Goal: Task Accomplishment & Management: Manage account settings

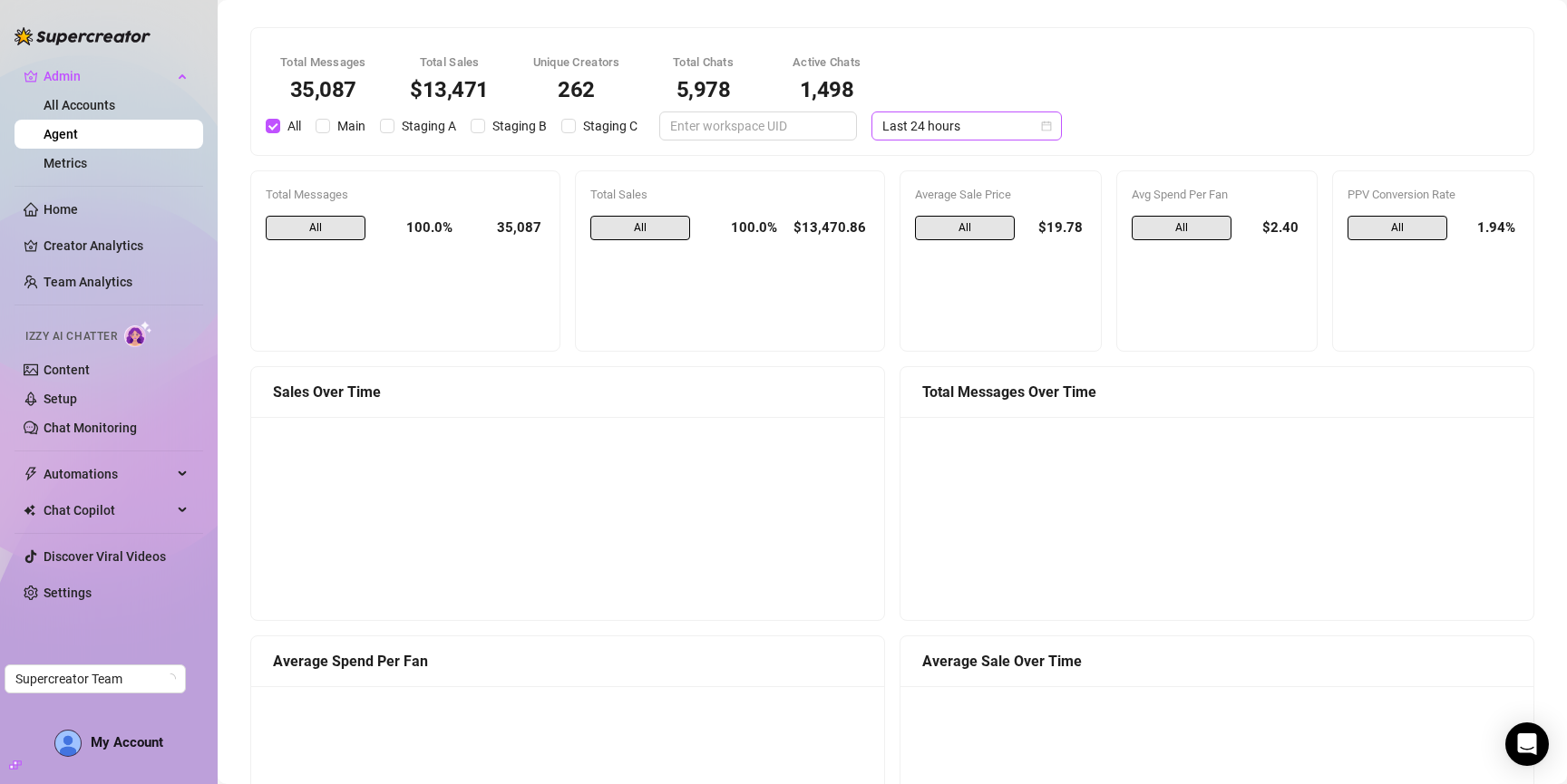
click at [889, 121] on span "Last 24 hours" at bounding box center [967, 126] width 168 height 27
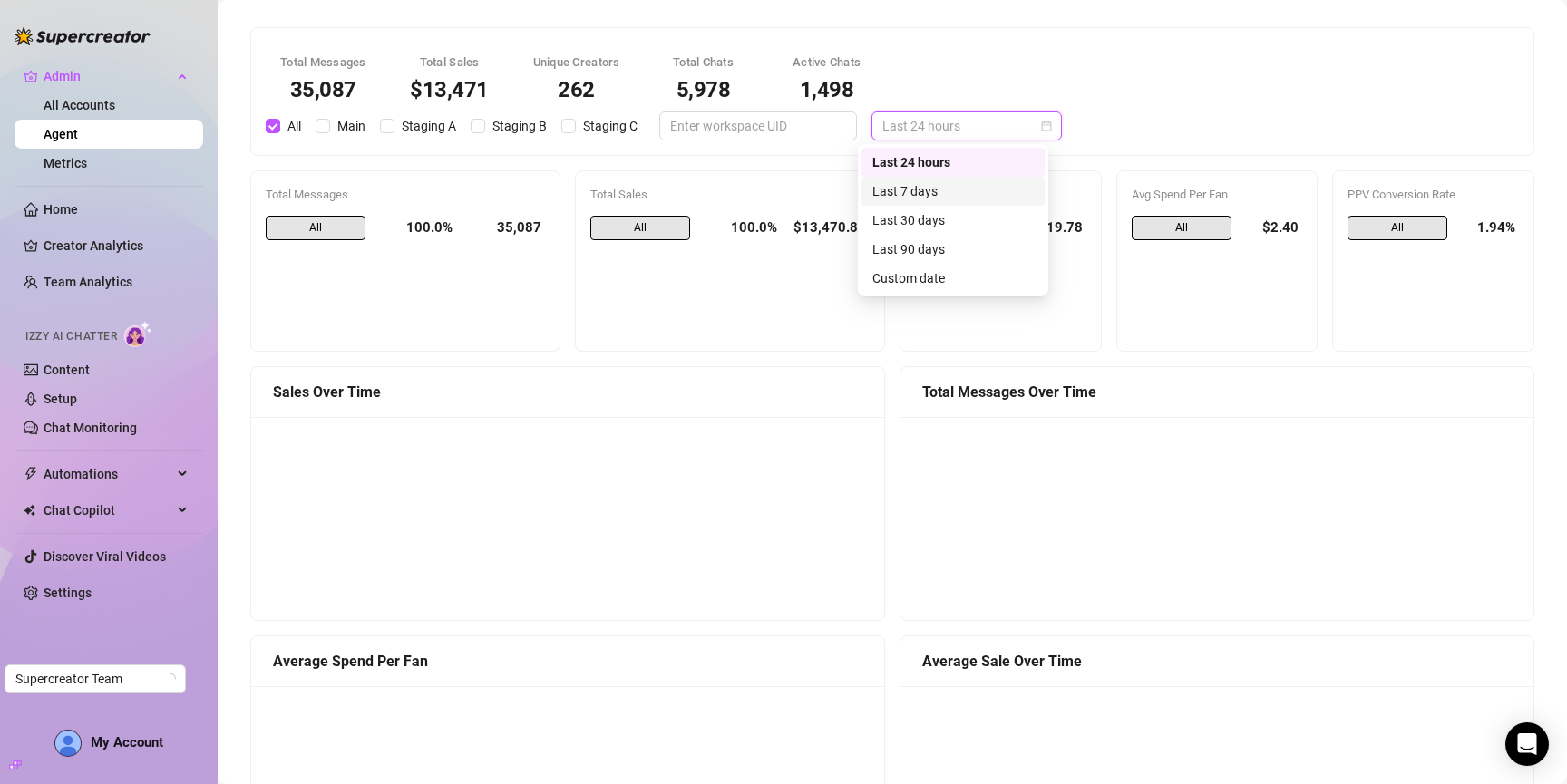
click at [948, 197] on div "Last 7 days" at bounding box center [953, 191] width 162 height 20
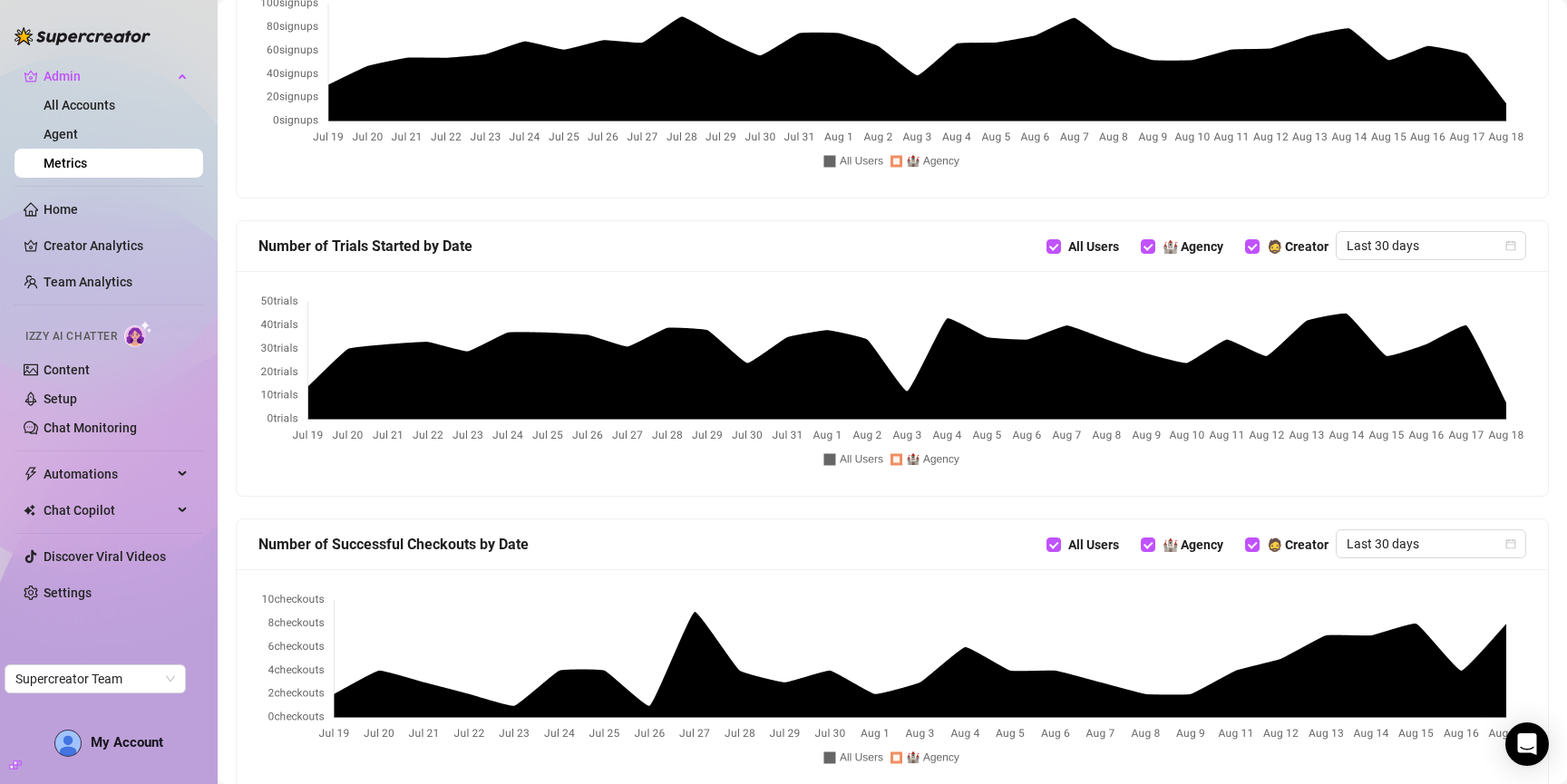
scroll to position [839, 0]
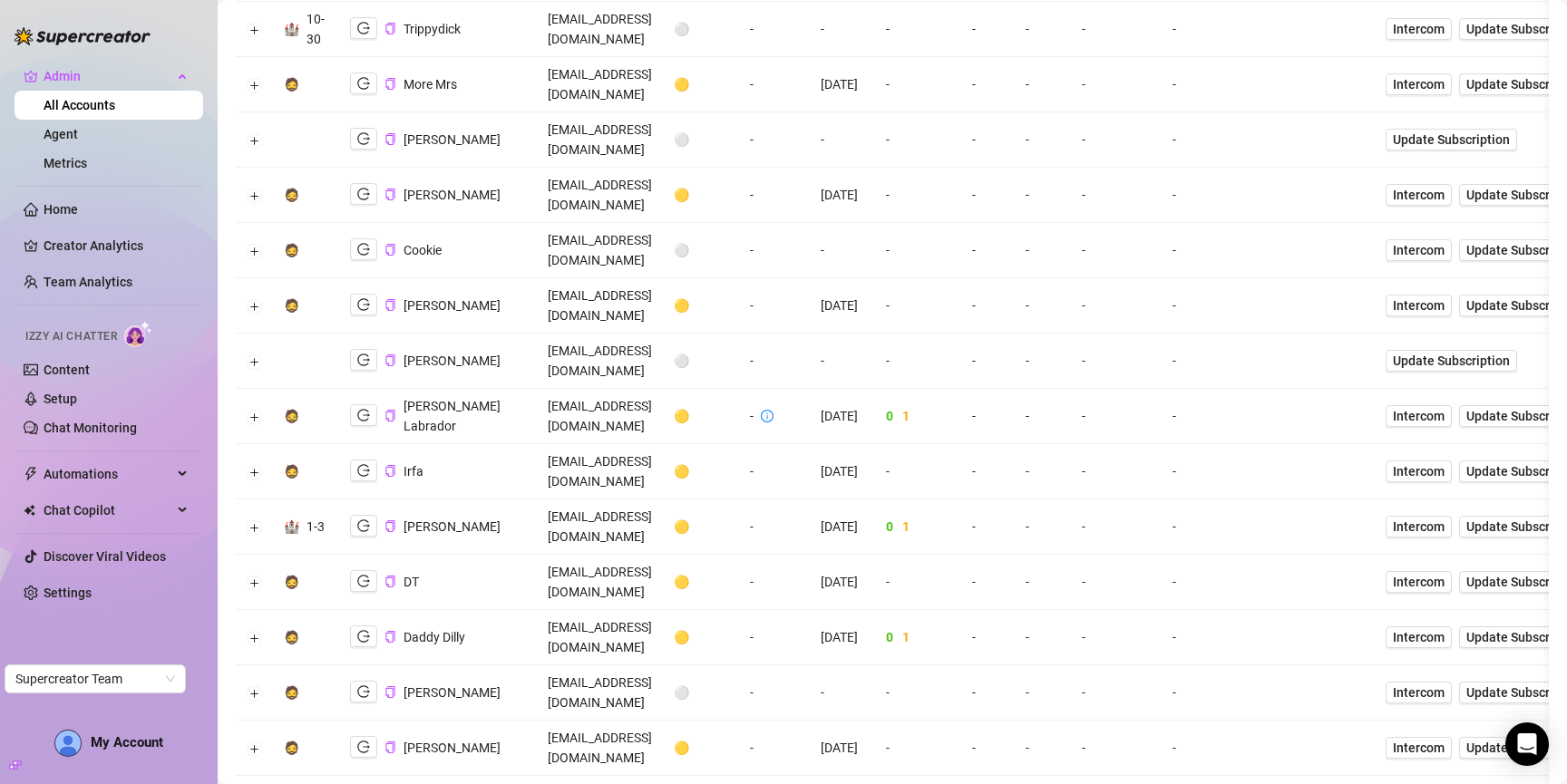
scroll to position [498, 0]
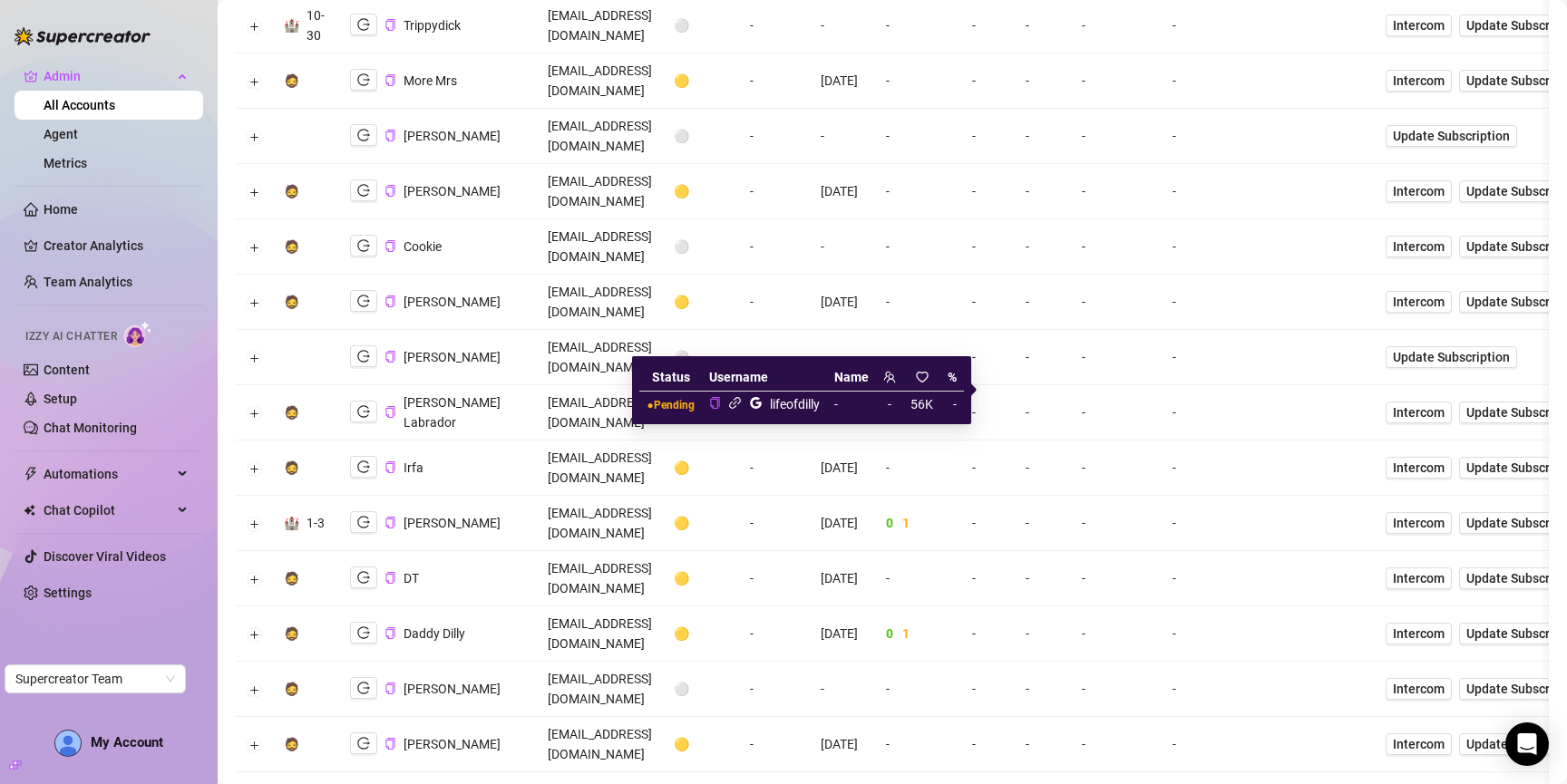
click at [734, 402] on icon "link" at bounding box center [734, 402] width 11 height 11
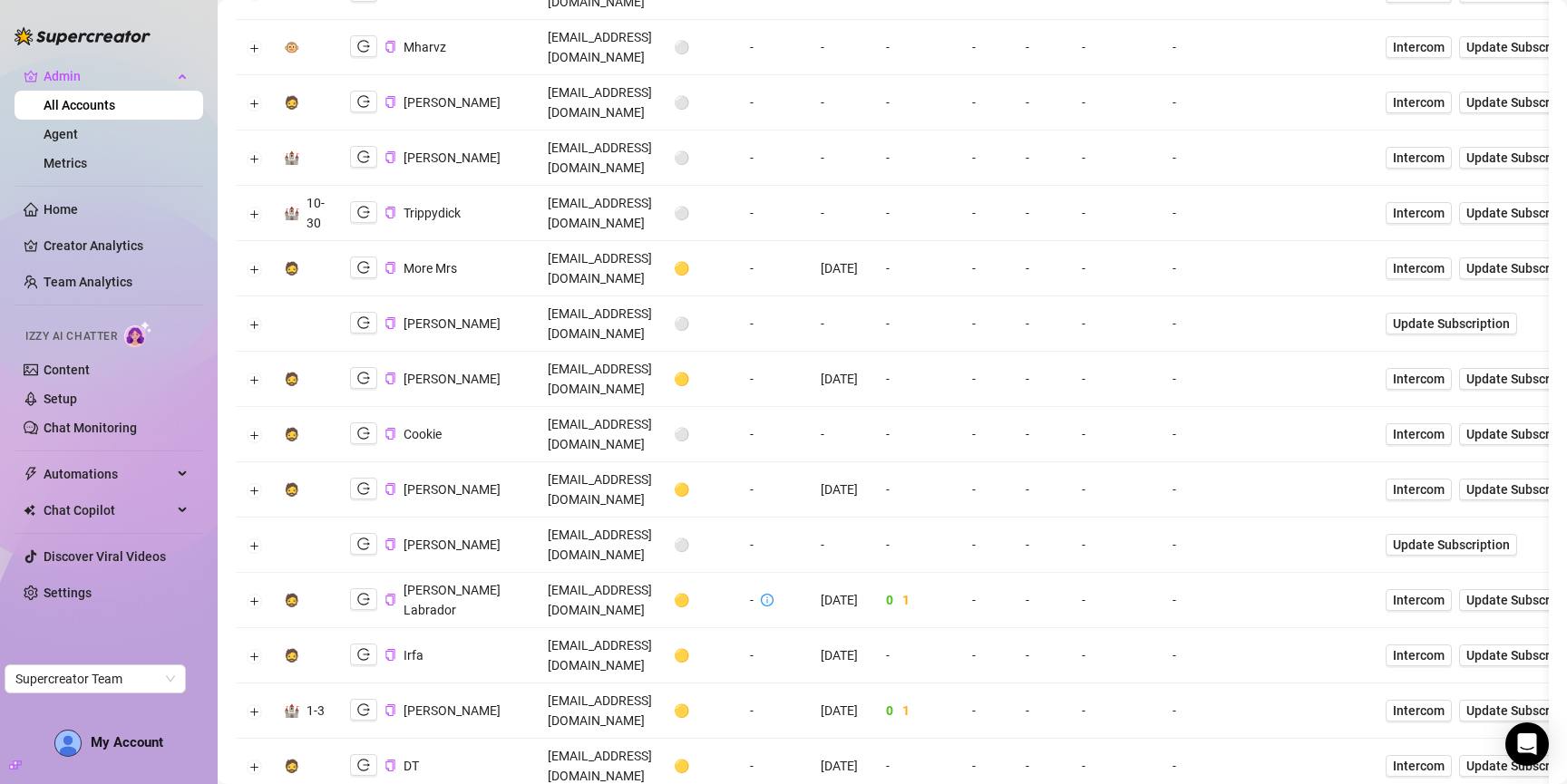
scroll to position [0, 0]
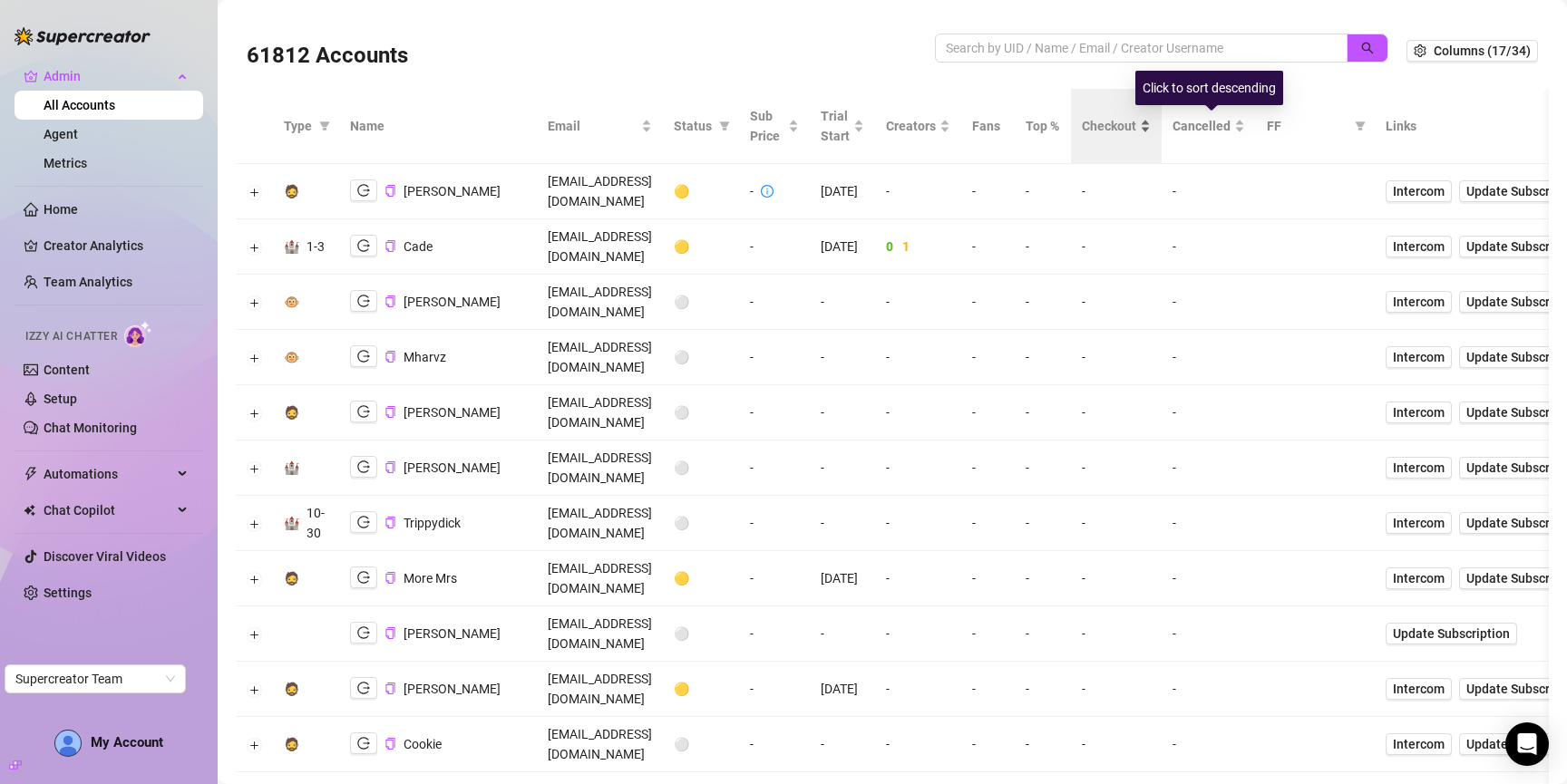
click at [1136, 128] on span "Checkout" at bounding box center [1110, 126] width 55 height 20
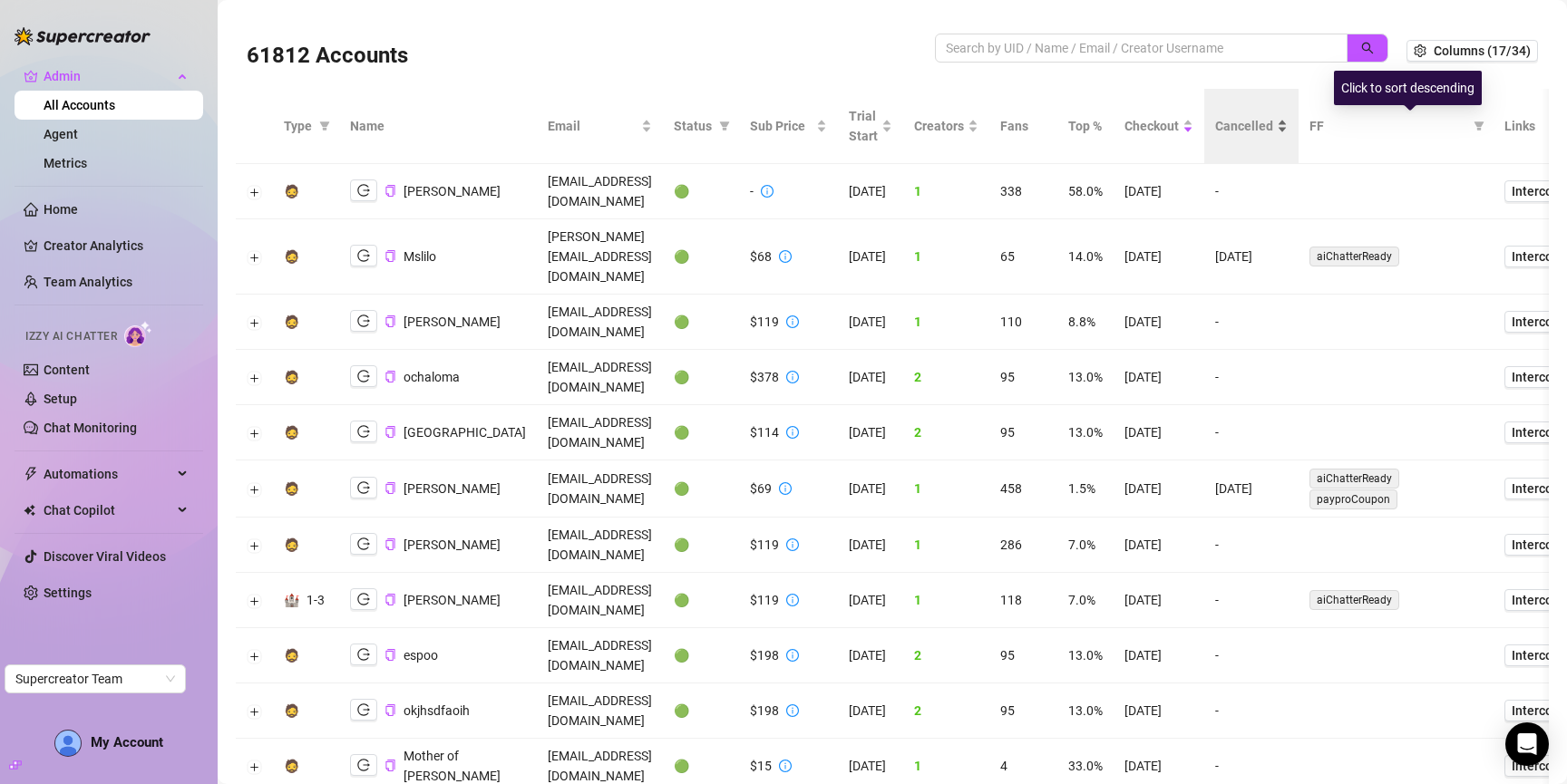
click at [1273, 128] on span "Cancelled" at bounding box center [1244, 126] width 58 height 20
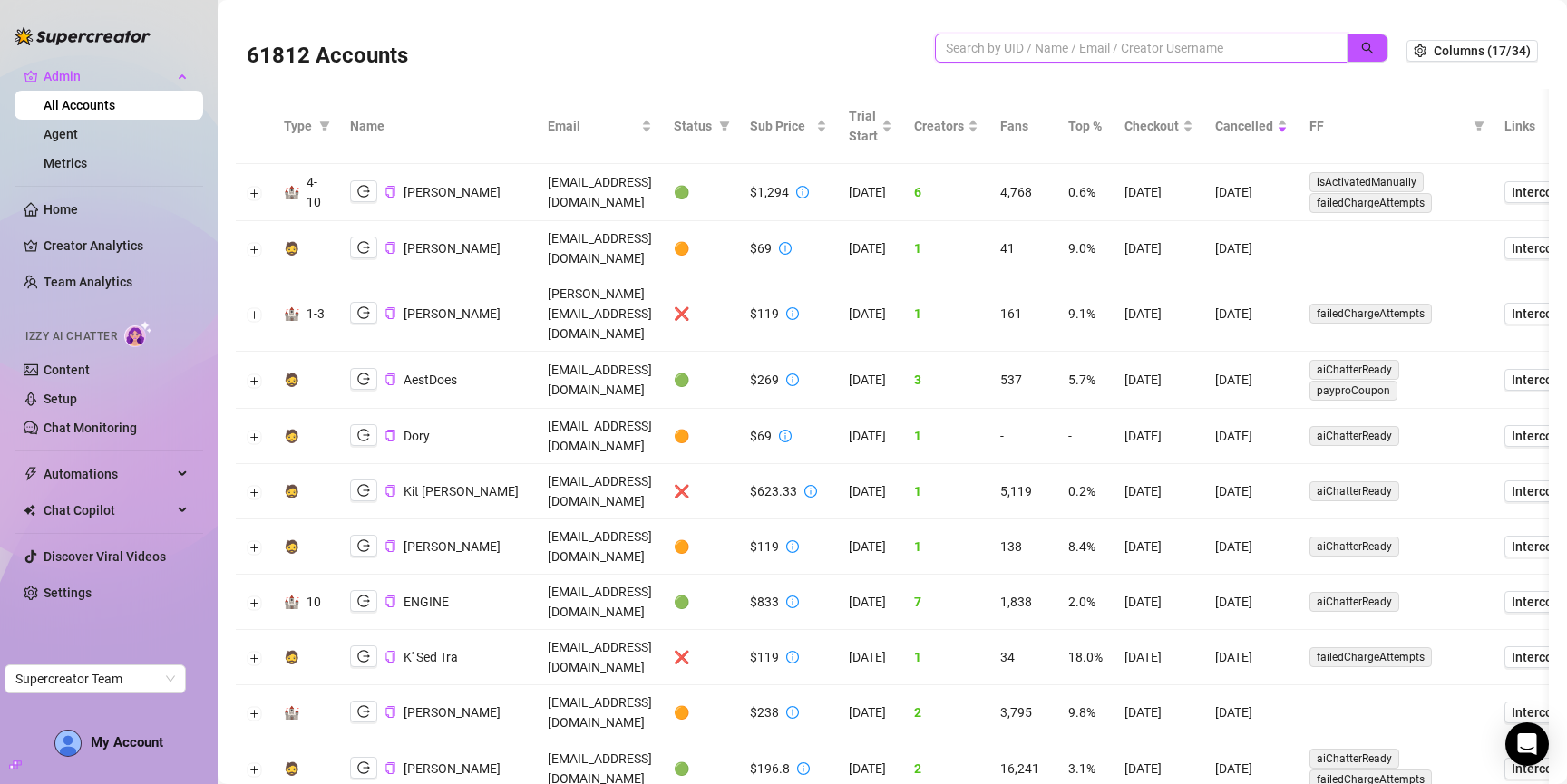
click at [1176, 49] on input "search" at bounding box center [1134, 47] width 376 height 20
paste input "bFk8bM3kuyccIPrAjlsc3SHOTdb2"
click at [1364, 51] on icon "search" at bounding box center [1367, 47] width 12 height 12
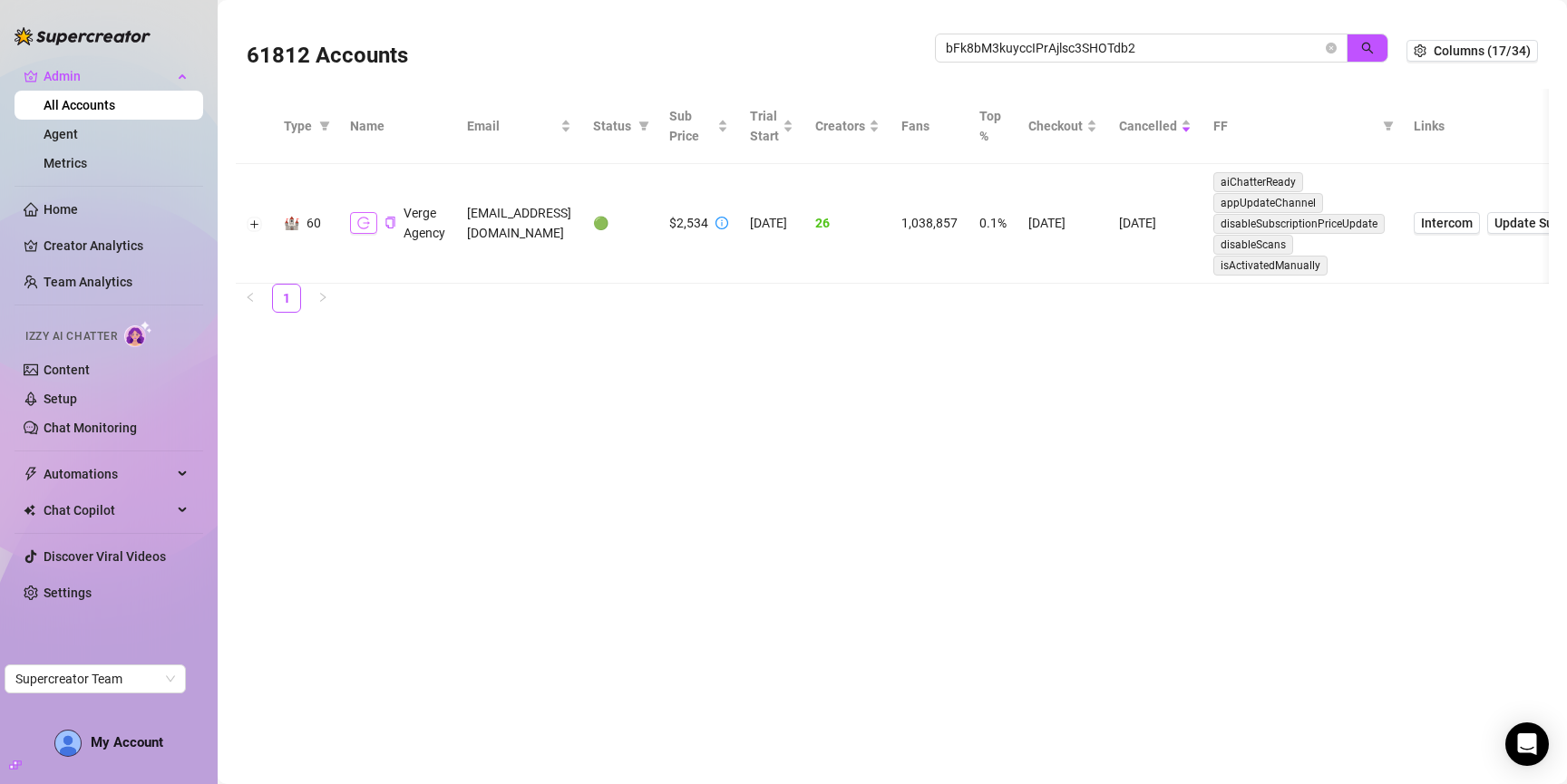
click at [358, 217] on icon "logout" at bounding box center [363, 222] width 12 height 11
click at [1194, 43] on input "bFk8bM3kuyccIPrAjlsc3SHOTdb2" at bounding box center [1134, 47] width 376 height 20
click at [1368, 47] on icon "search" at bounding box center [1367, 47] width 12 height 12
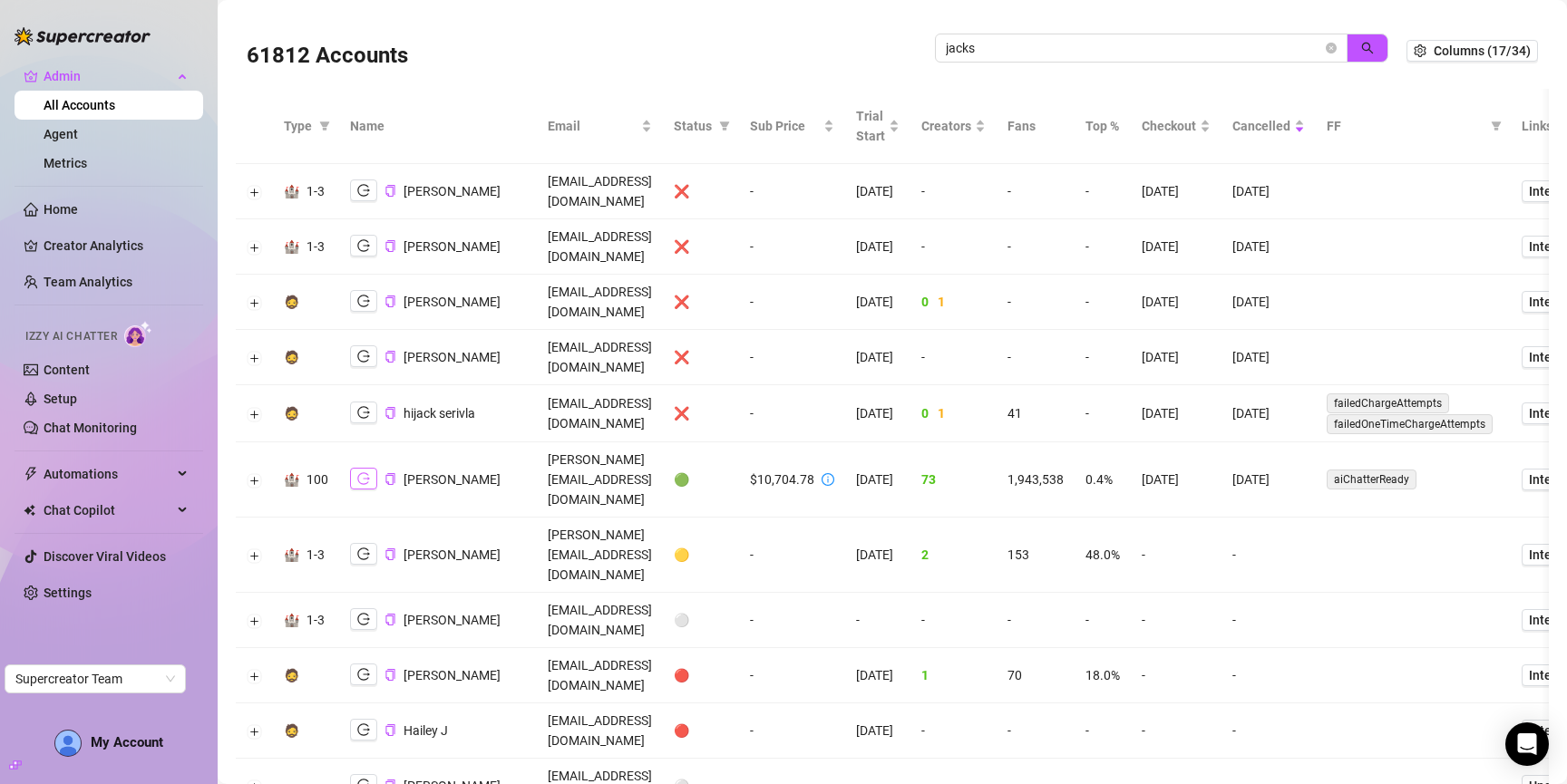
click at [370, 468] on button "button" at bounding box center [363, 478] width 27 height 22
click at [1177, 56] on input "jacks" at bounding box center [1134, 47] width 376 height 20
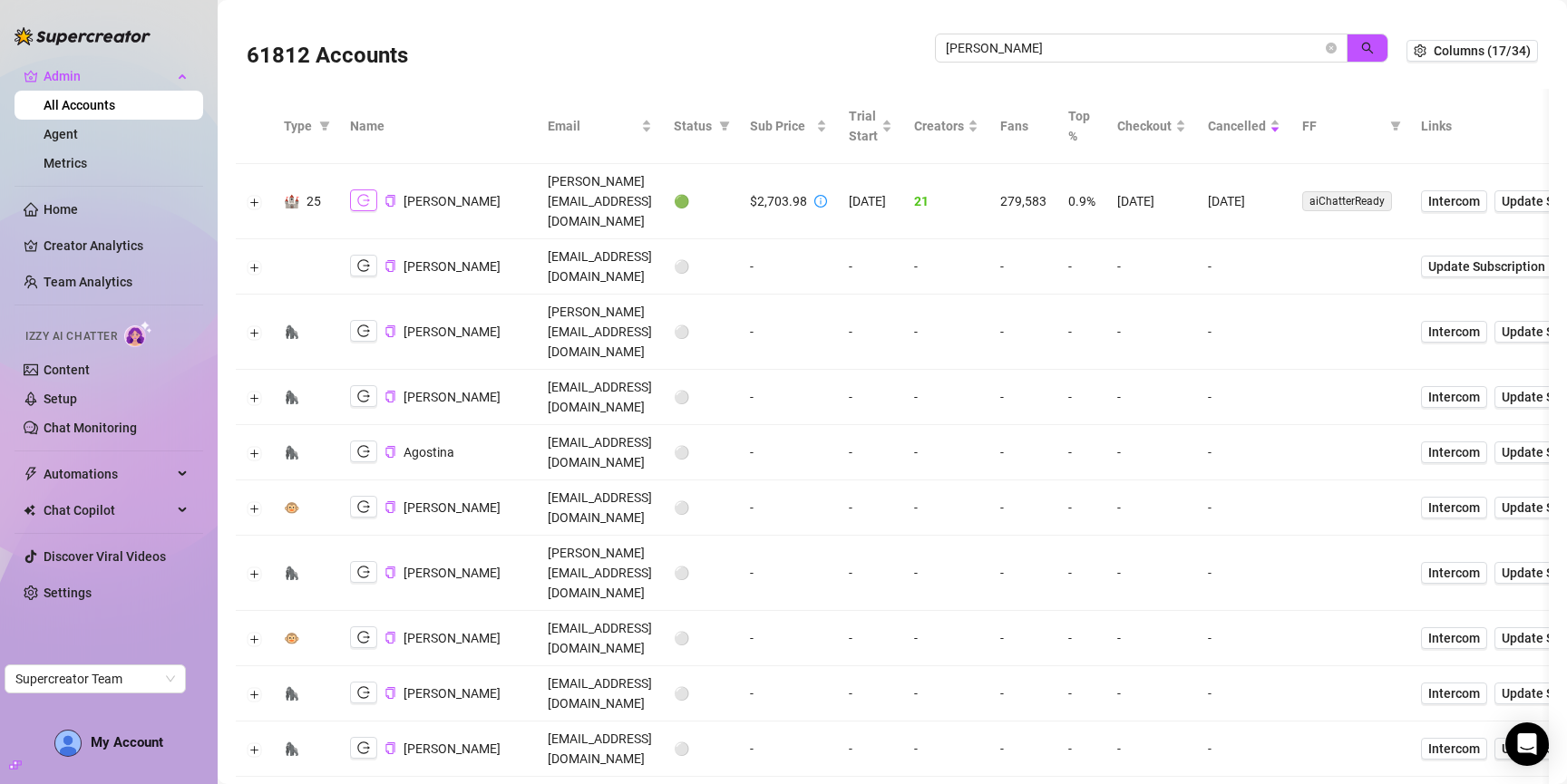
click at [364, 194] on icon "logout" at bounding box center [363, 199] width 12 height 12
click at [1155, 56] on input "doris" at bounding box center [1134, 47] width 376 height 20
click at [1366, 49] on icon "search" at bounding box center [1368, 48] width 11 height 11
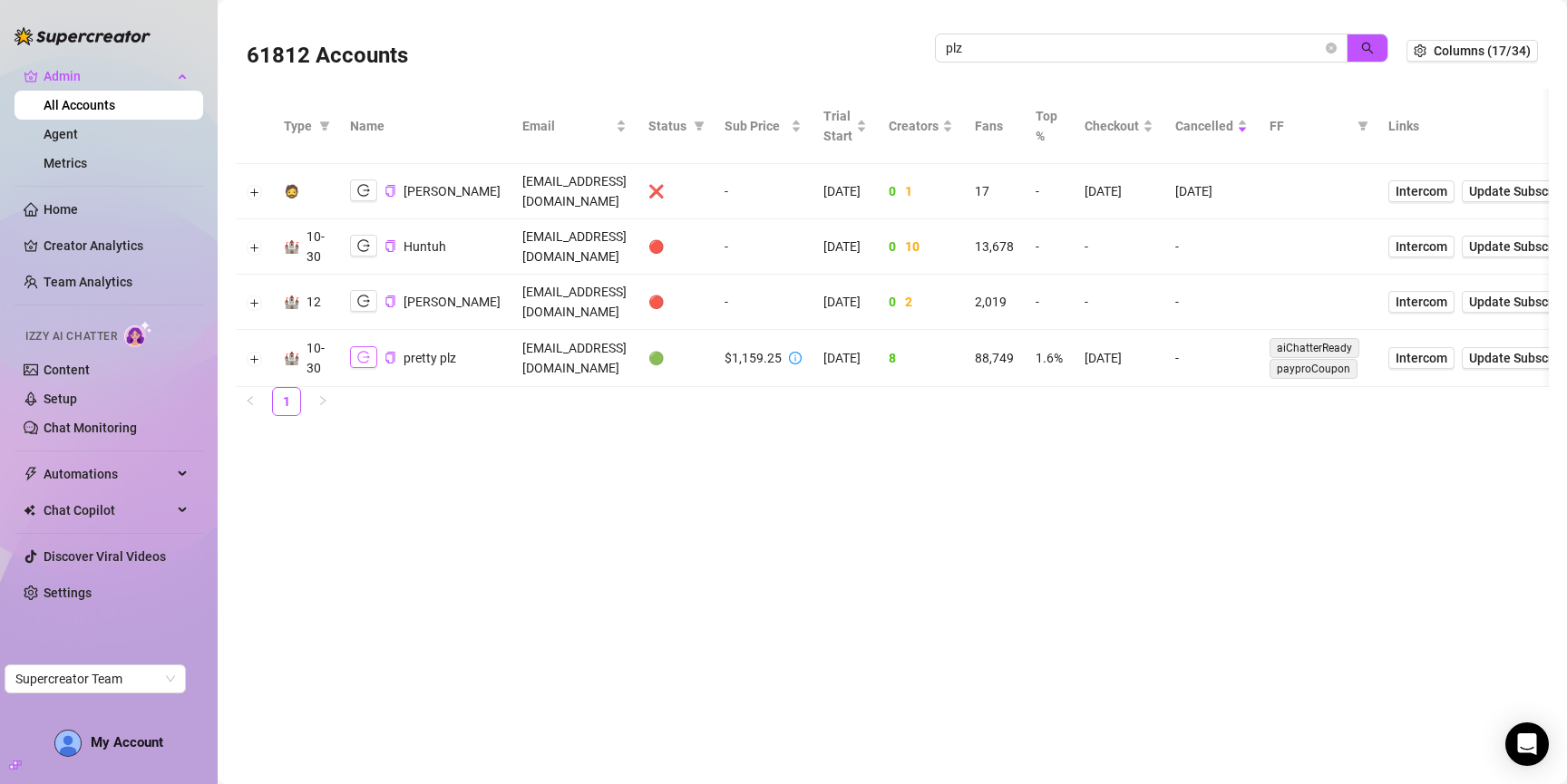
click at [364, 350] on icon "logout" at bounding box center [363, 356] width 12 height 12
click at [1046, 46] on input "plz" at bounding box center [1134, 47] width 376 height 20
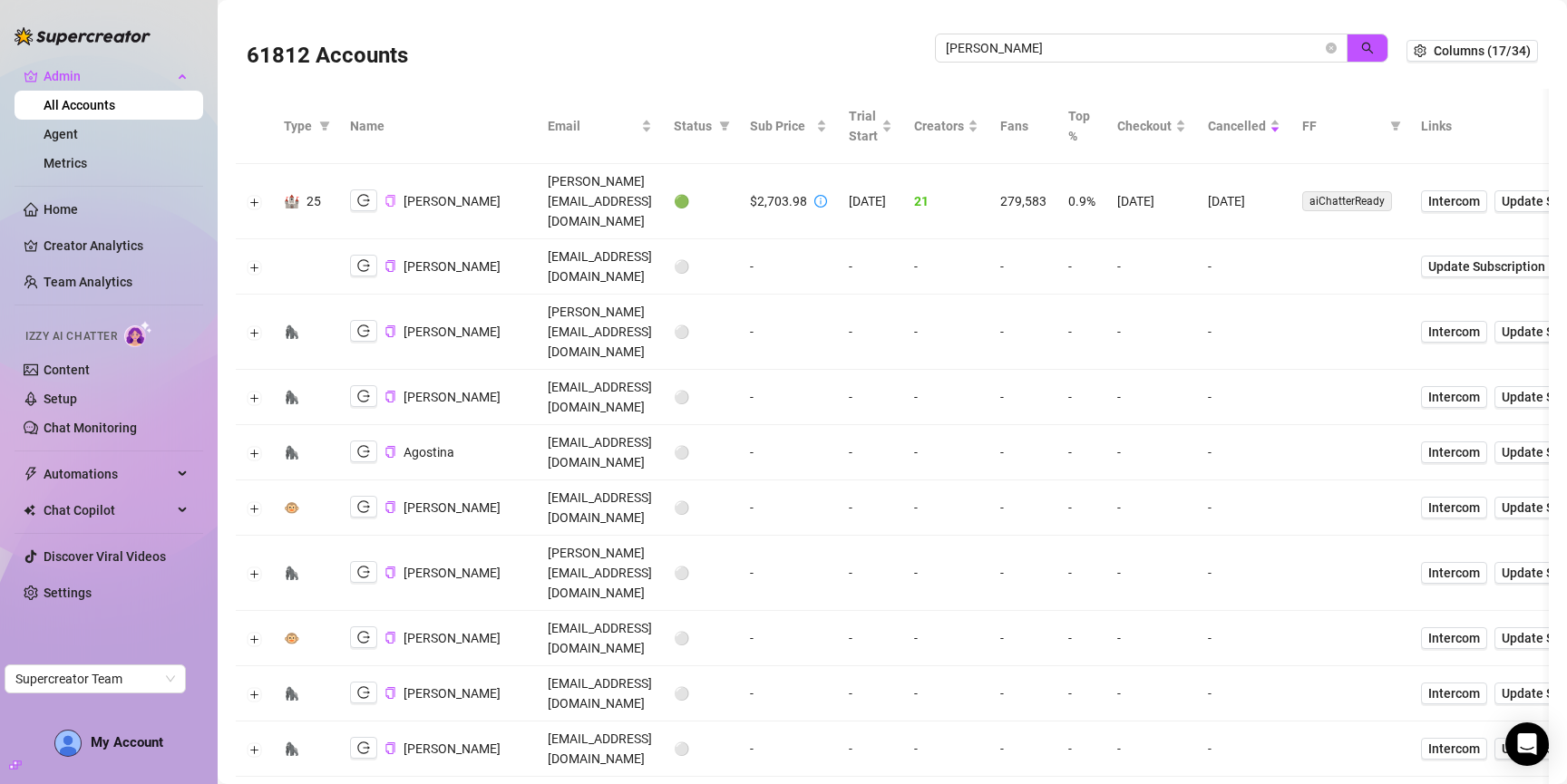
click at [392, 196] on icon "copy" at bounding box center [390, 200] width 9 height 11
click at [1067, 51] on input "doris" at bounding box center [1134, 47] width 376 height 20
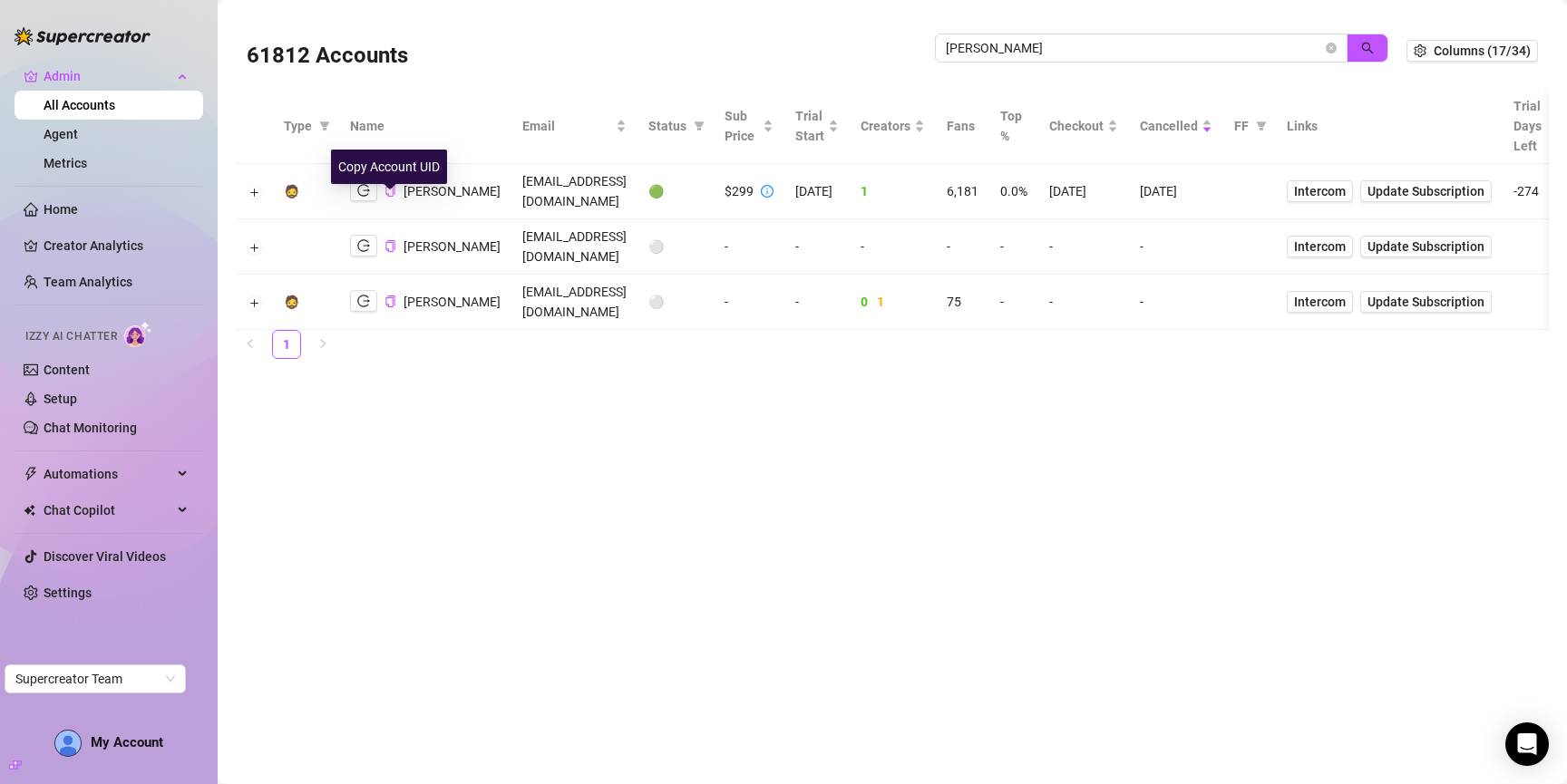
click at [389, 196] on icon "copy" at bounding box center [390, 191] width 11 height 11
click at [1136, 39] on input "jaylie" at bounding box center [1134, 47] width 376 height 20
paste input "sgbeDyogESQBOe3eFh9CVxesqWC2"
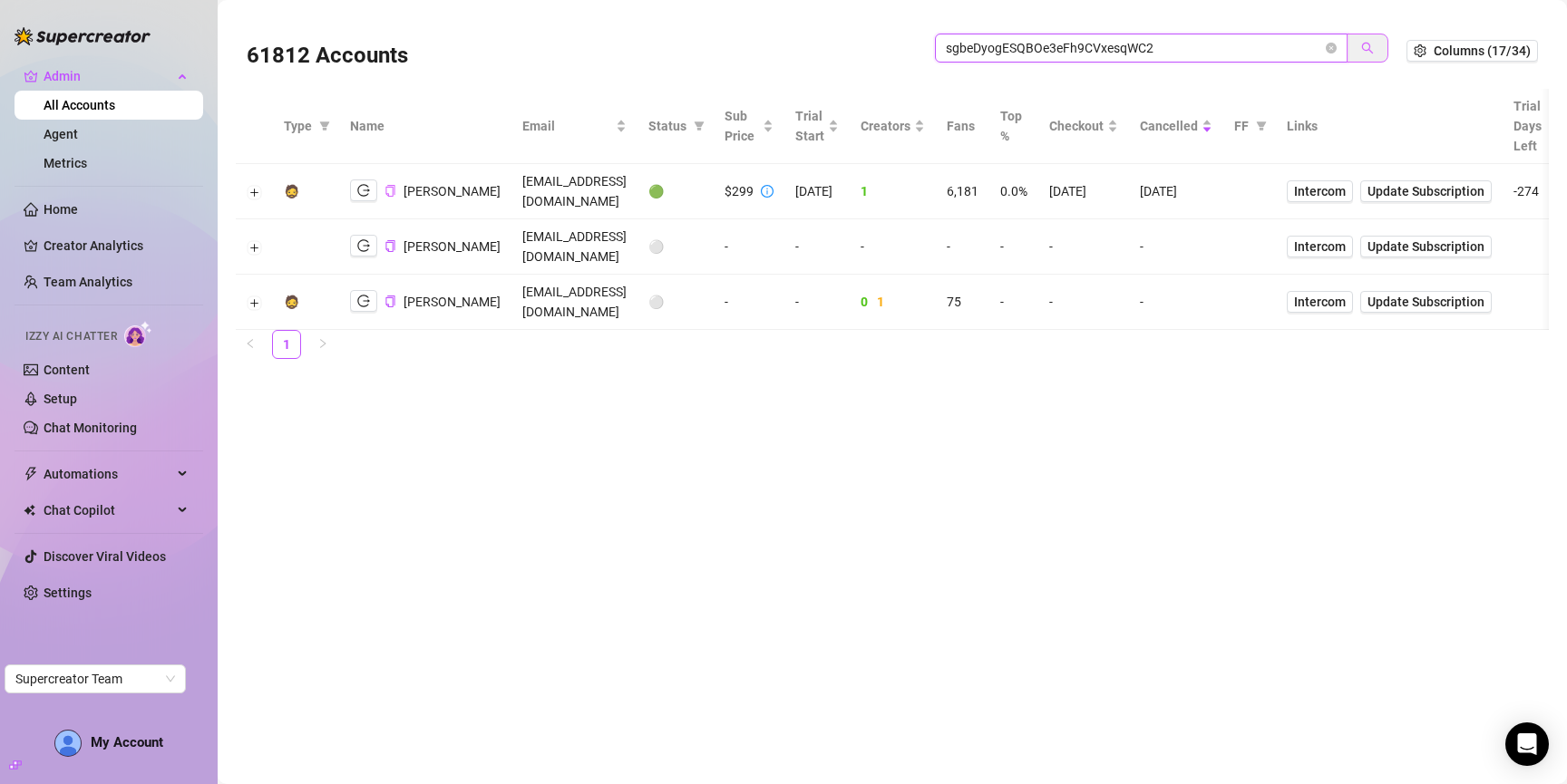
click at [1355, 44] on button "button" at bounding box center [1368, 48] width 42 height 29
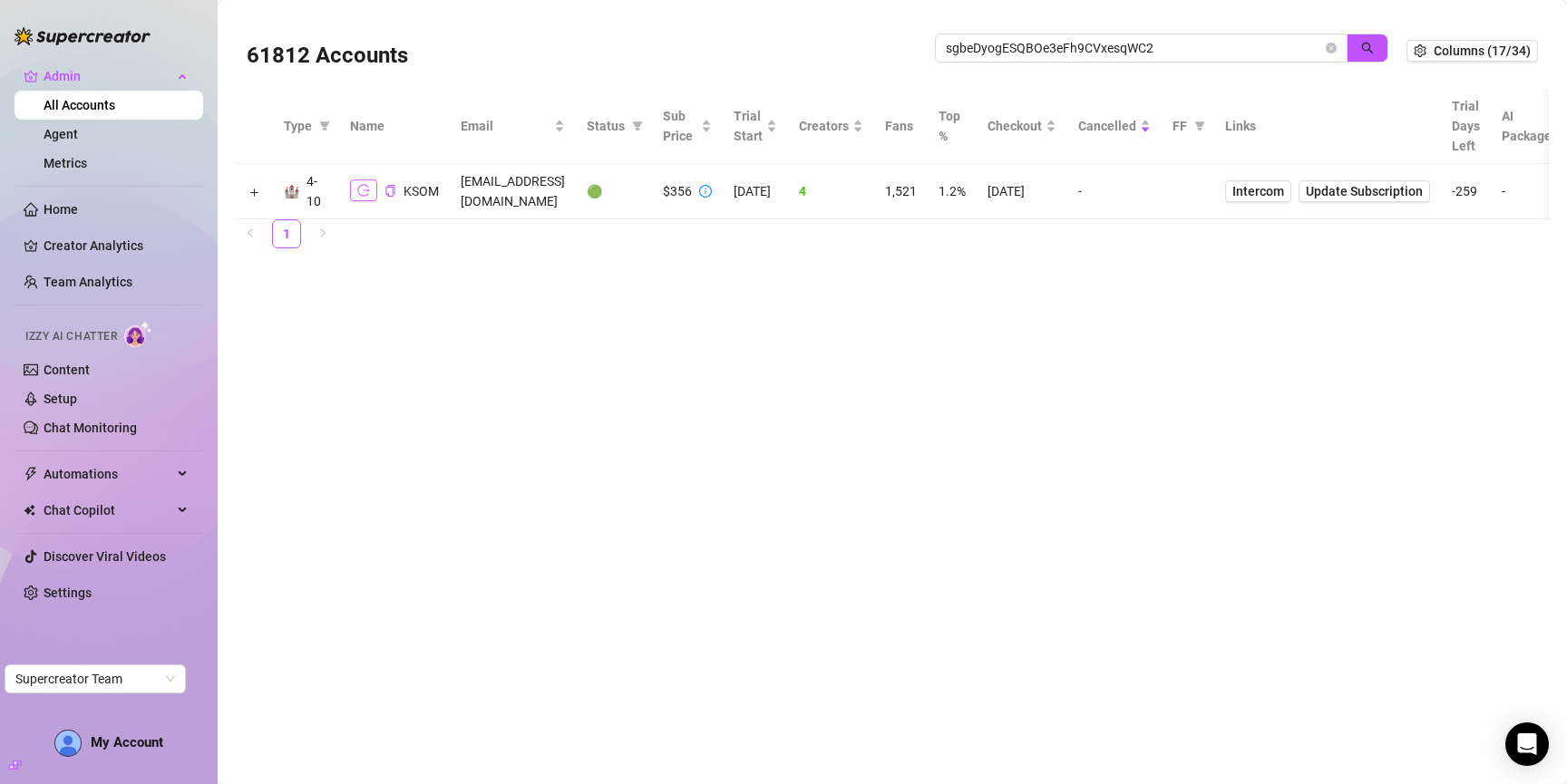
click at [361, 192] on icon "logout" at bounding box center [363, 190] width 12 height 12
click at [1114, 45] on input "sgbeDyogESQBOe3eFh9CVxesqWC2" at bounding box center [1134, 47] width 376 height 20
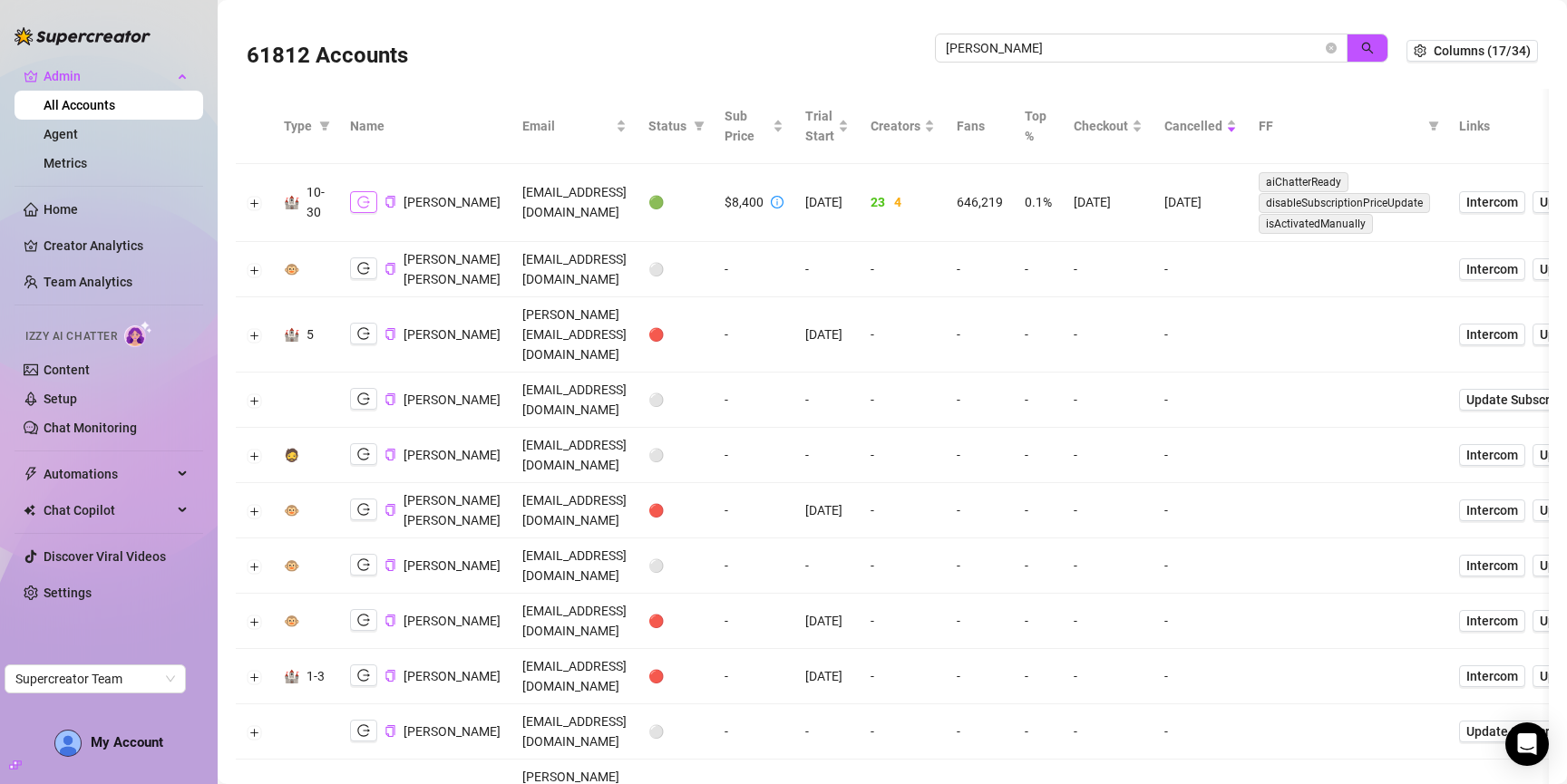
click at [367, 200] on icon "logout" at bounding box center [363, 201] width 12 height 11
click at [1178, 51] on input "john l" at bounding box center [1134, 47] width 376 height 20
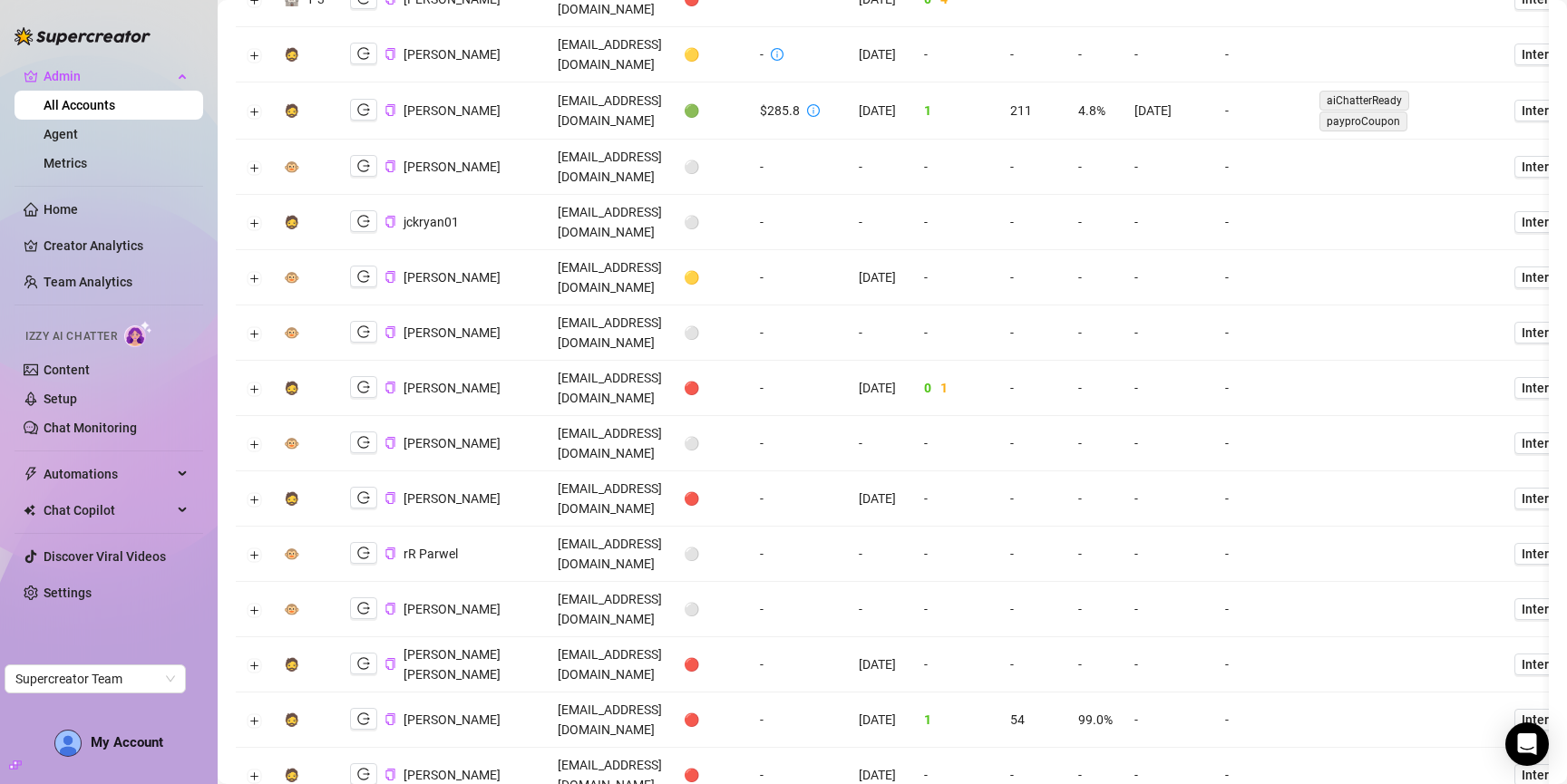
scroll to position [817, 0]
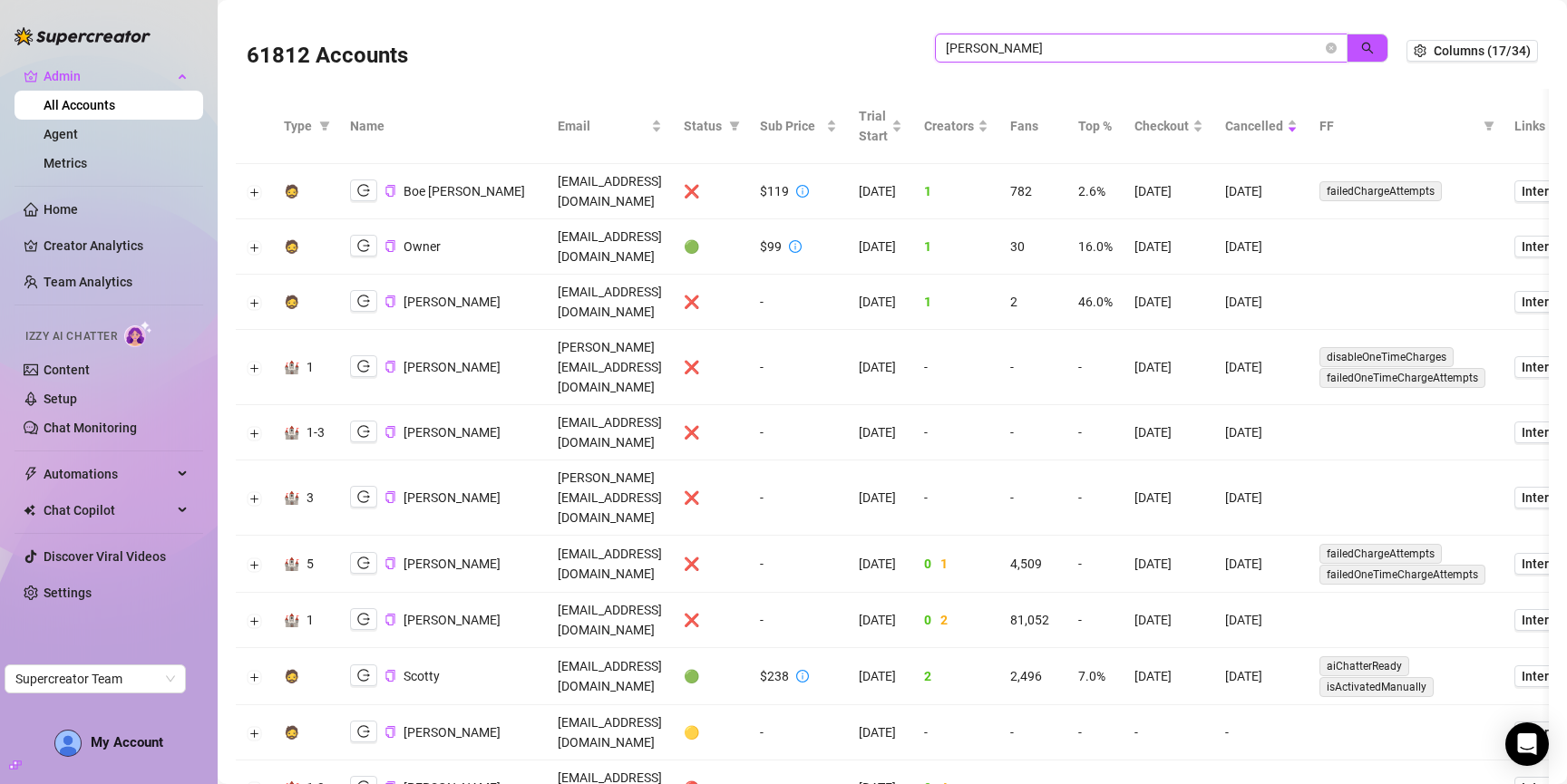
click at [1055, 39] on input "ryan" at bounding box center [1134, 47] width 376 height 20
type input "felic"
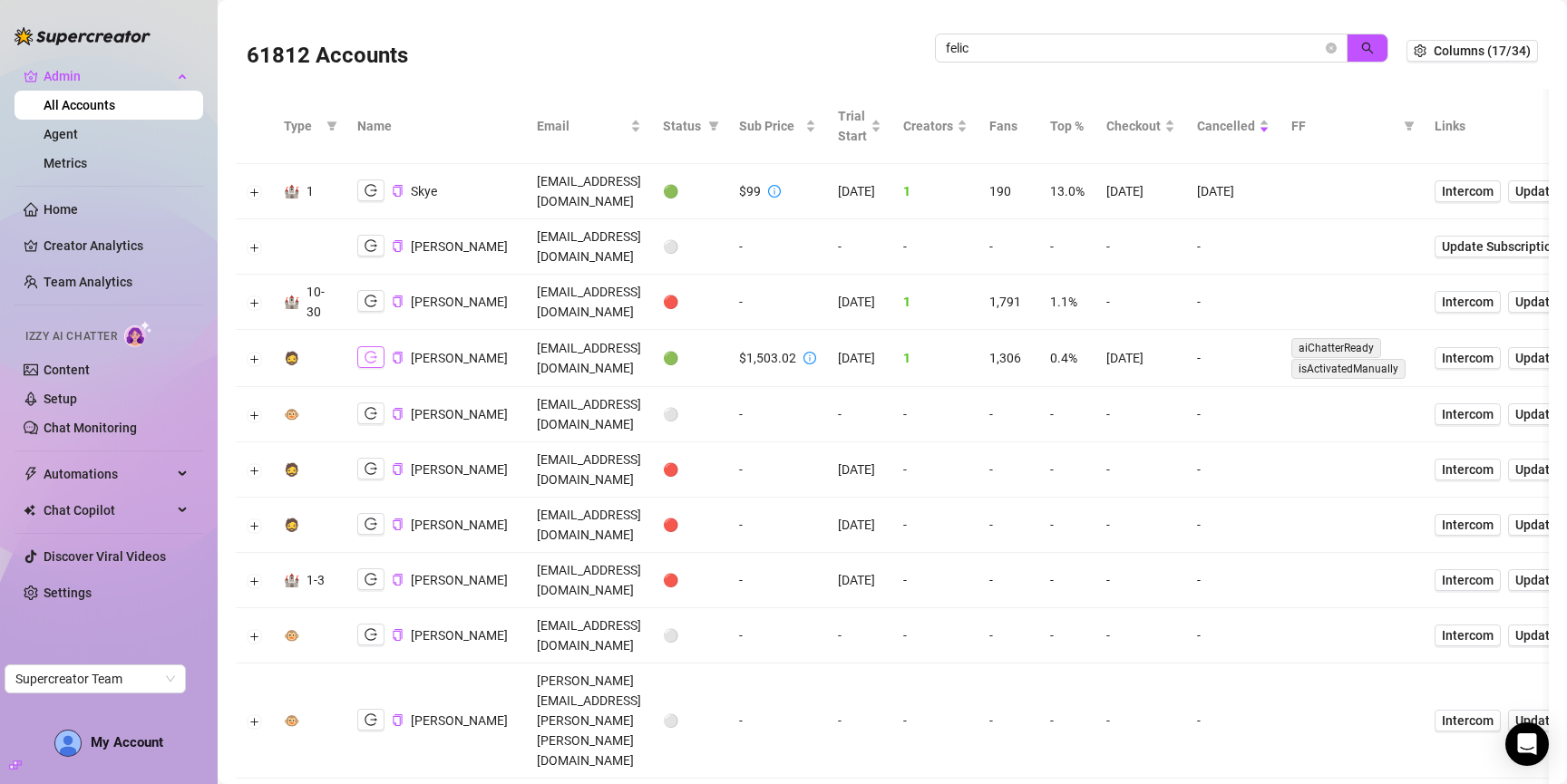
click at [373, 347] on button "button" at bounding box center [370, 357] width 27 height 22
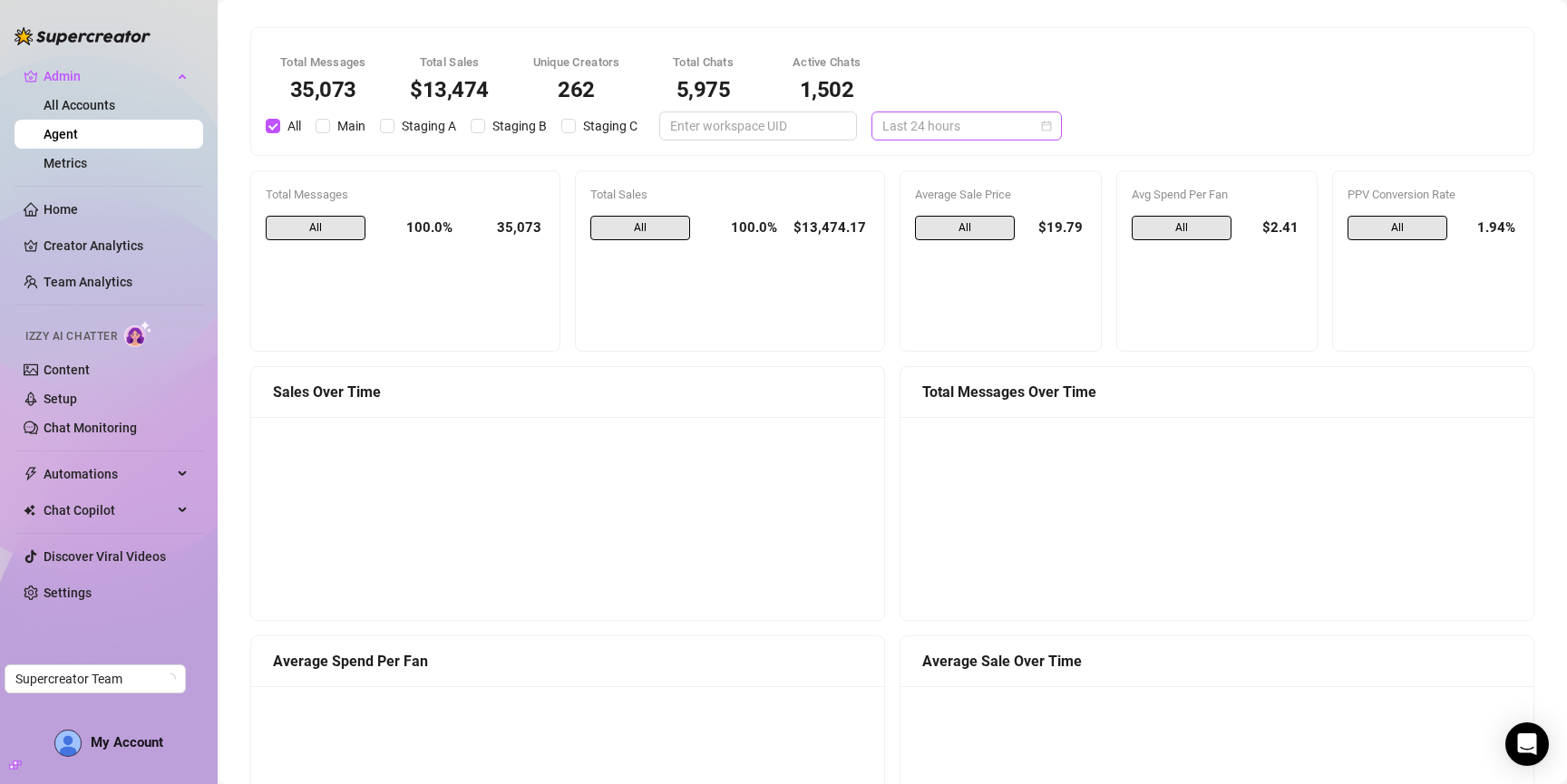
click at [900, 122] on span "Last 24 hours" at bounding box center [967, 126] width 168 height 27
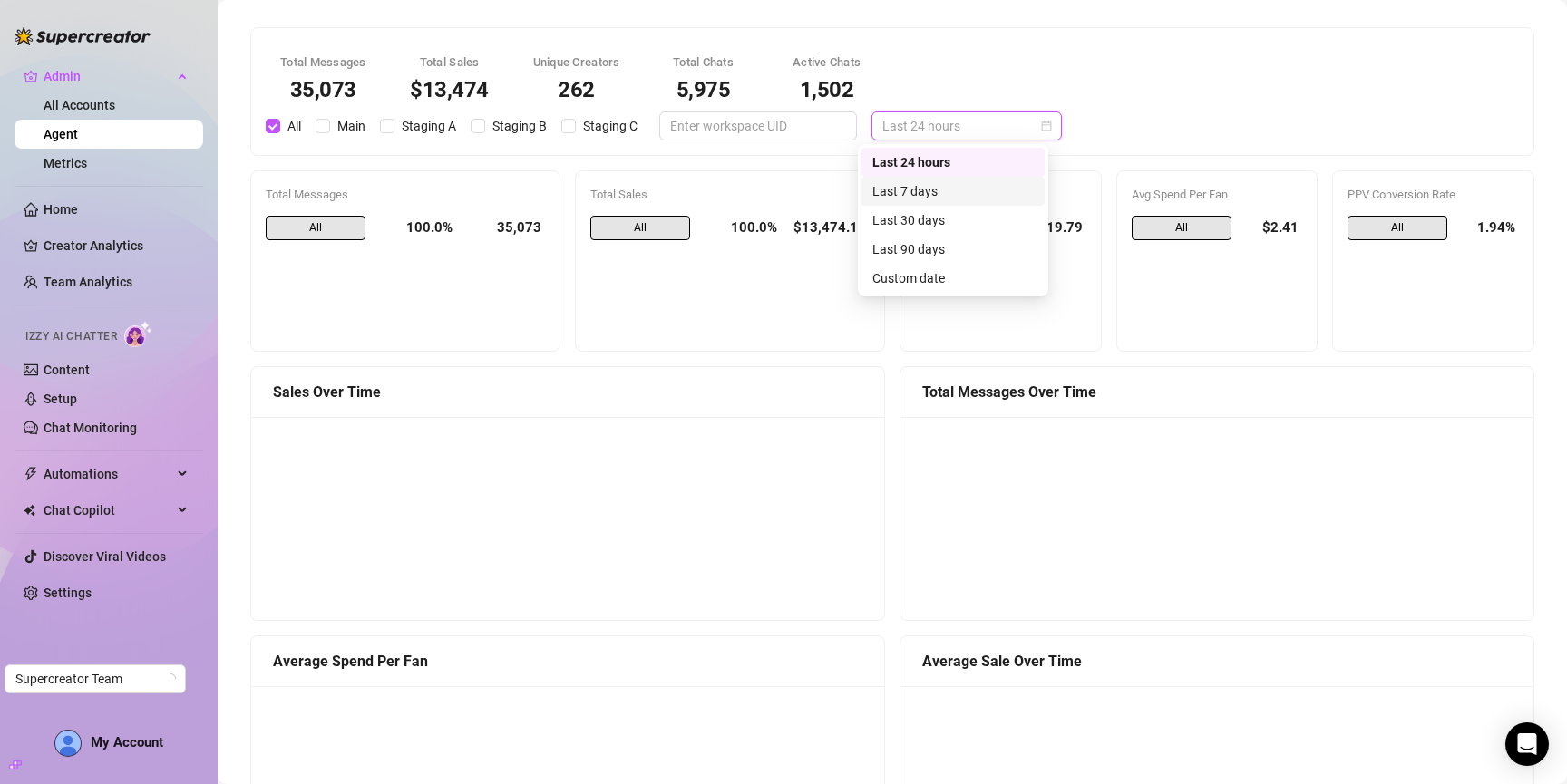
click at [926, 181] on div "Last 7 days" at bounding box center [953, 191] width 162 height 20
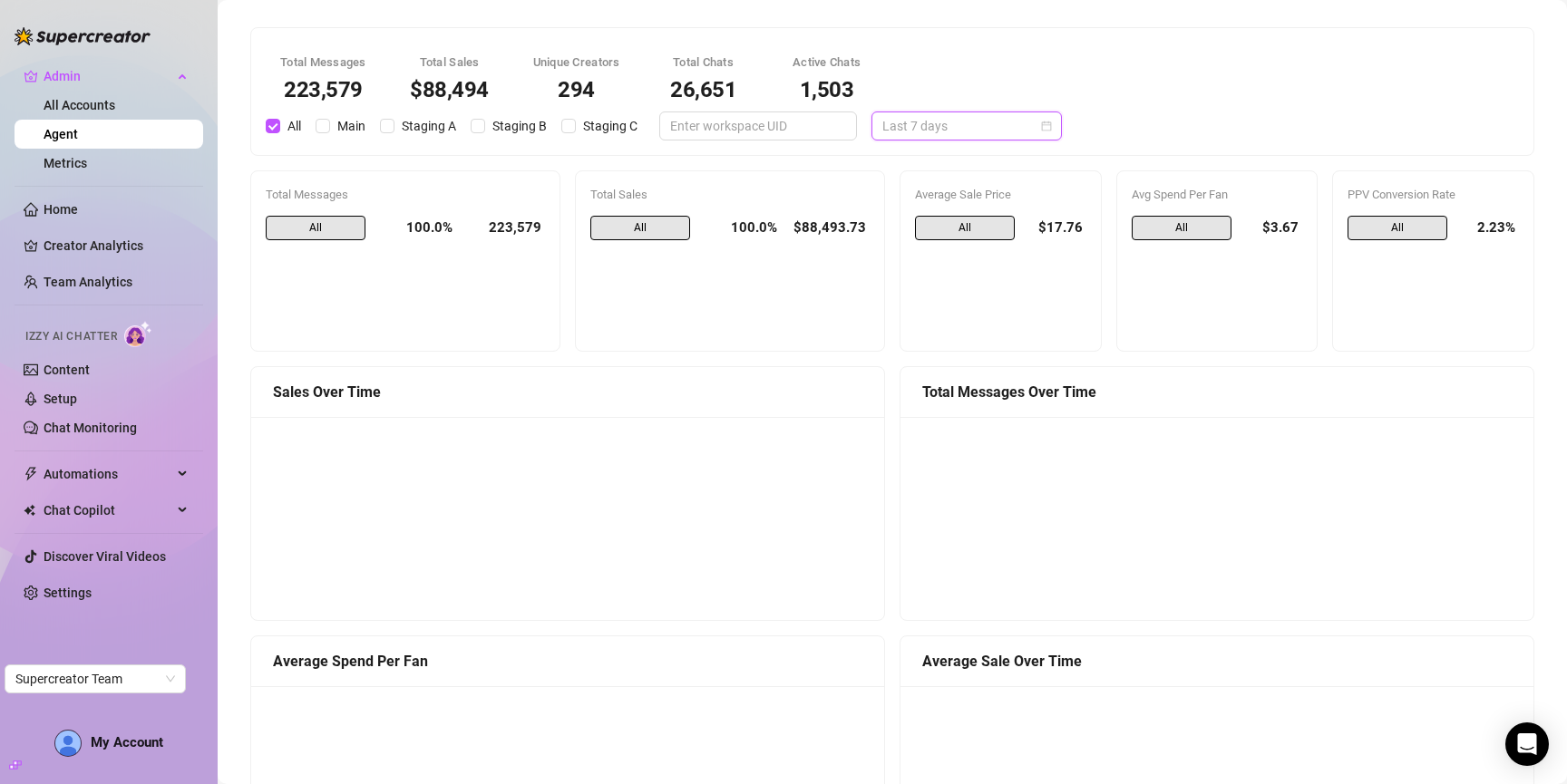
click at [952, 123] on span "Last 7 days" at bounding box center [967, 126] width 168 height 27
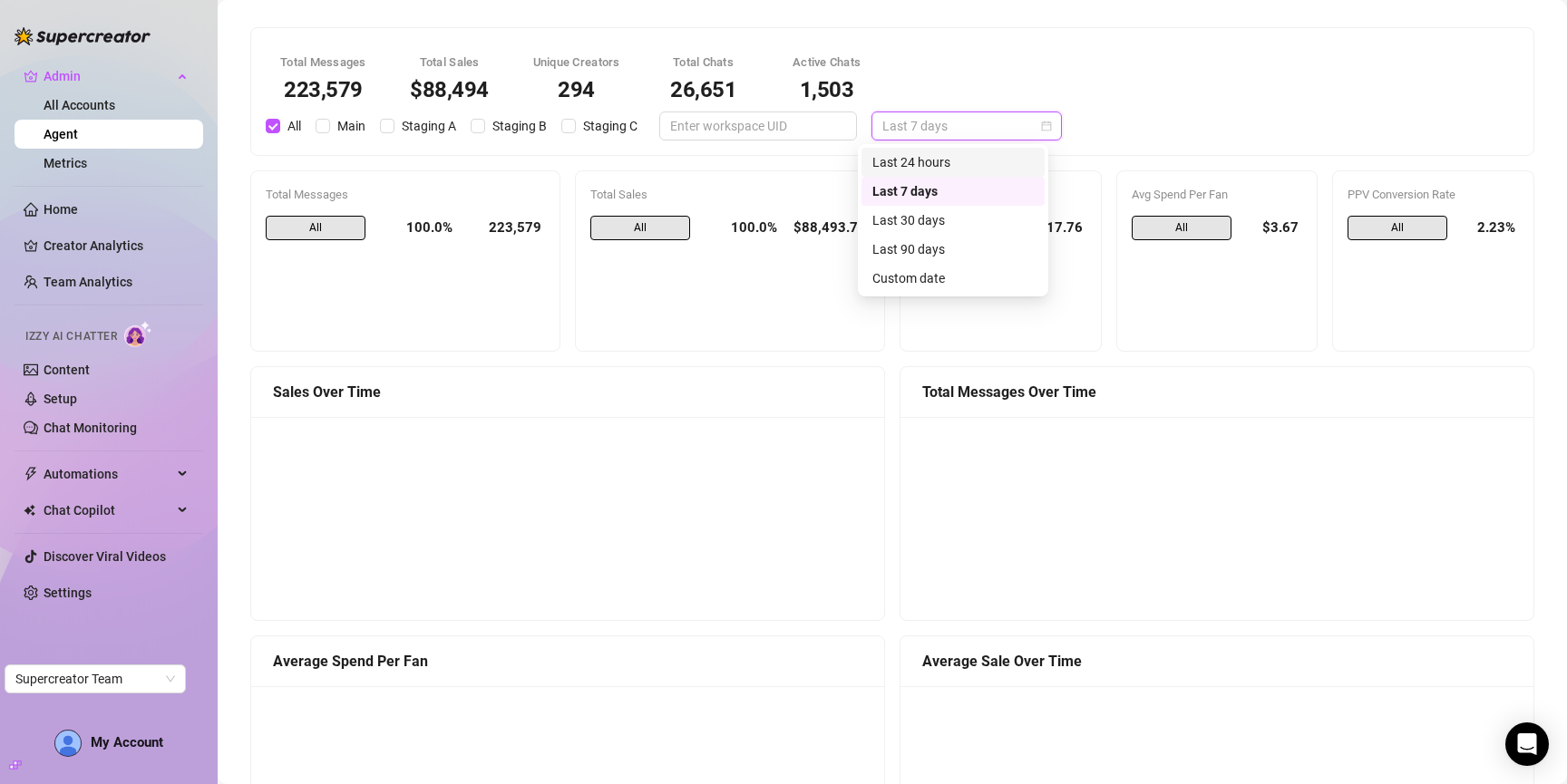
click at [958, 165] on div "Last 24 hours" at bounding box center [953, 162] width 162 height 20
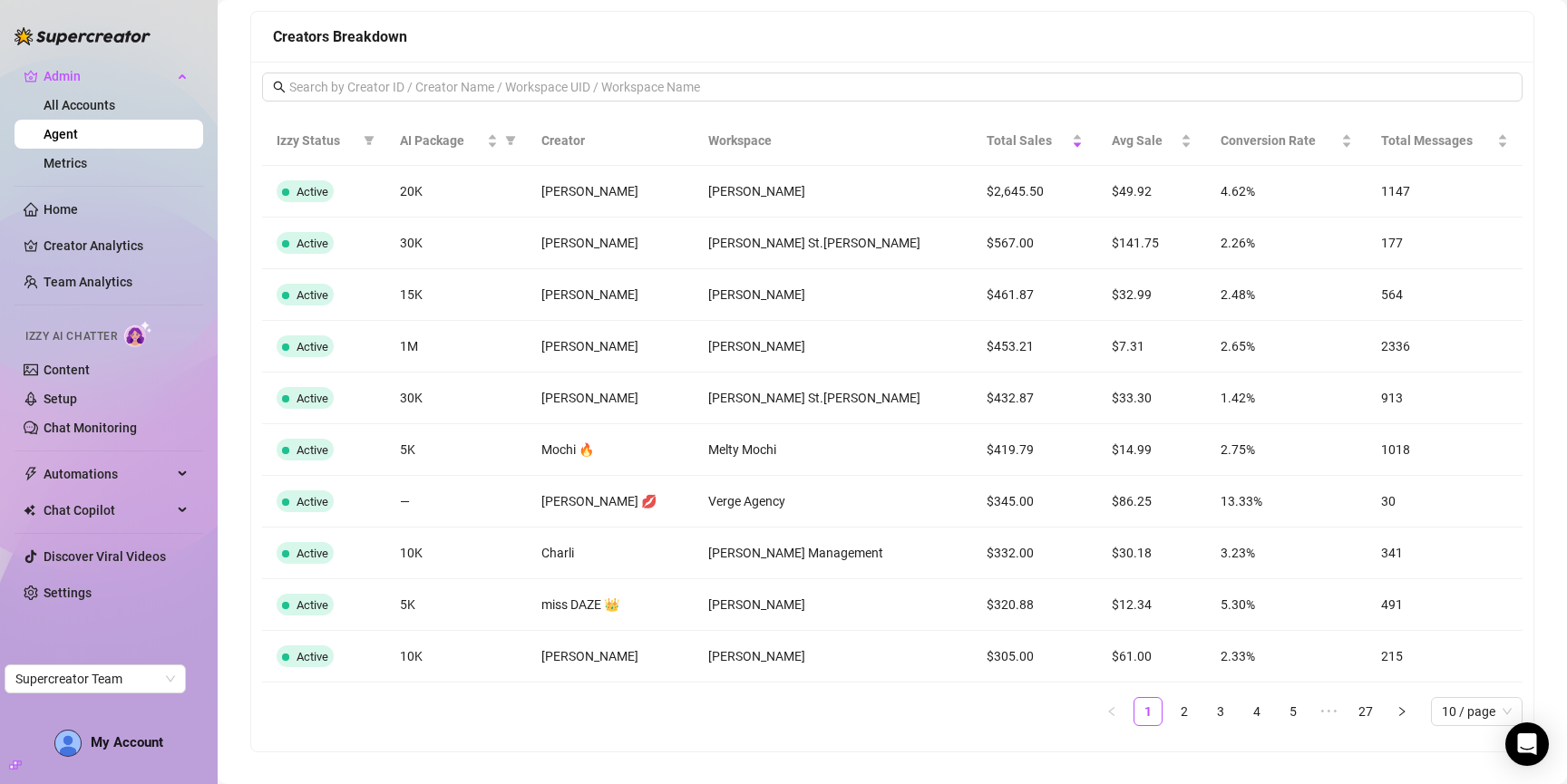
scroll to position [1200, 0]
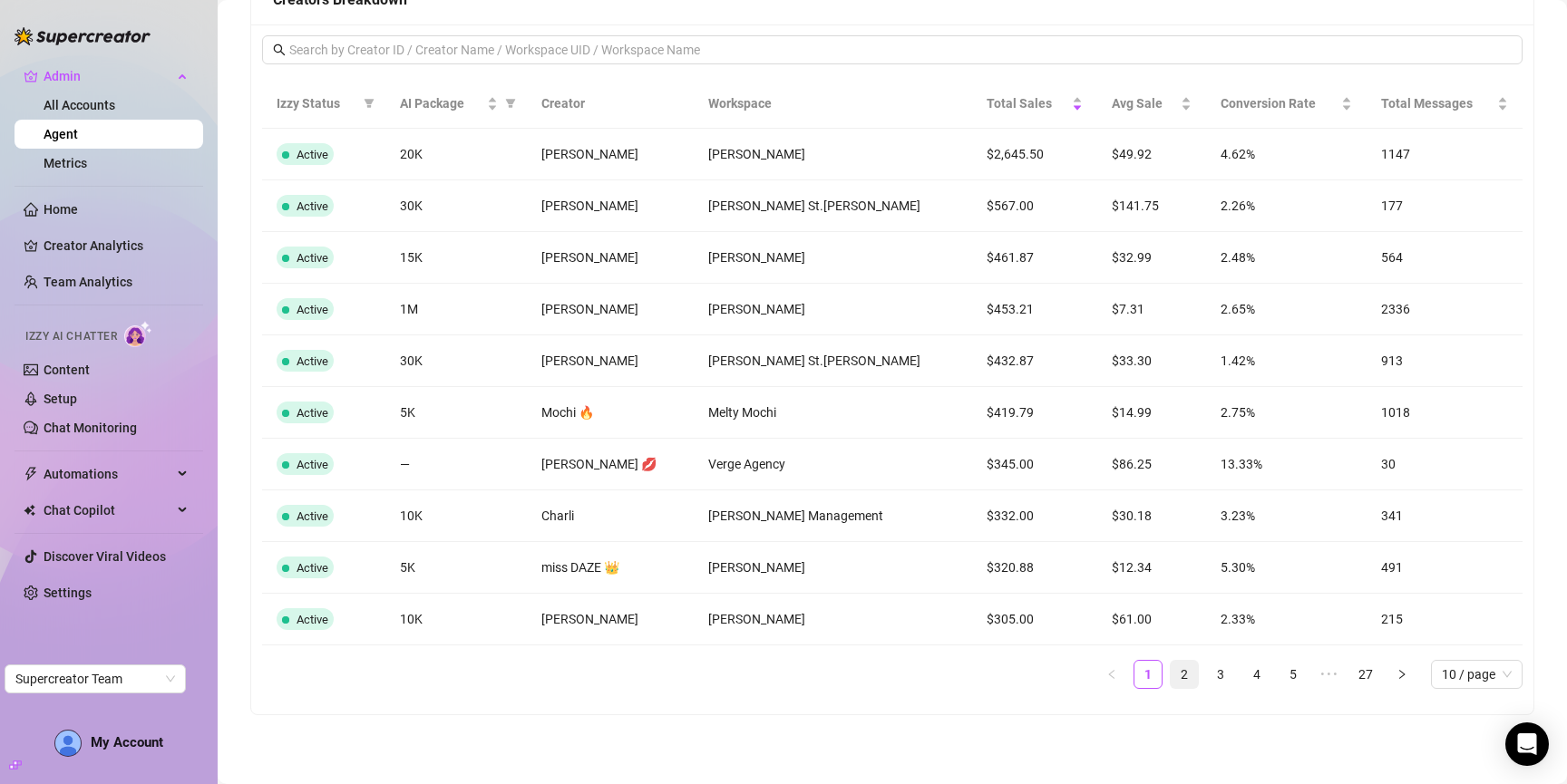
click at [1188, 674] on link "2" at bounding box center [1184, 673] width 27 height 27
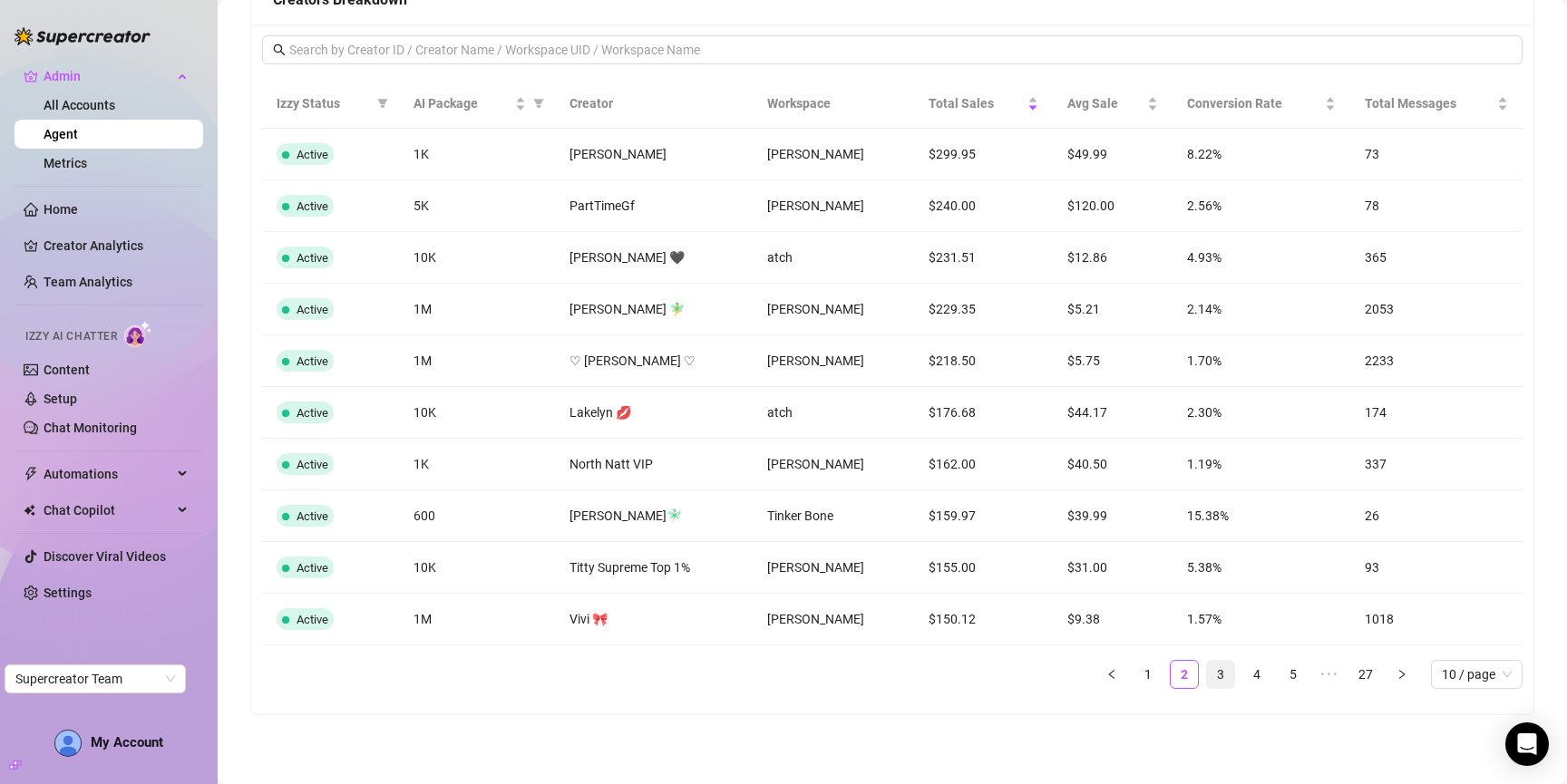
click at [1222, 673] on link "3" at bounding box center [1220, 673] width 27 height 27
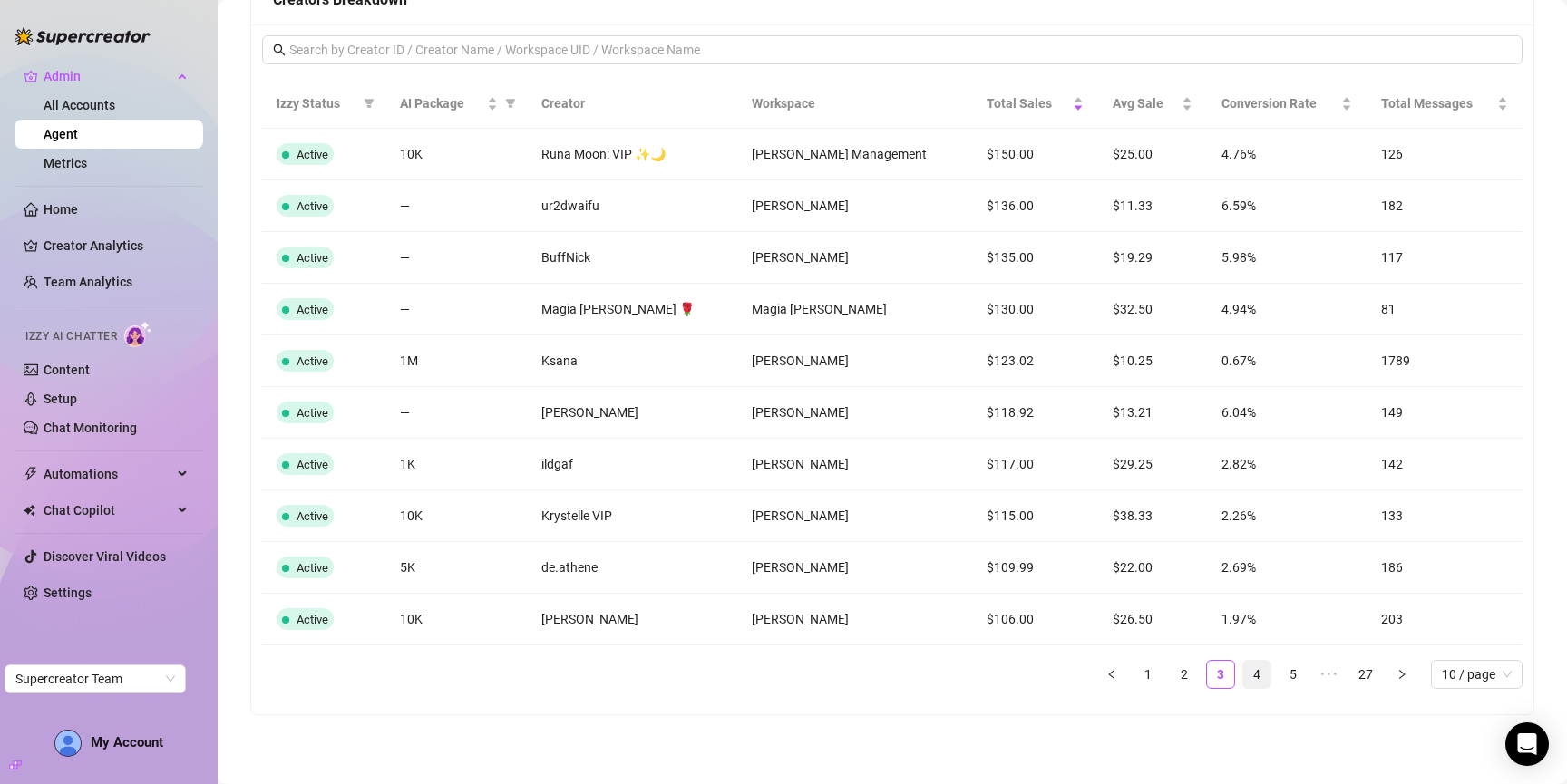
click at [1253, 678] on link "4" at bounding box center [1256, 673] width 27 height 27
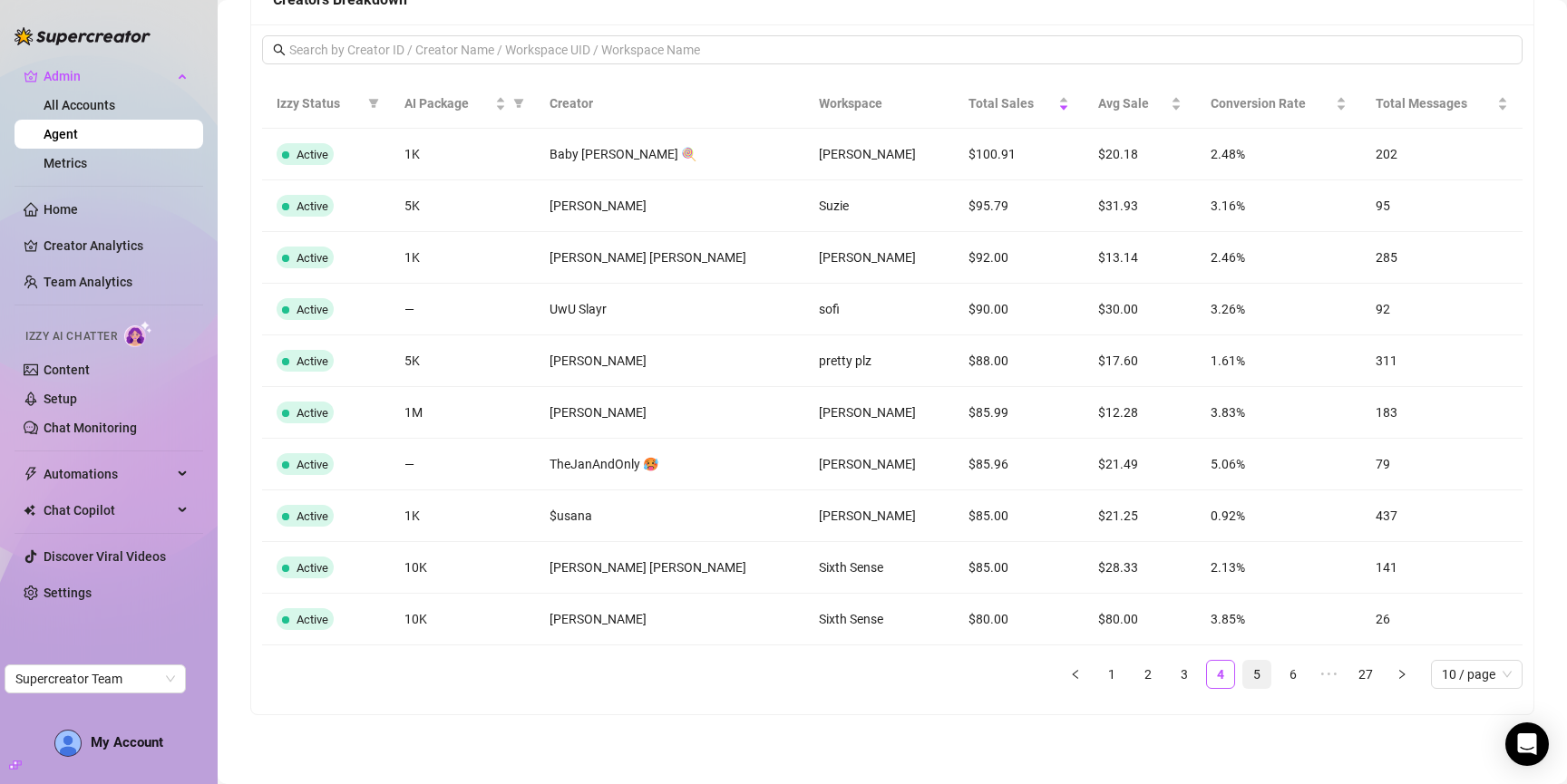
click at [1263, 676] on link "5" at bounding box center [1256, 673] width 27 height 27
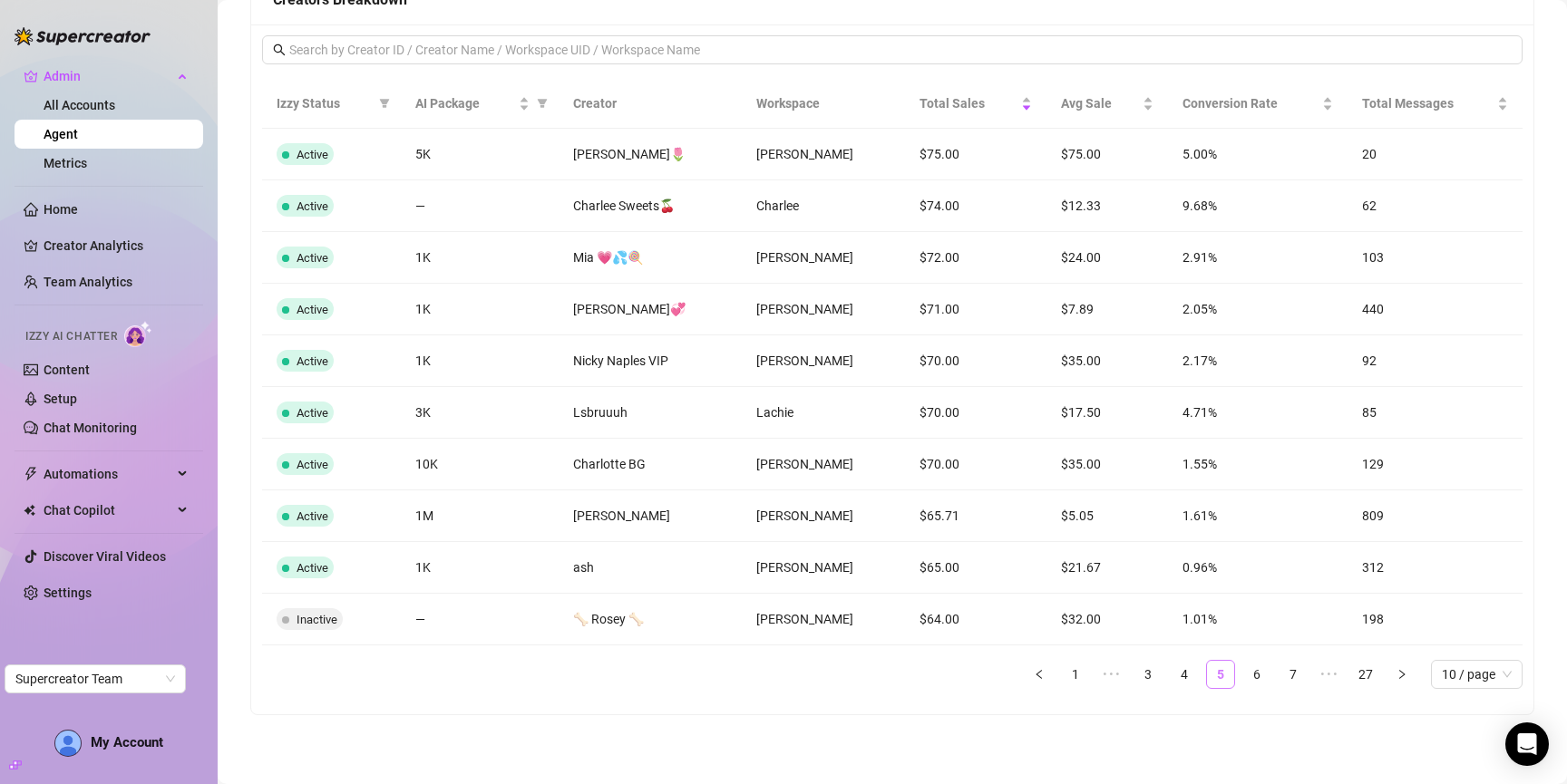
click at [1263, 676] on link "6" at bounding box center [1256, 673] width 27 height 27
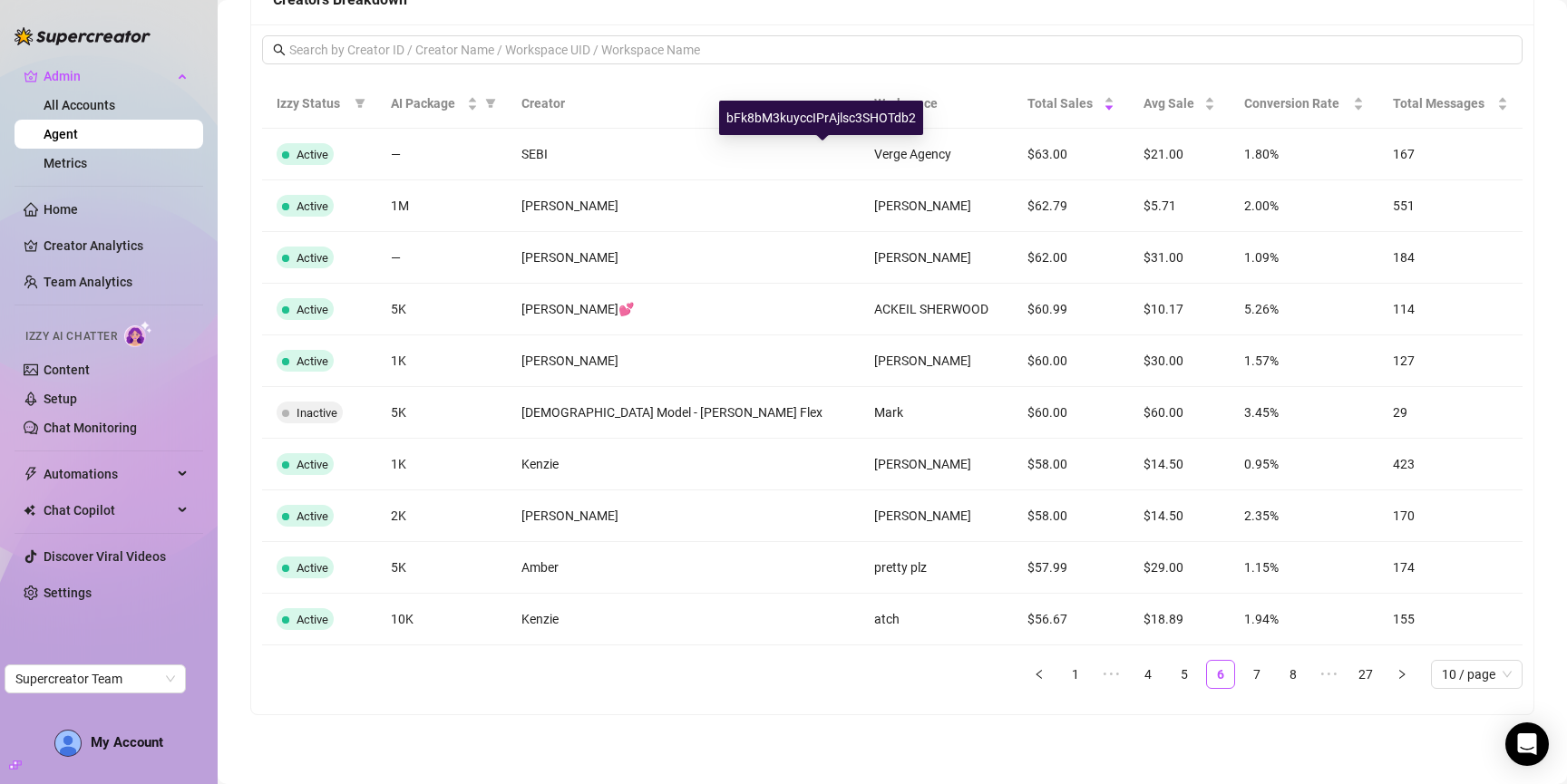
click at [805, 113] on div "bFk8bM3kuyccIPrAjlsc3SHOTdb2" at bounding box center [821, 118] width 204 height 34
copy div "bFk8bM3kuyccIPrAjlsc3SHOTdb2"
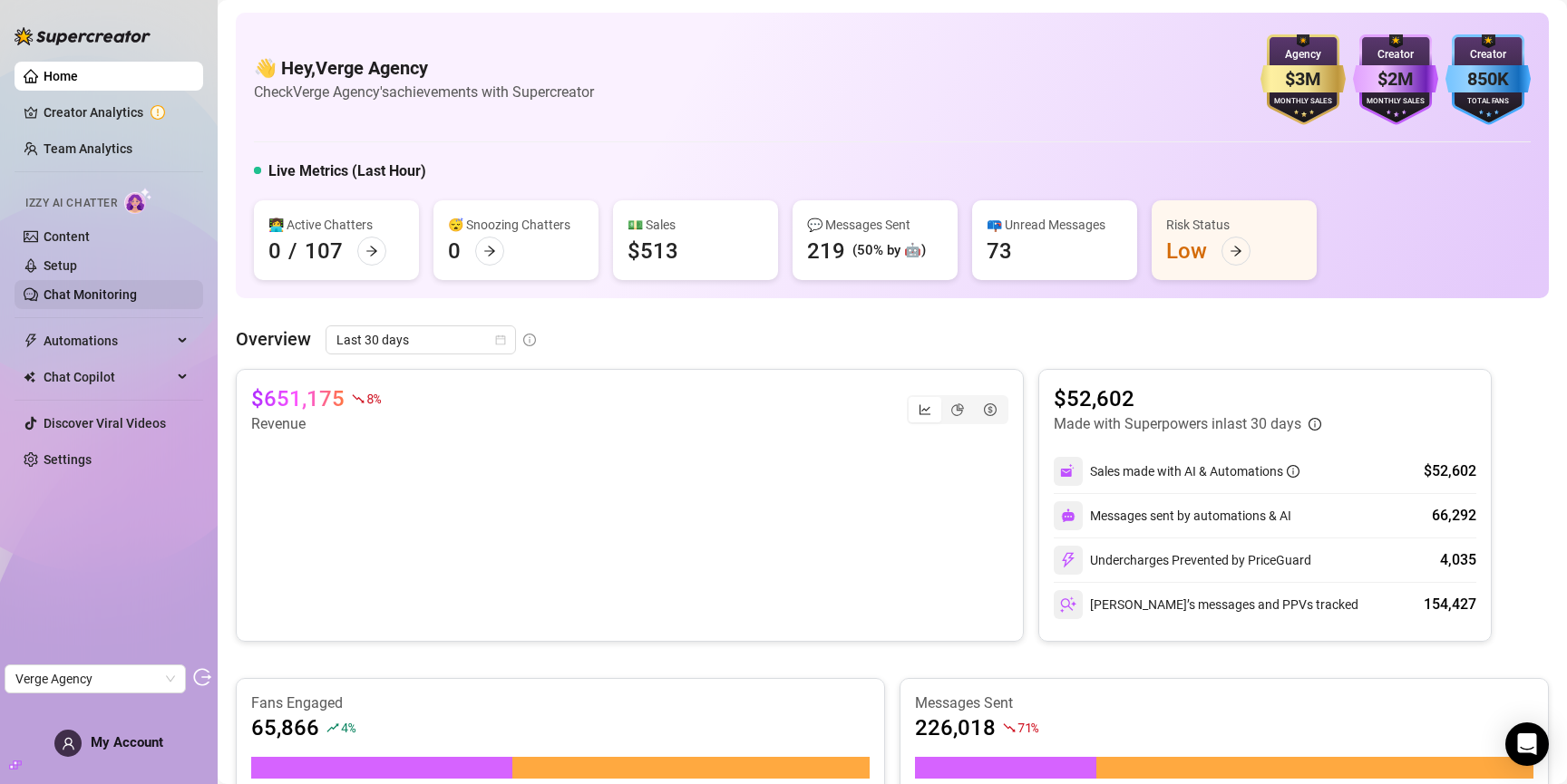
click at [117, 298] on link "Chat Monitoring" at bounding box center [90, 294] width 94 height 14
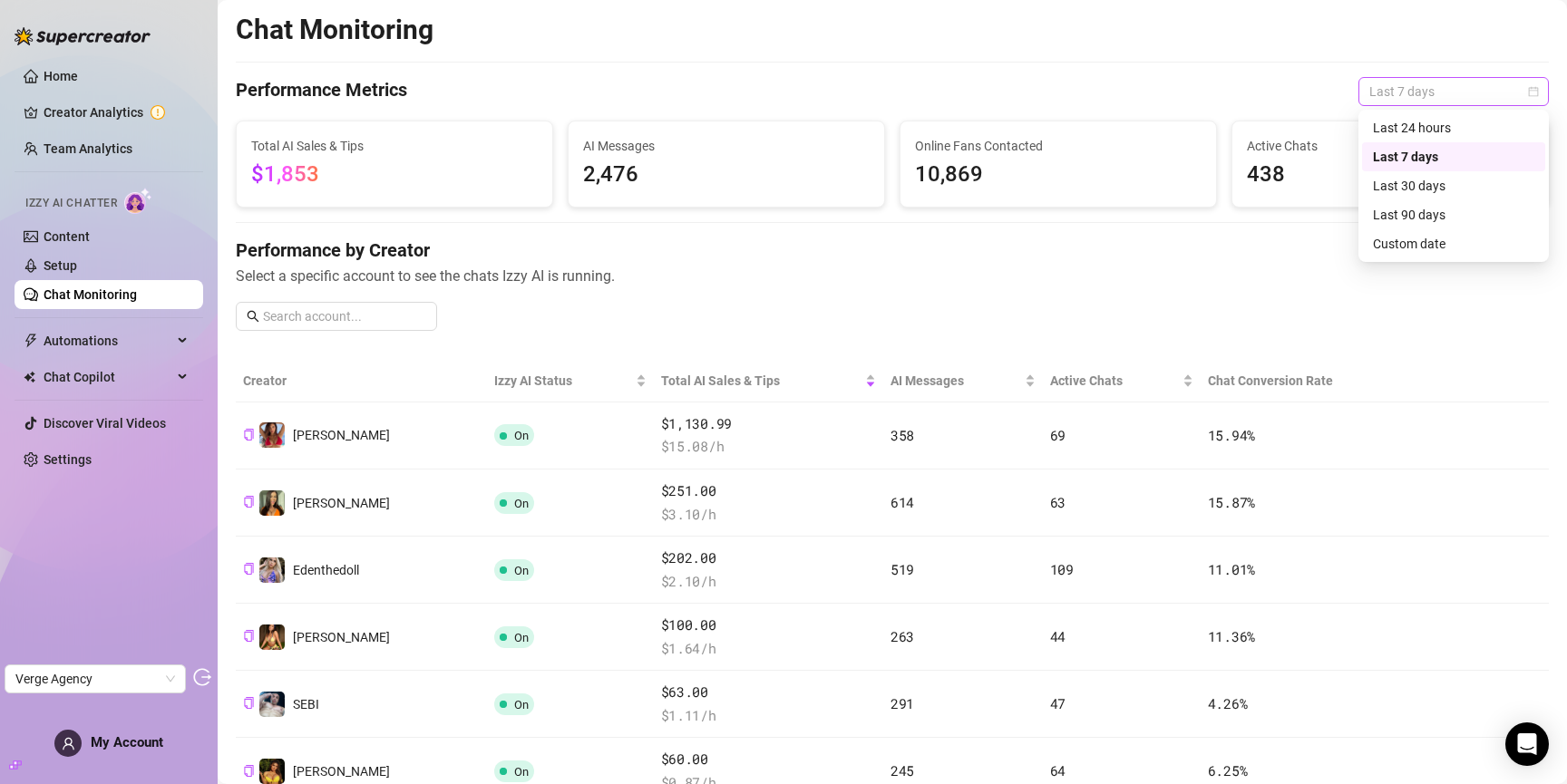
click at [1391, 86] on span "Last 7 days" at bounding box center [1454, 92] width 168 height 27
click at [1426, 185] on div "Last 30 days" at bounding box center [1454, 185] width 162 height 20
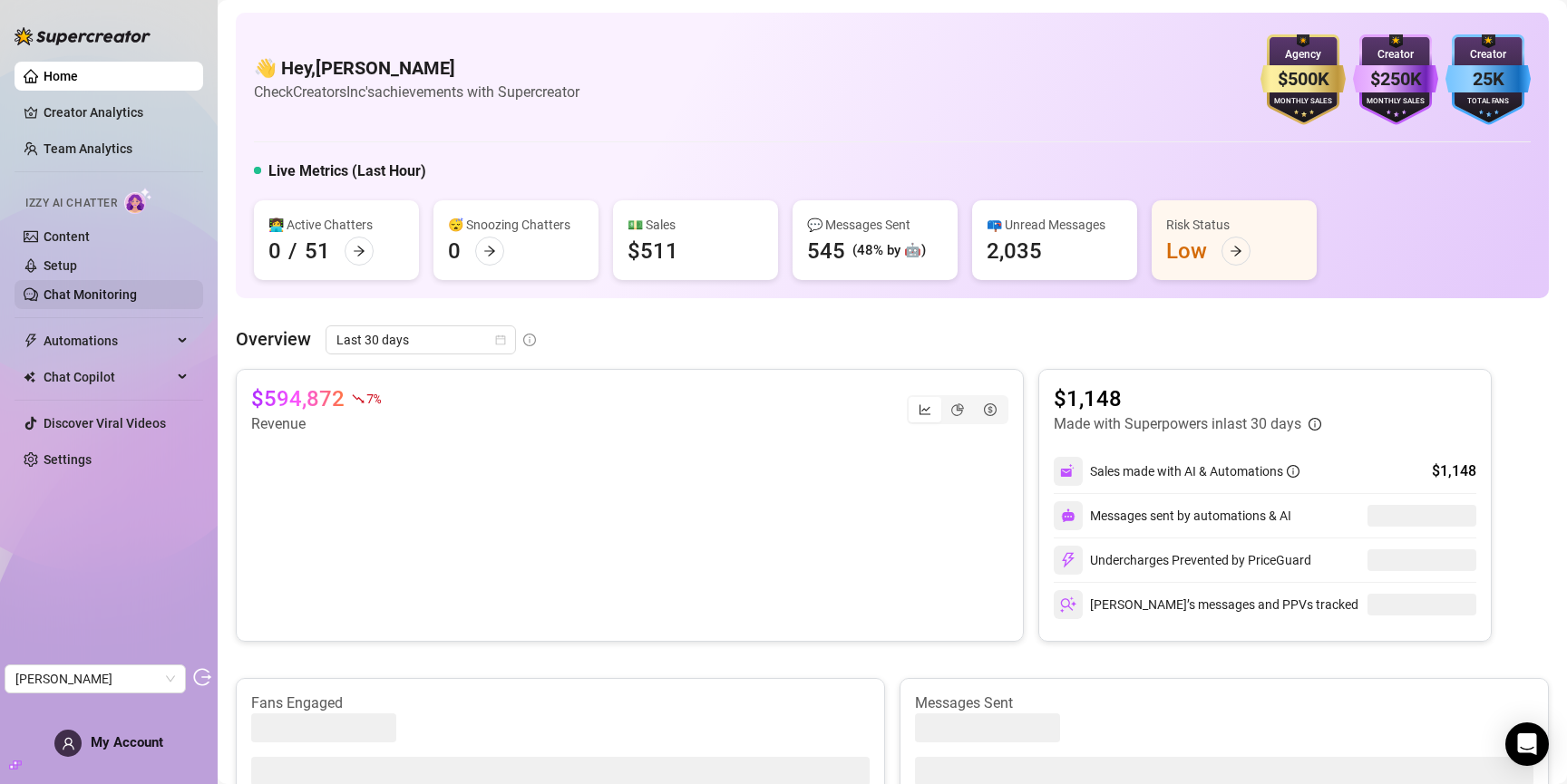
click at [83, 297] on link "Chat Monitoring" at bounding box center [90, 294] width 94 height 14
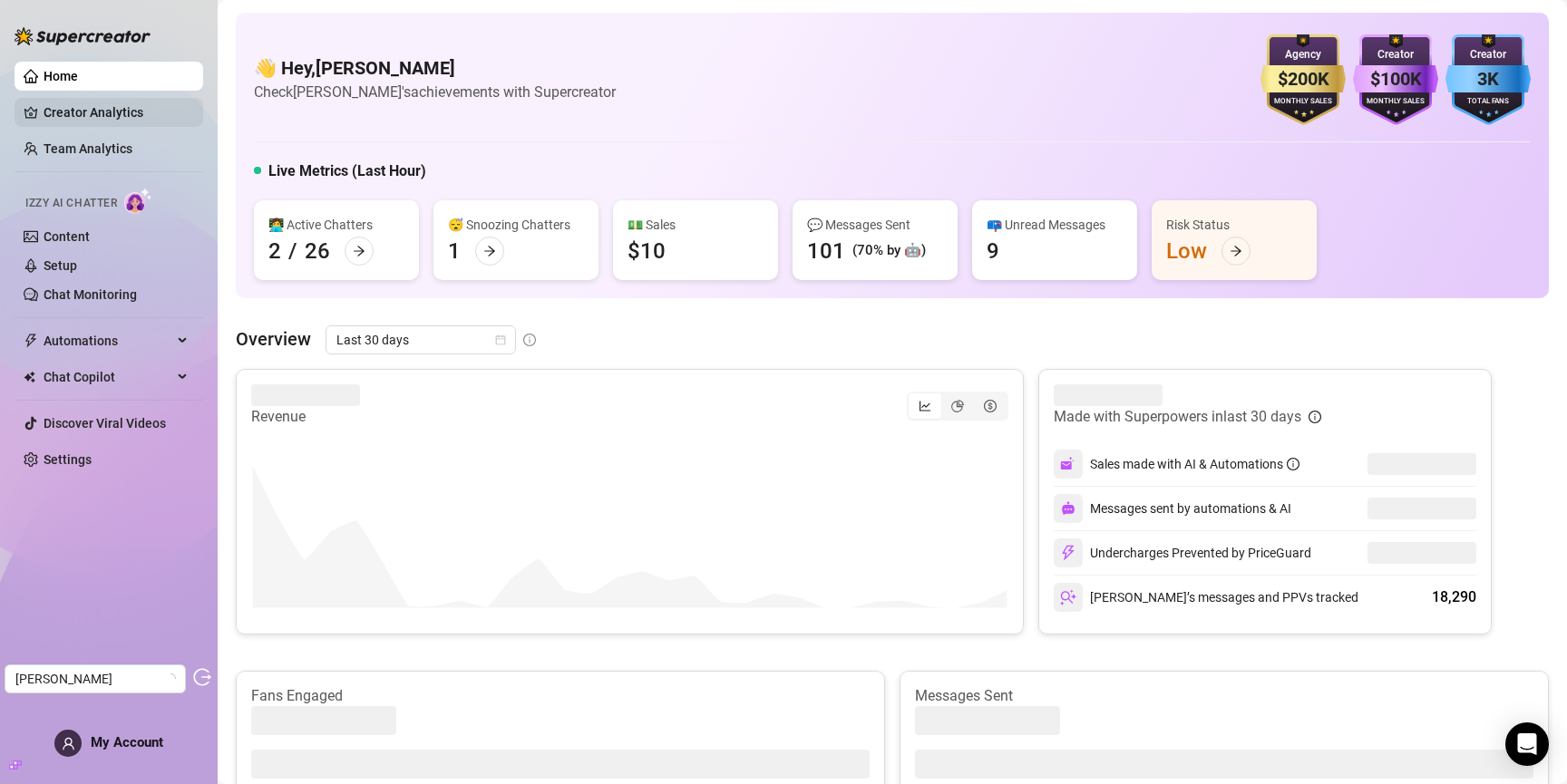
click at [119, 104] on link "Creator Analytics" at bounding box center [116, 112] width 146 height 29
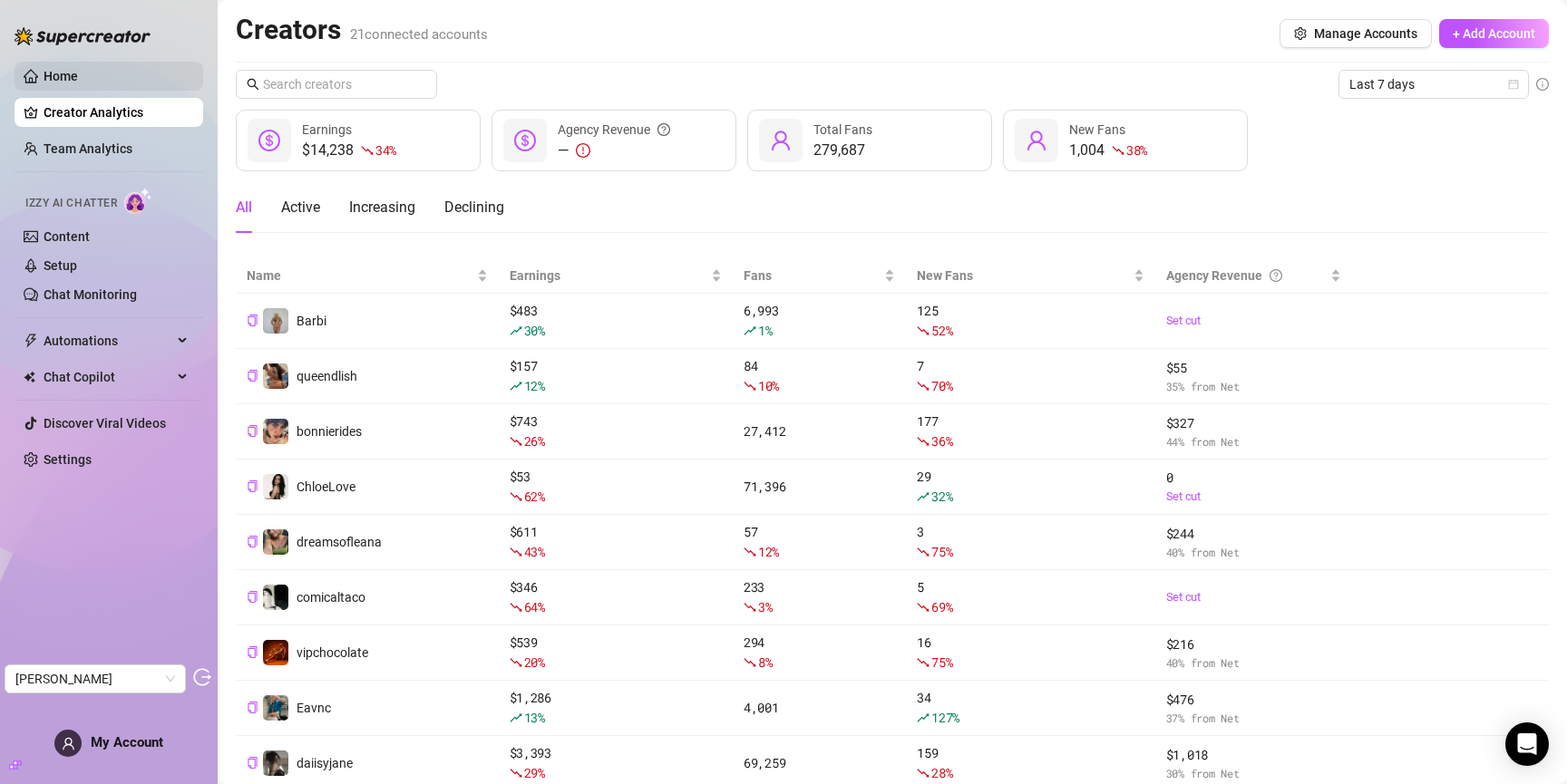
click at [78, 79] on link "Home" at bounding box center [60, 76] width 34 height 14
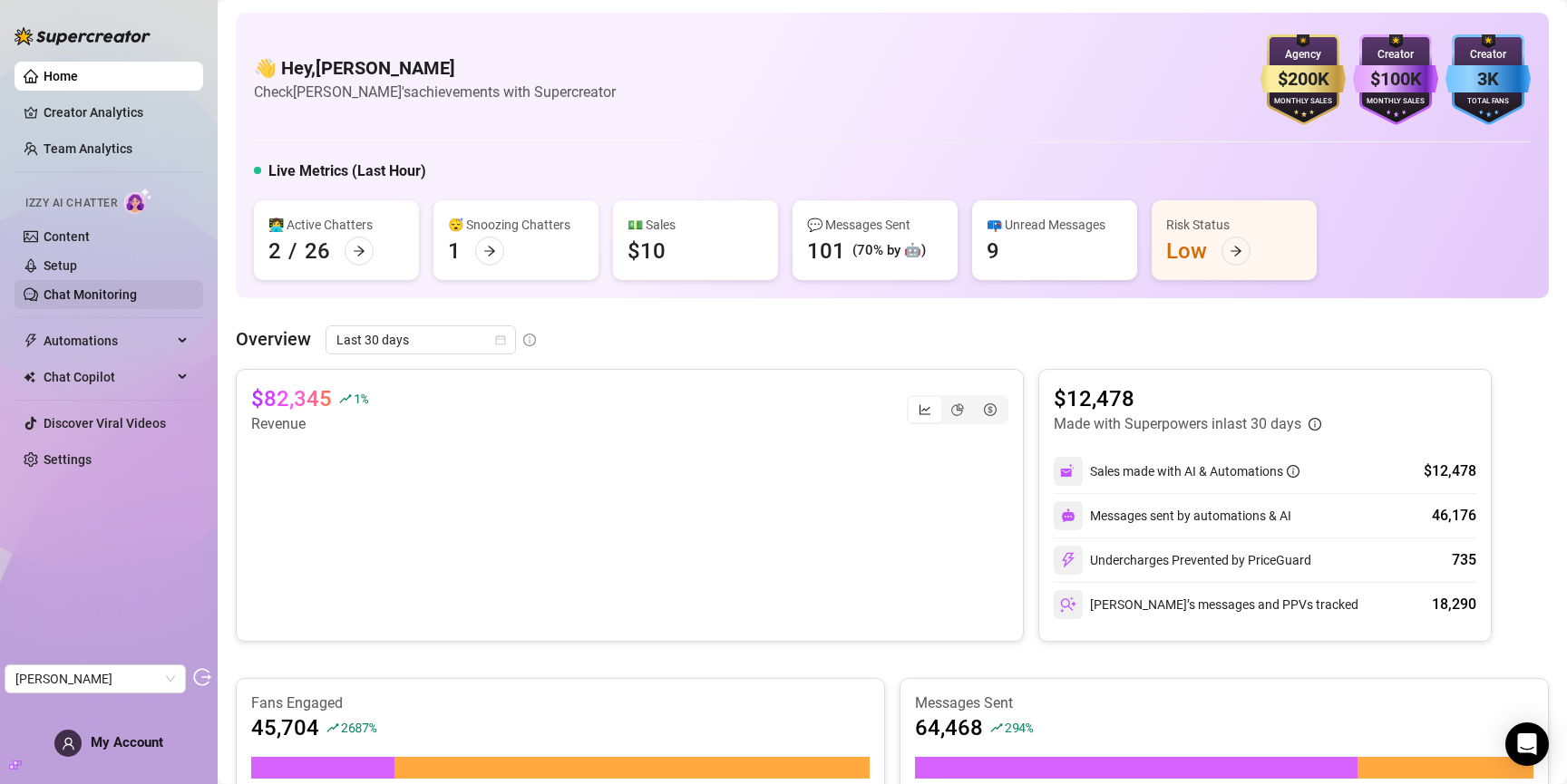
click at [105, 302] on link "Chat Monitoring" at bounding box center [90, 294] width 94 height 14
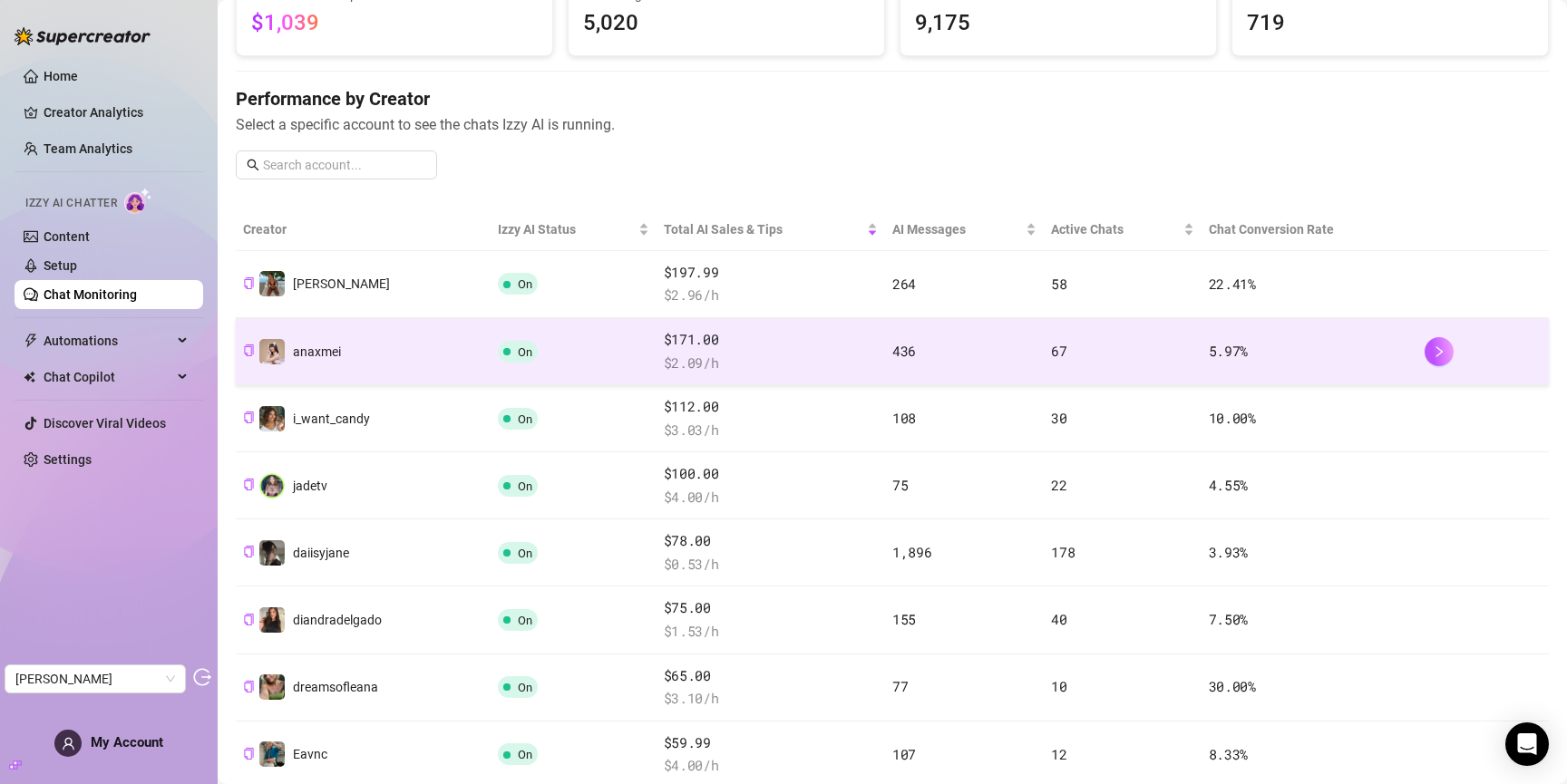
scroll to position [173, 0]
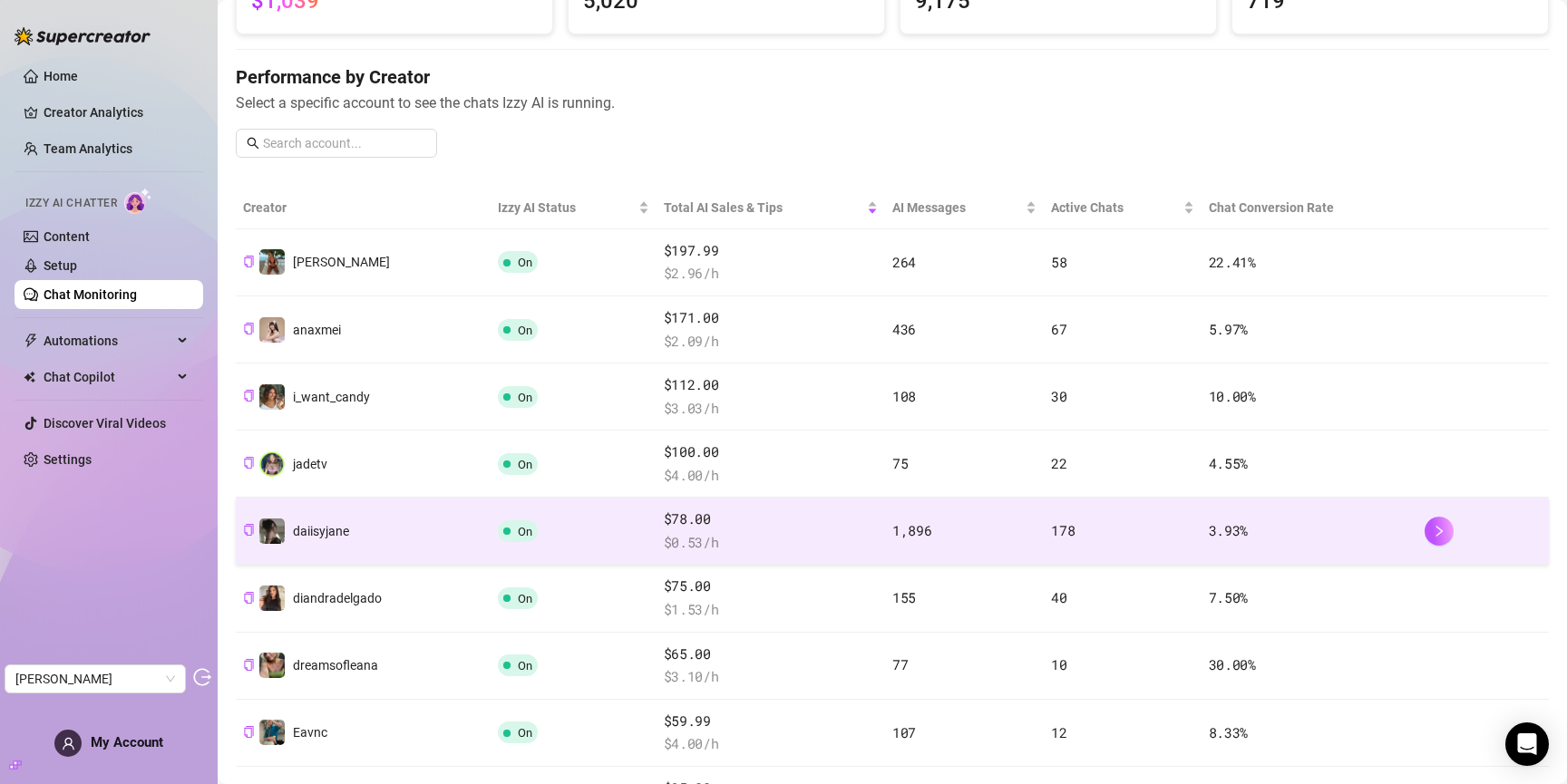
click at [933, 521] on td "1,896" at bounding box center [964, 531] width 159 height 67
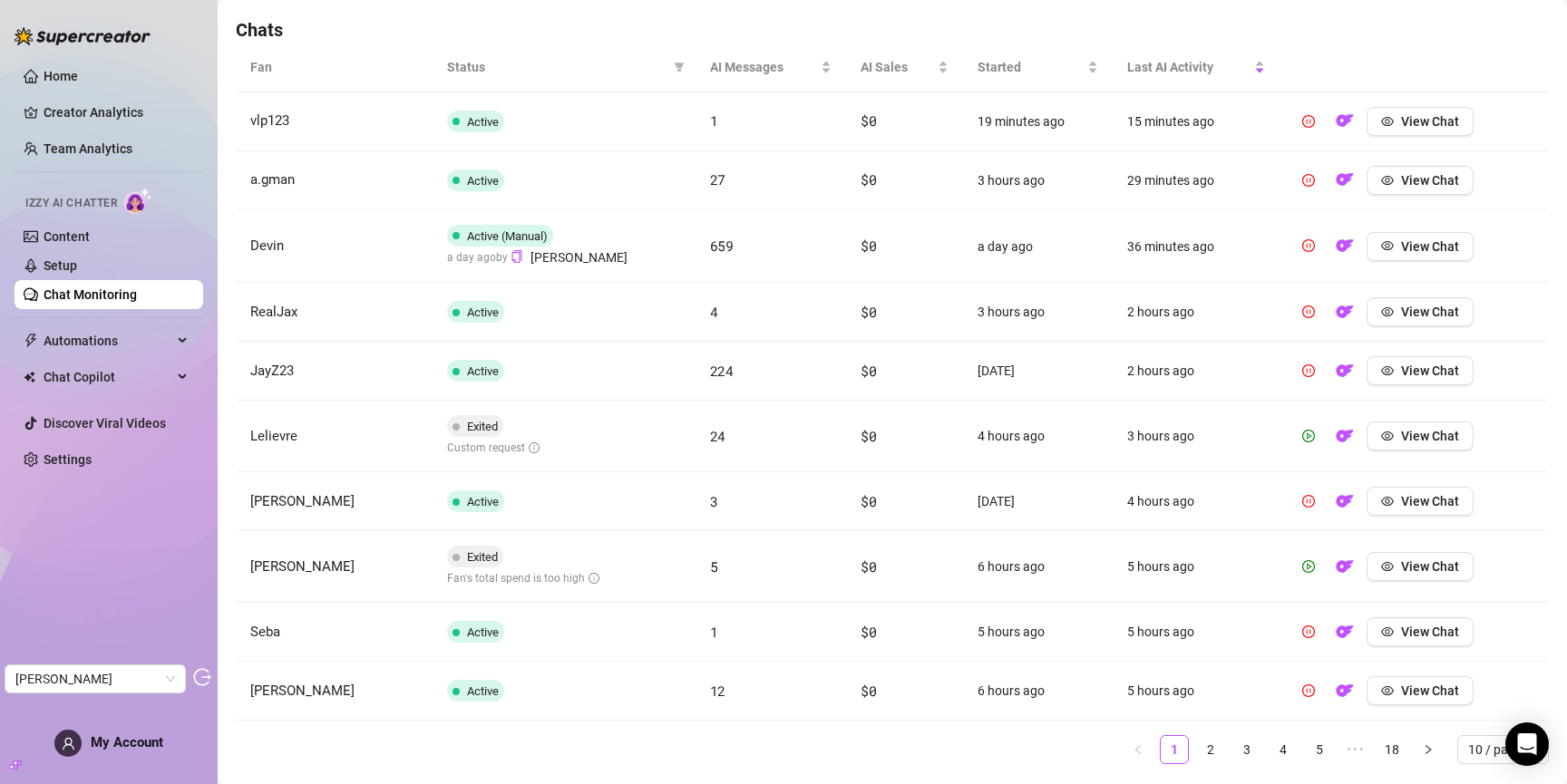
scroll to position [635, 0]
click at [750, 58] on span "AI Messages" at bounding box center [763, 65] width 107 height 20
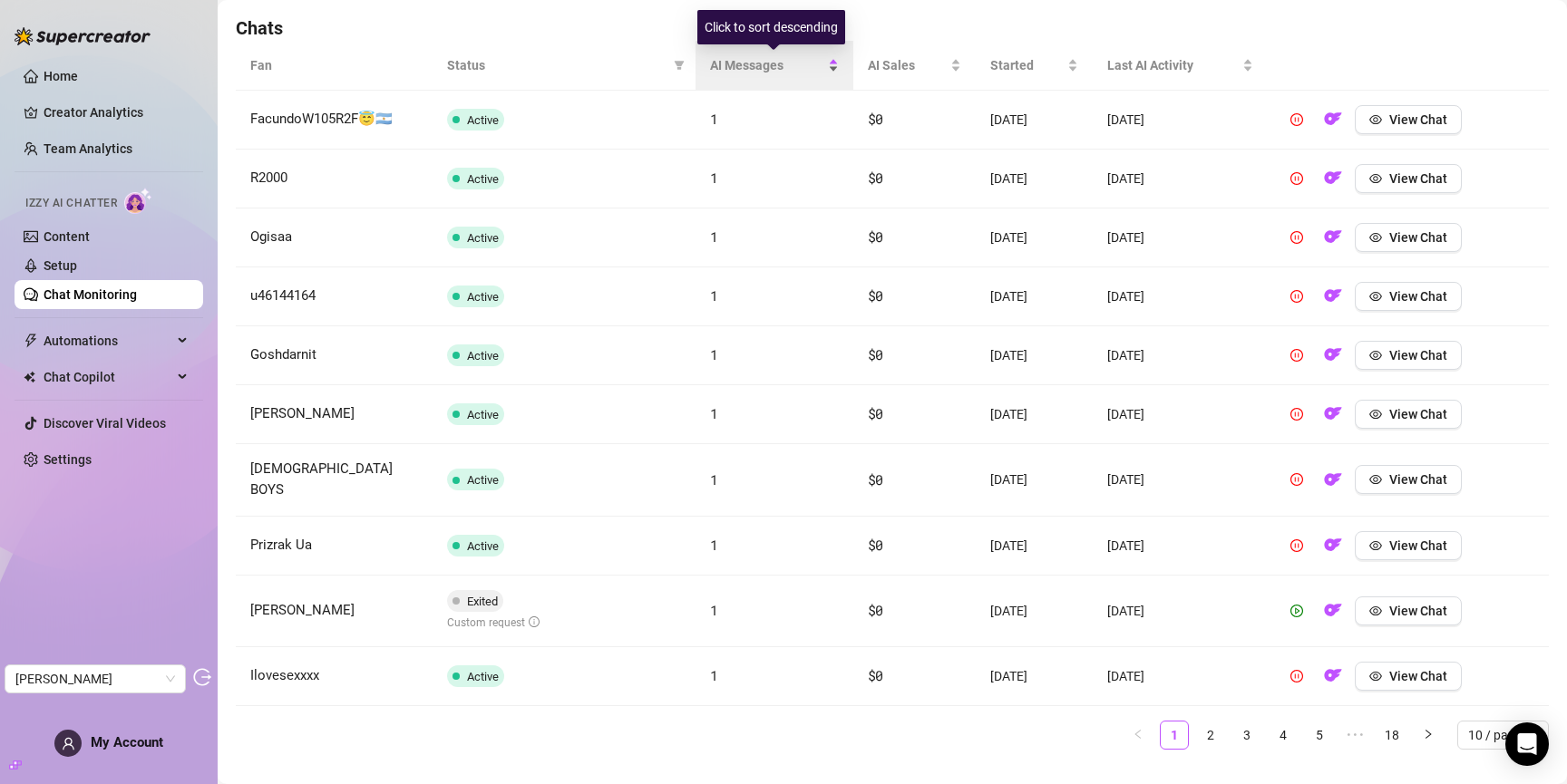
click at [750, 58] on span "AI Messages" at bounding box center [766, 65] width 114 height 20
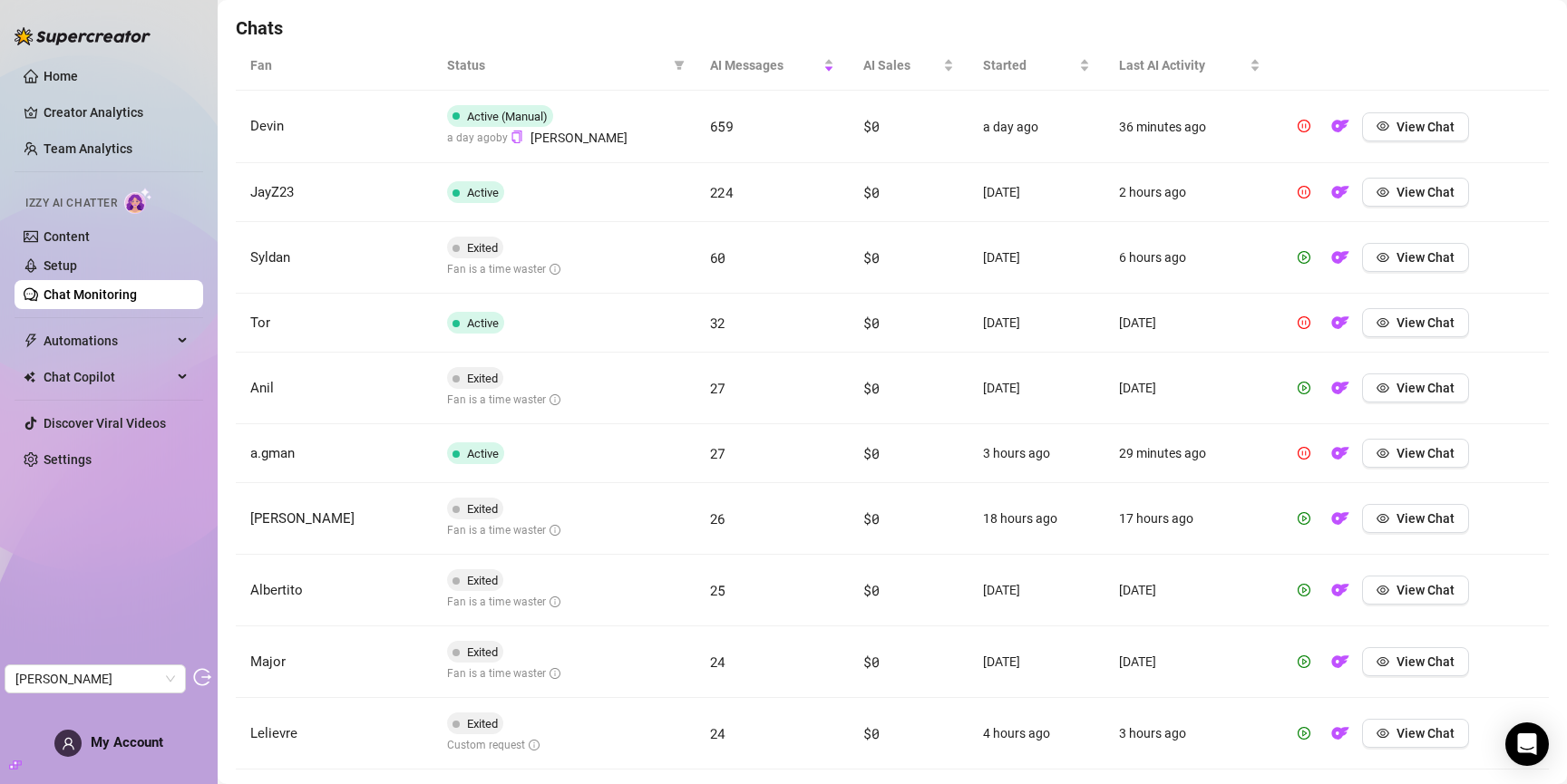
scroll to position [0, 0]
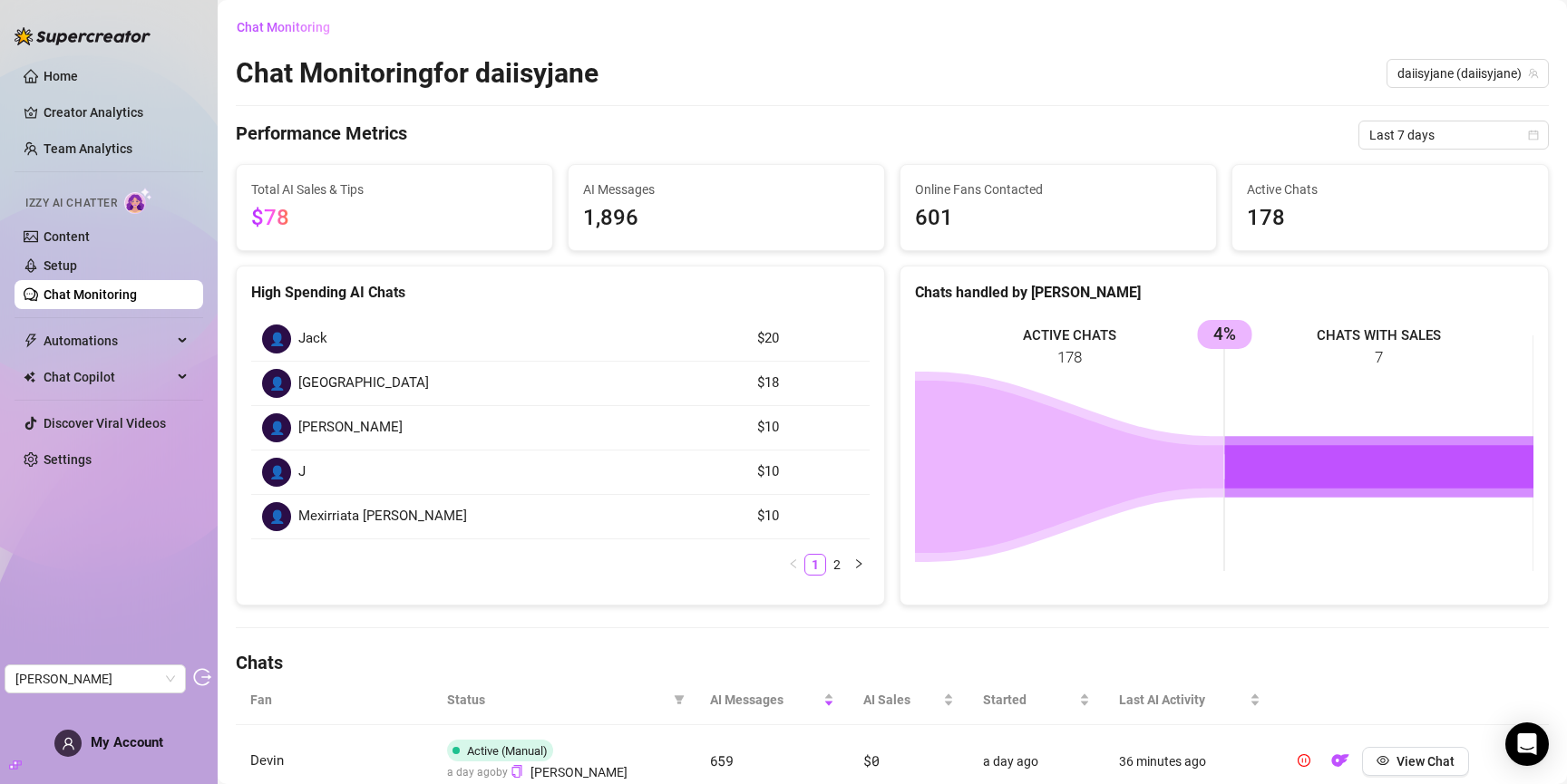
click at [129, 297] on link "Chat Monitoring" at bounding box center [90, 294] width 94 height 14
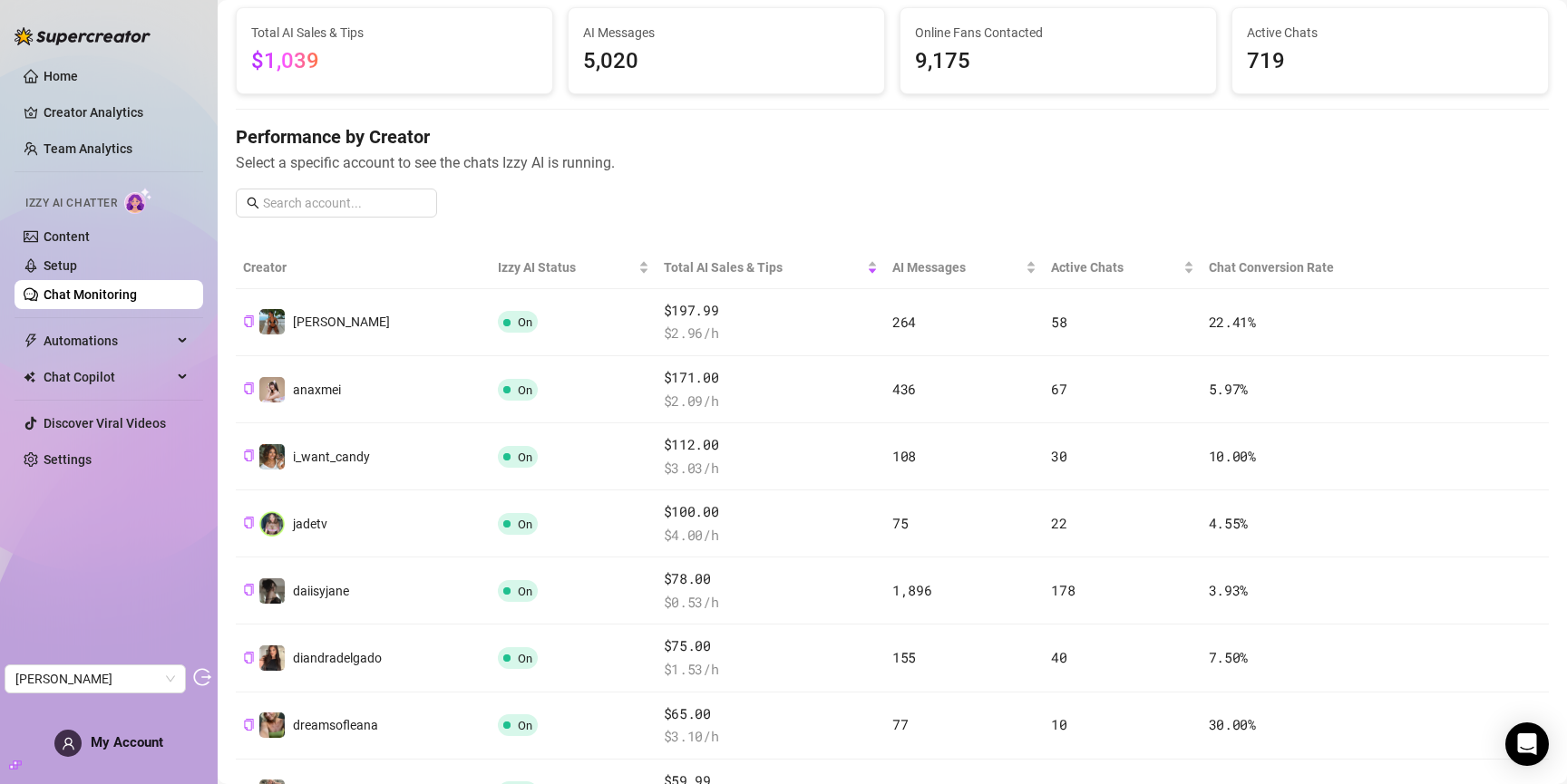
scroll to position [123, 0]
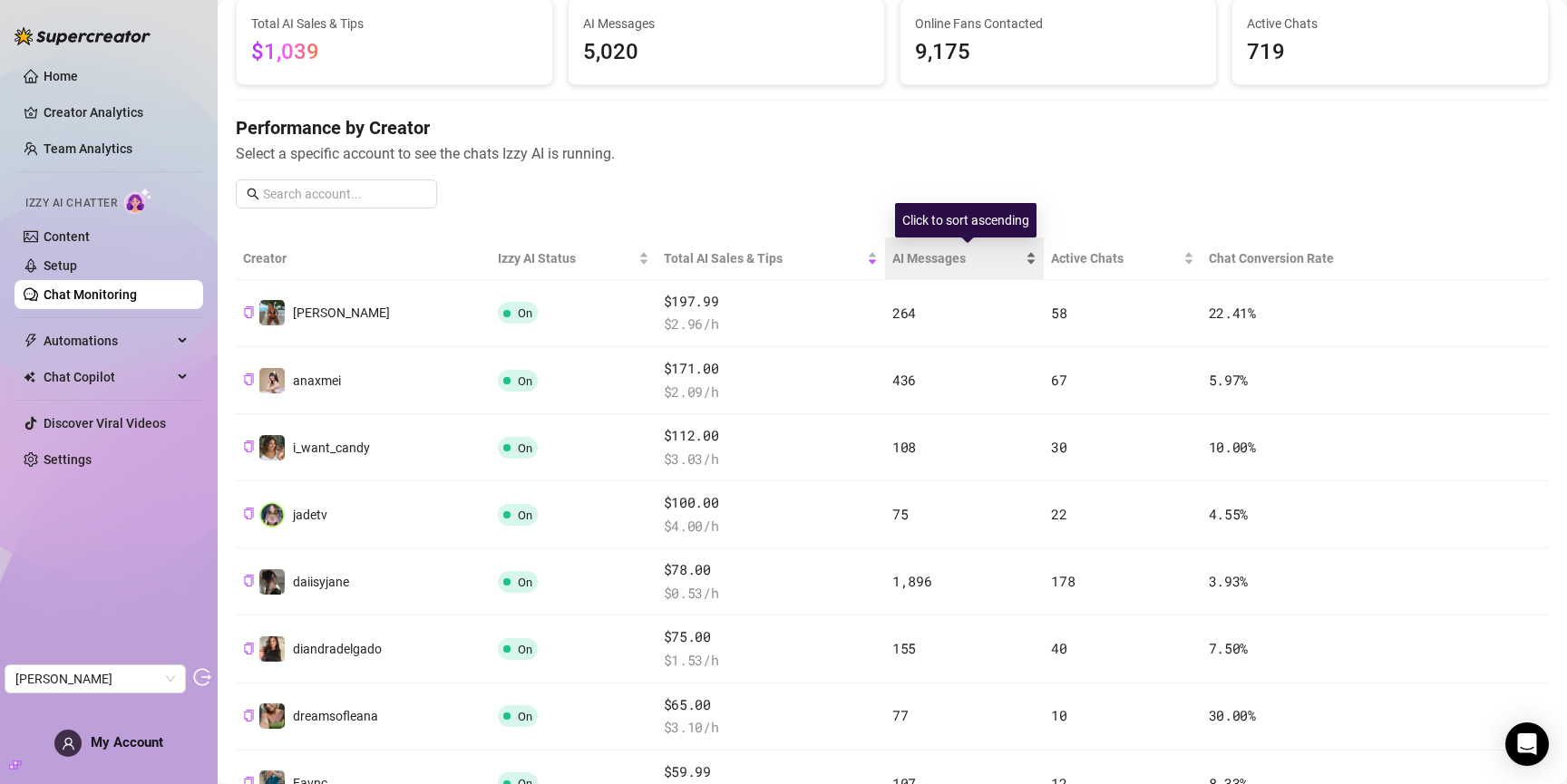
click at [946, 256] on span "AI Messages" at bounding box center [956, 258] width 129 height 20
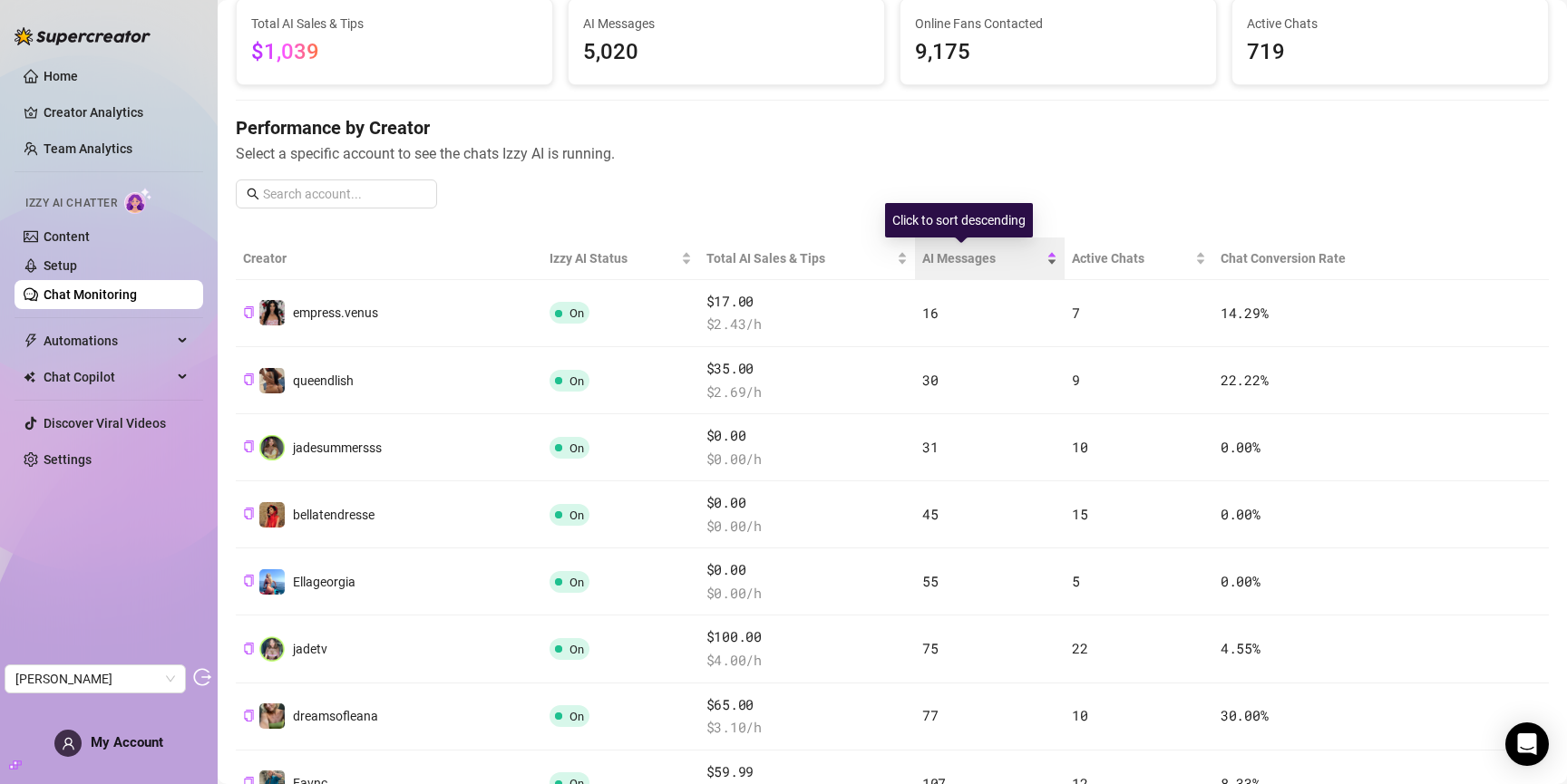
click at [946, 256] on span "AI Messages" at bounding box center [983, 258] width 121 height 20
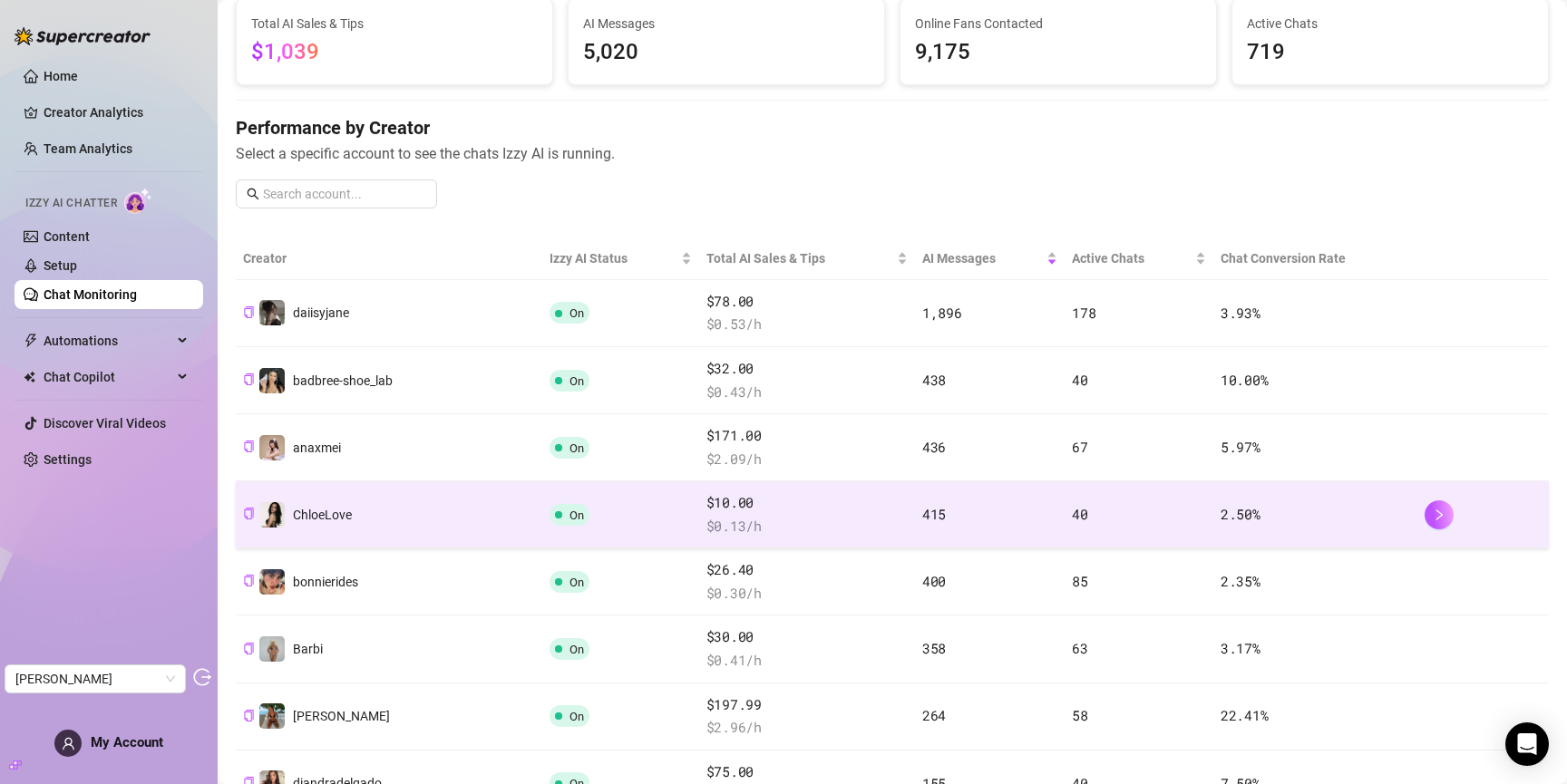
click at [329, 511] on span "ChloeLove" at bounding box center [322, 514] width 59 height 14
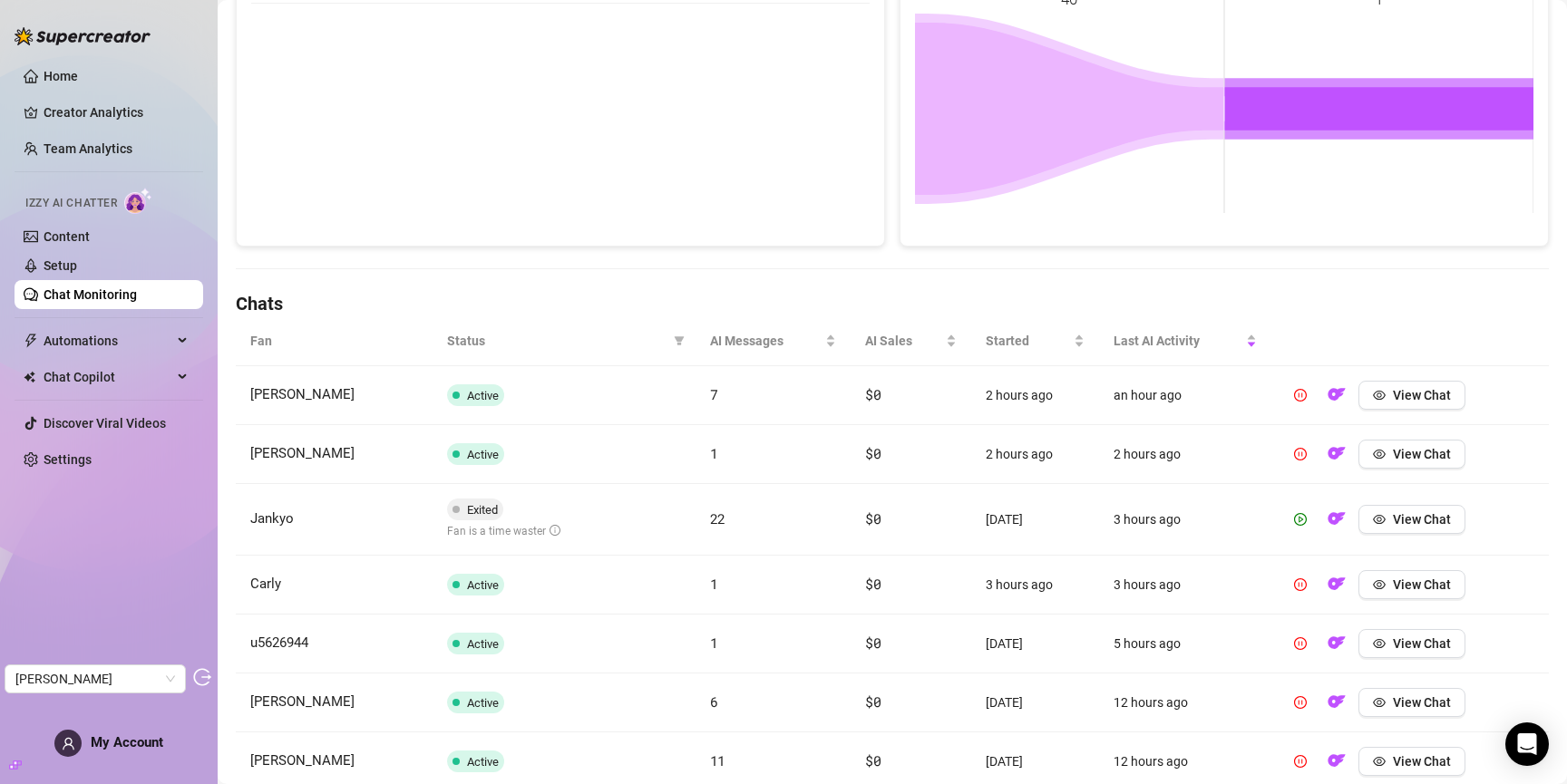
scroll to position [388, 0]
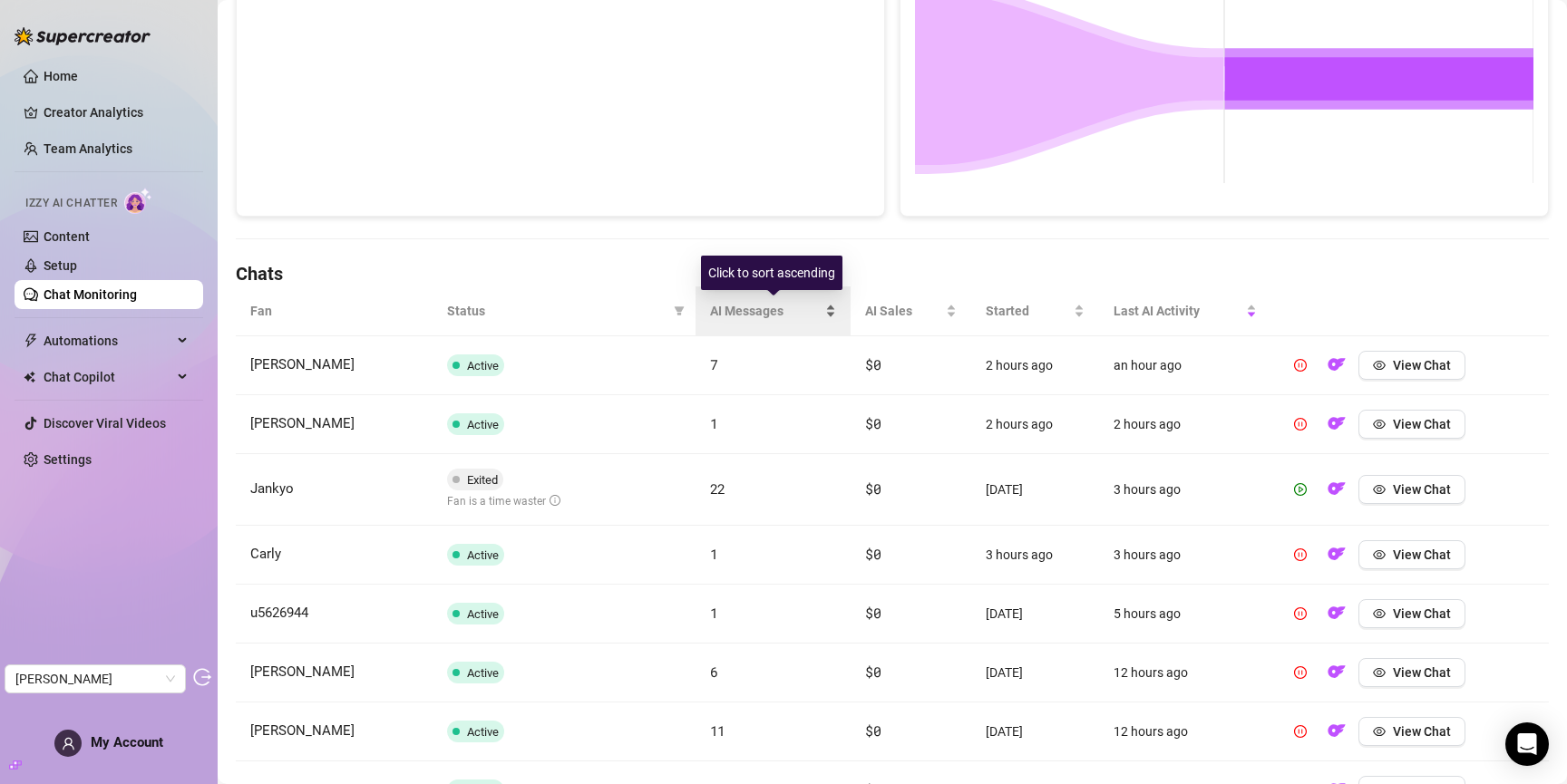
click at [749, 312] on span "AI Messages" at bounding box center [766, 311] width 112 height 20
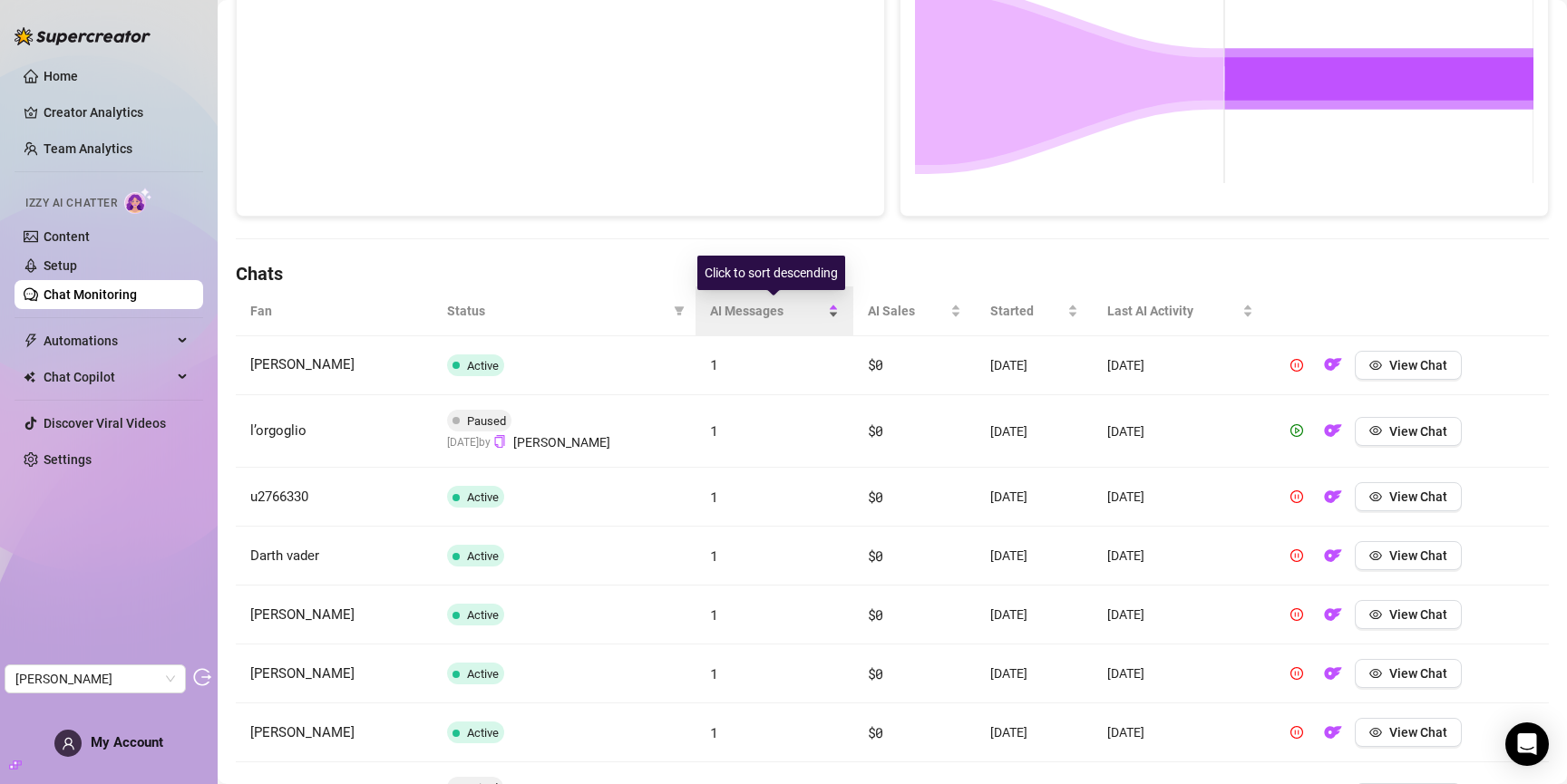
click at [749, 312] on span "AI Messages" at bounding box center [766, 311] width 114 height 20
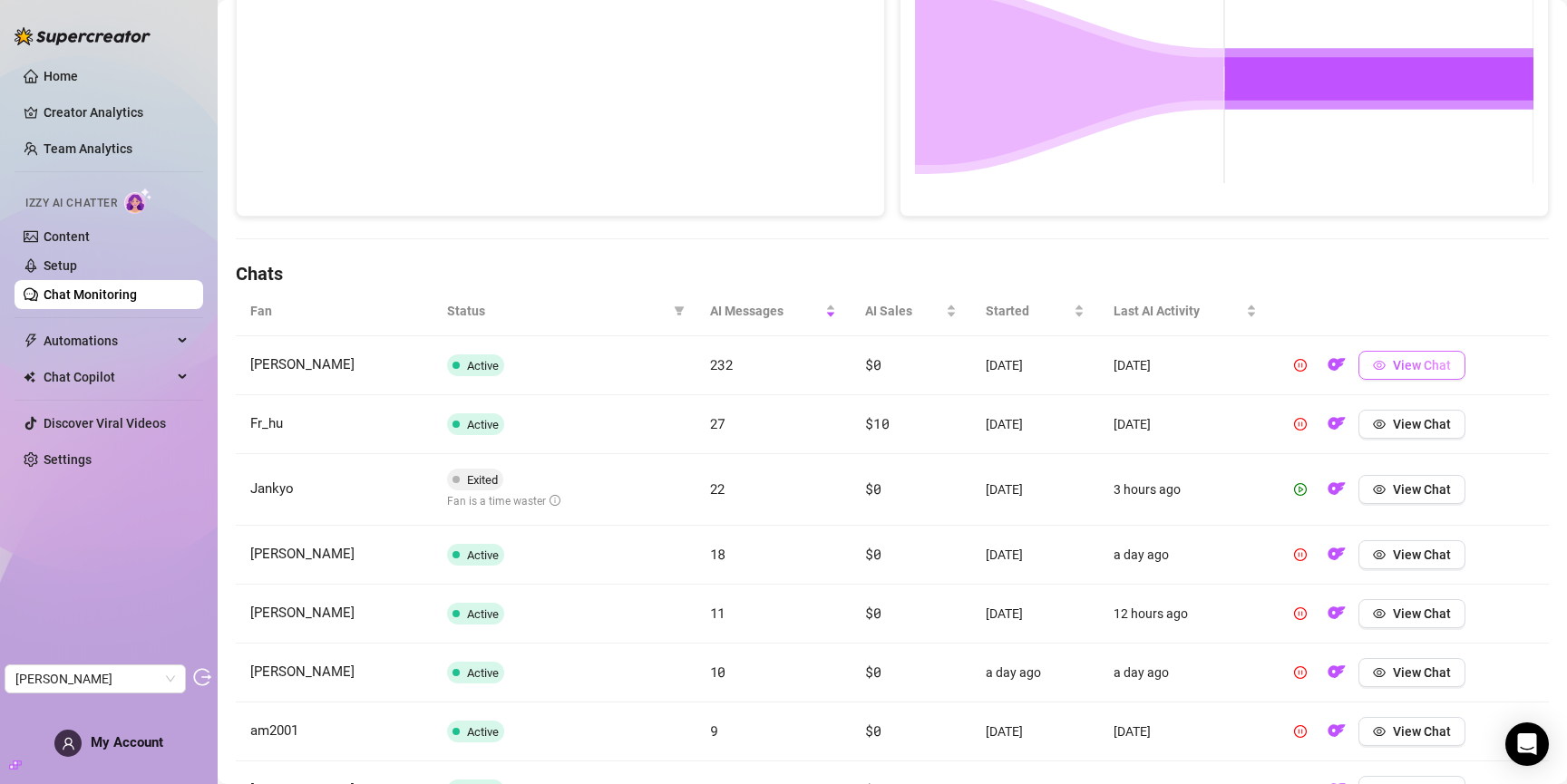
click at [1385, 376] on button "View Chat" at bounding box center [1411, 365] width 107 height 29
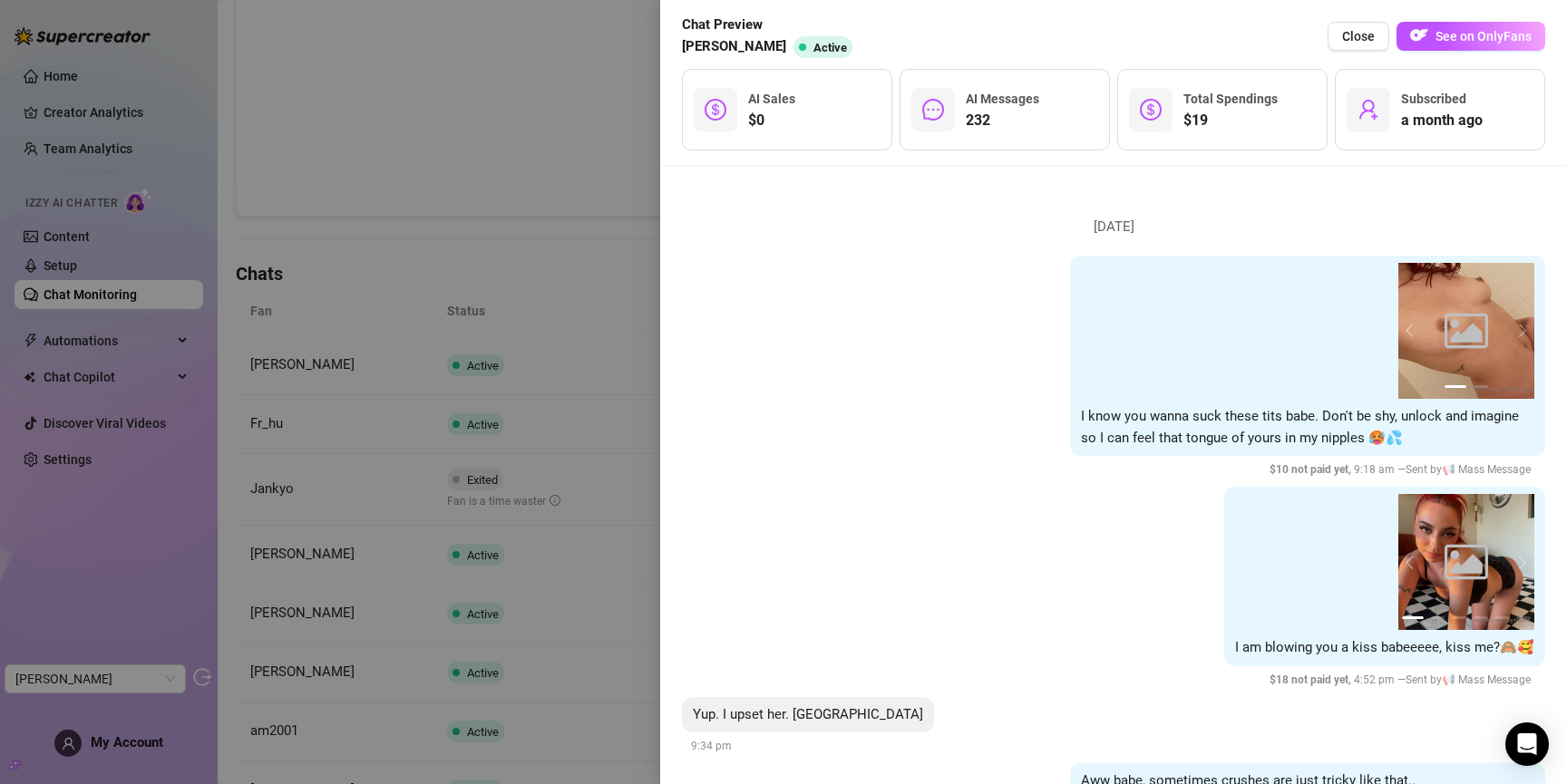
click at [539, 382] on div at bounding box center [784, 392] width 1567 height 784
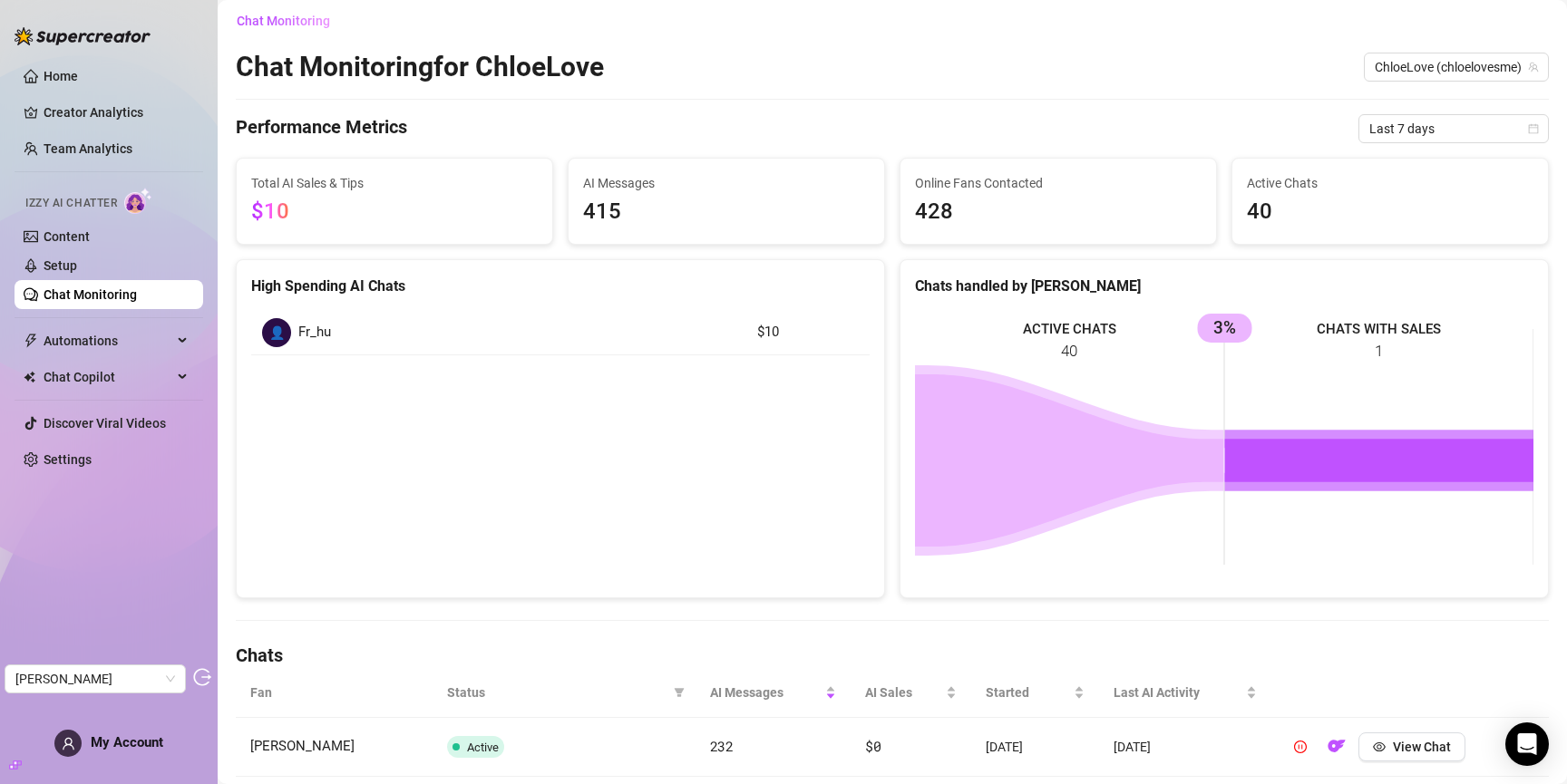
scroll to position [0, 0]
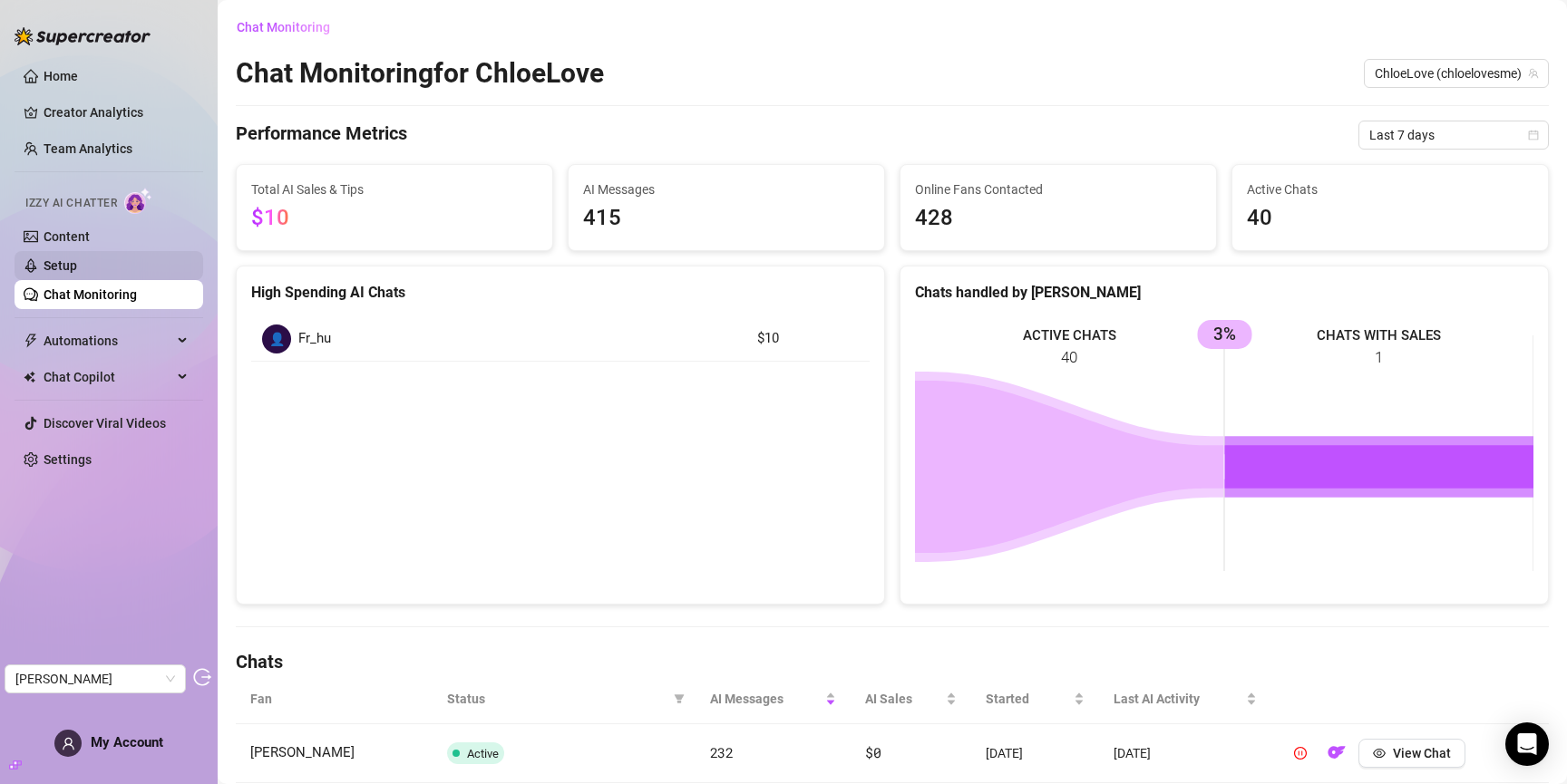
click at [77, 258] on link "Setup" at bounding box center [60, 264] width 34 height 14
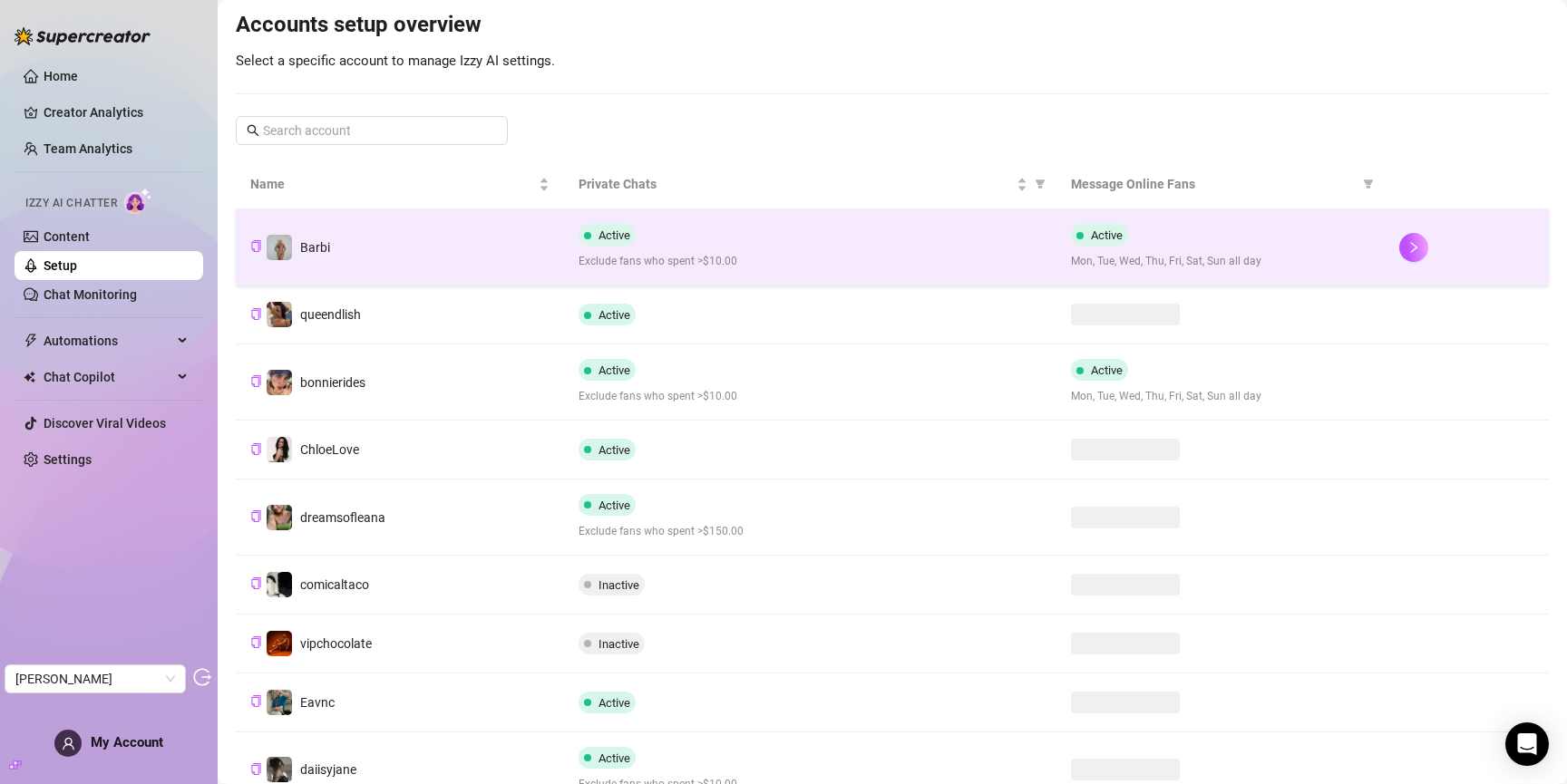
scroll to position [207, 0]
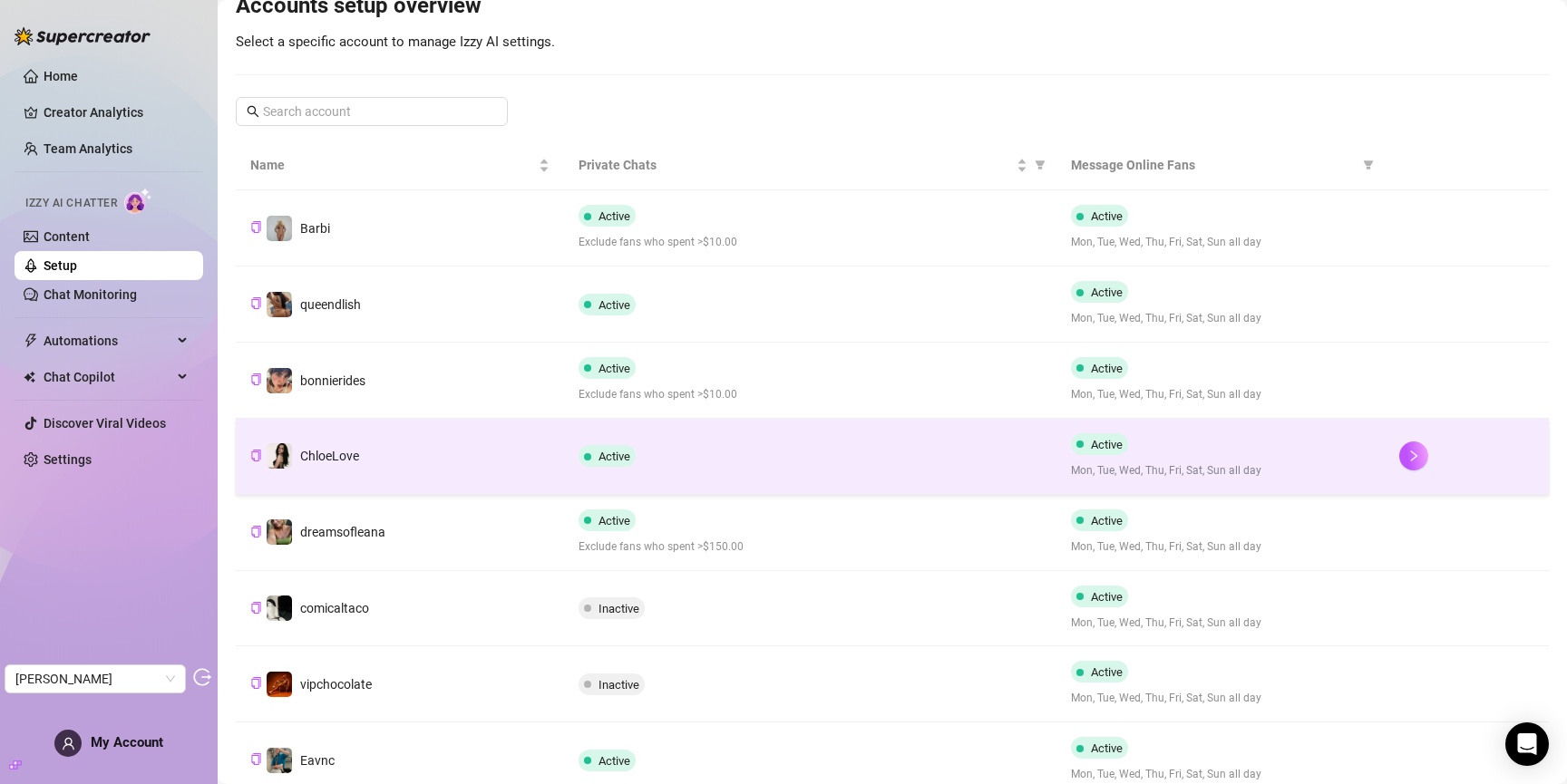
click at [387, 435] on td "ChloeLove" at bounding box center [399, 456] width 328 height 77
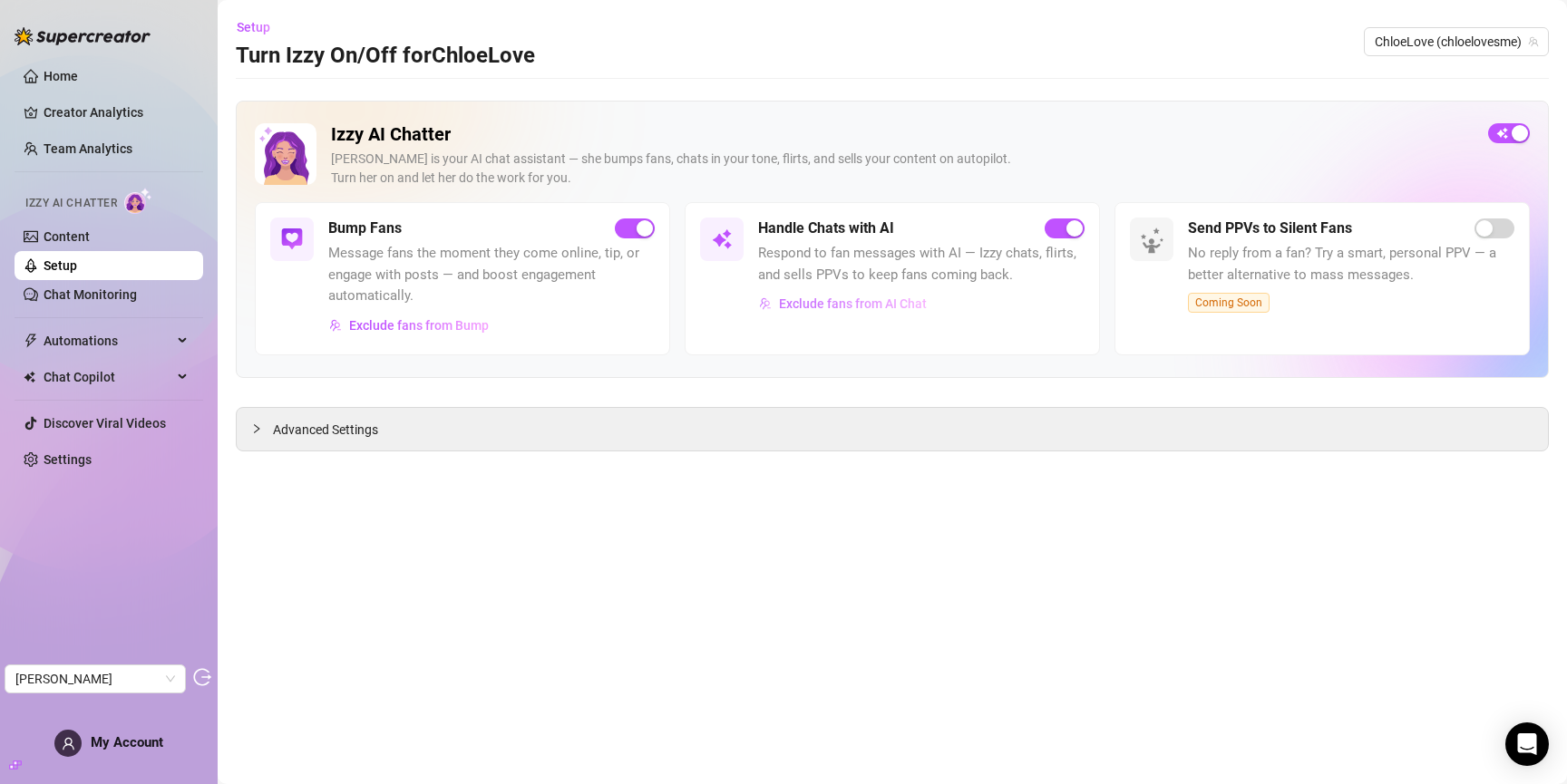
click at [804, 304] on span "Exclude fans from AI Chat" at bounding box center [852, 303] width 147 height 14
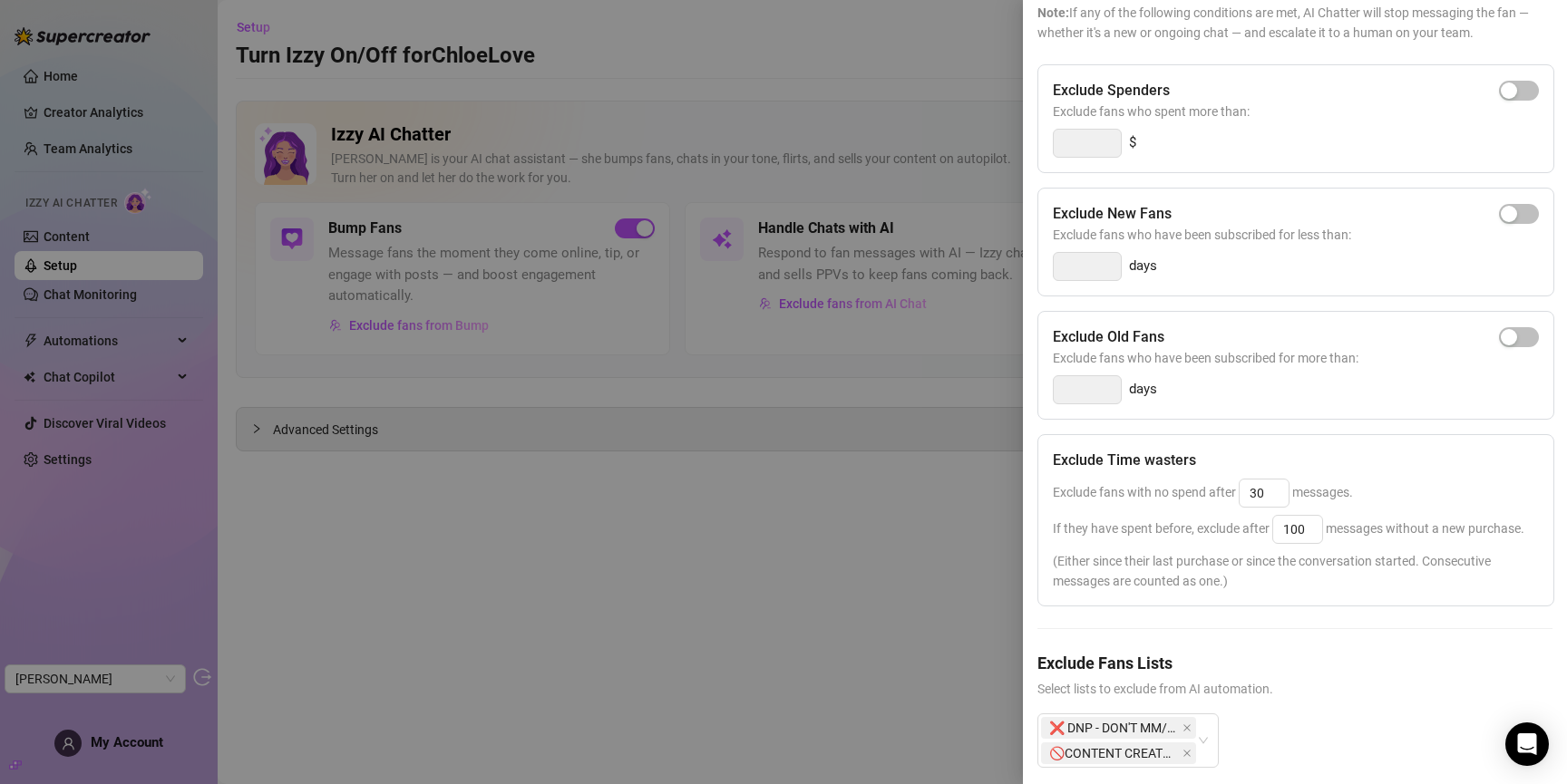
scroll to position [174, 0]
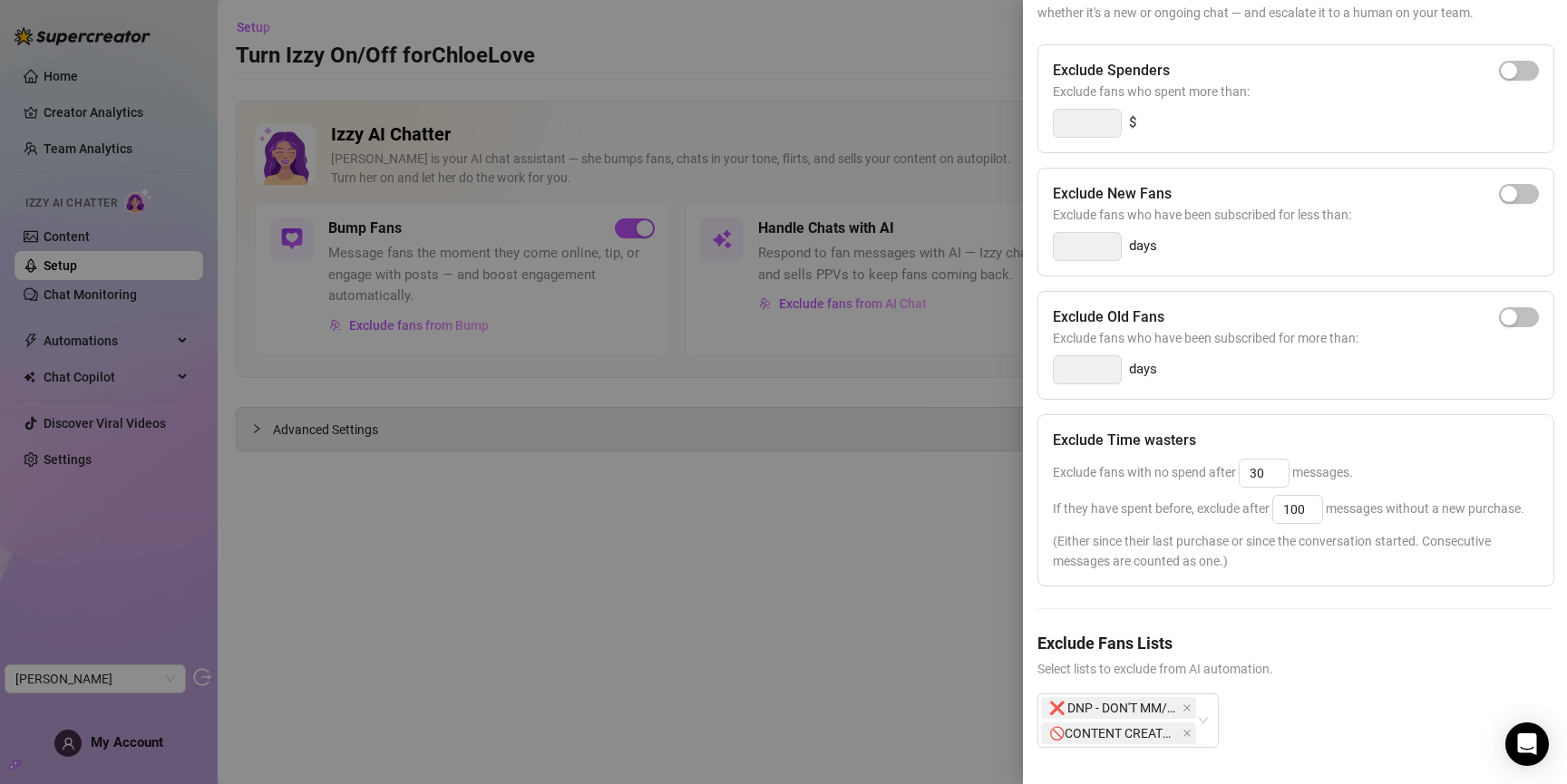
click at [587, 616] on div at bounding box center [784, 392] width 1567 height 784
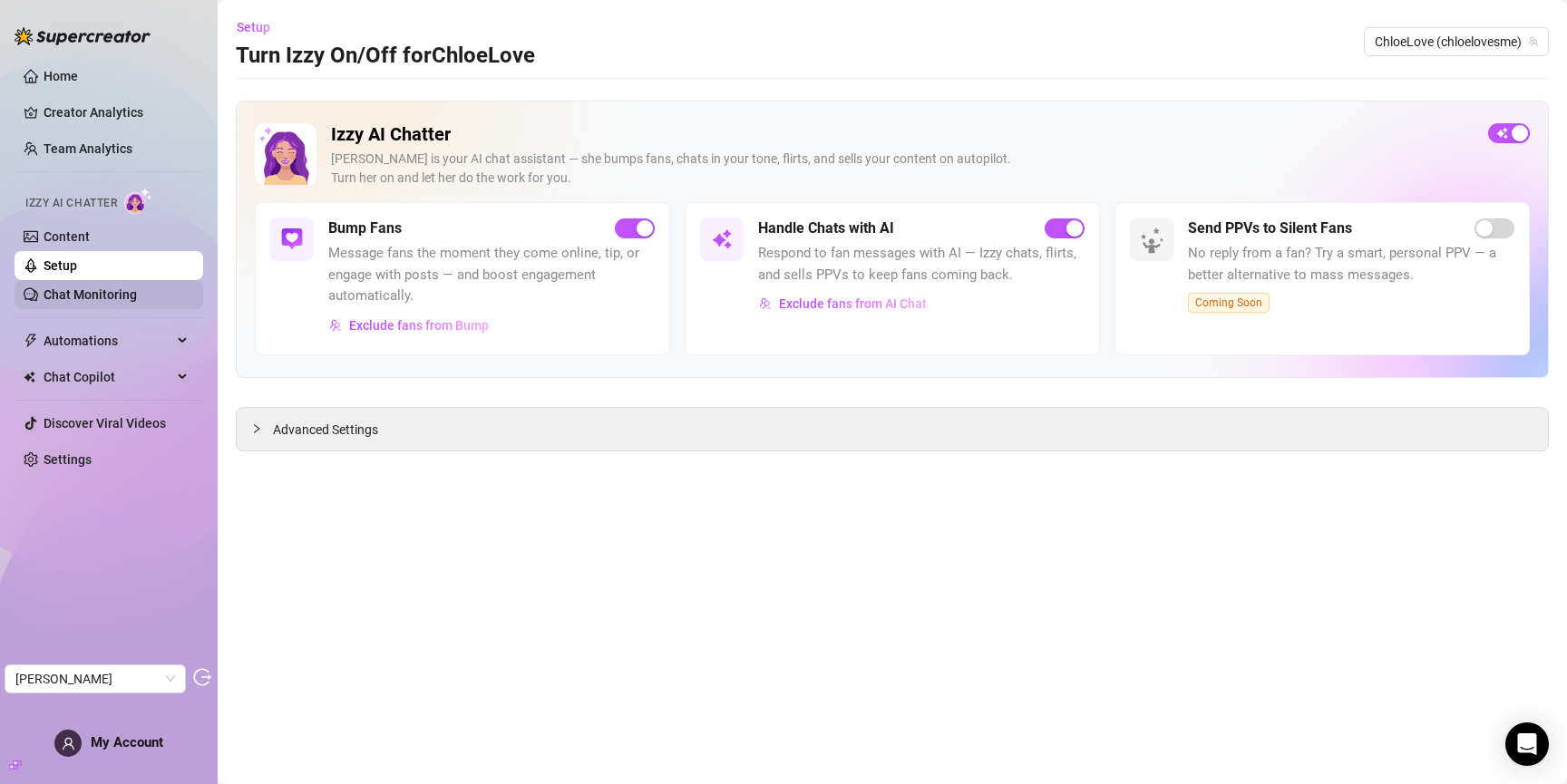
click at [97, 296] on link "Chat Monitoring" at bounding box center [90, 294] width 94 height 14
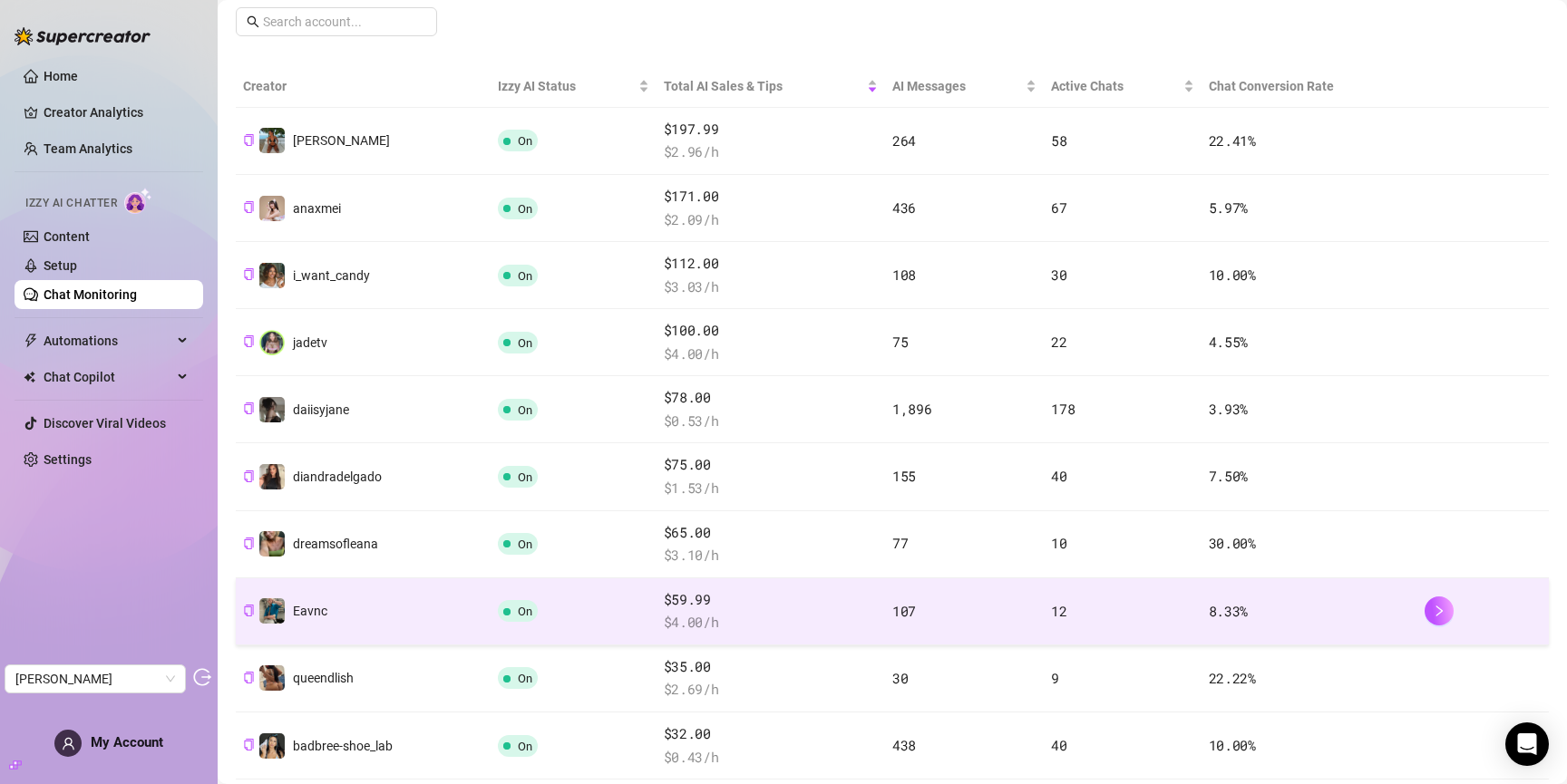
scroll to position [310, 0]
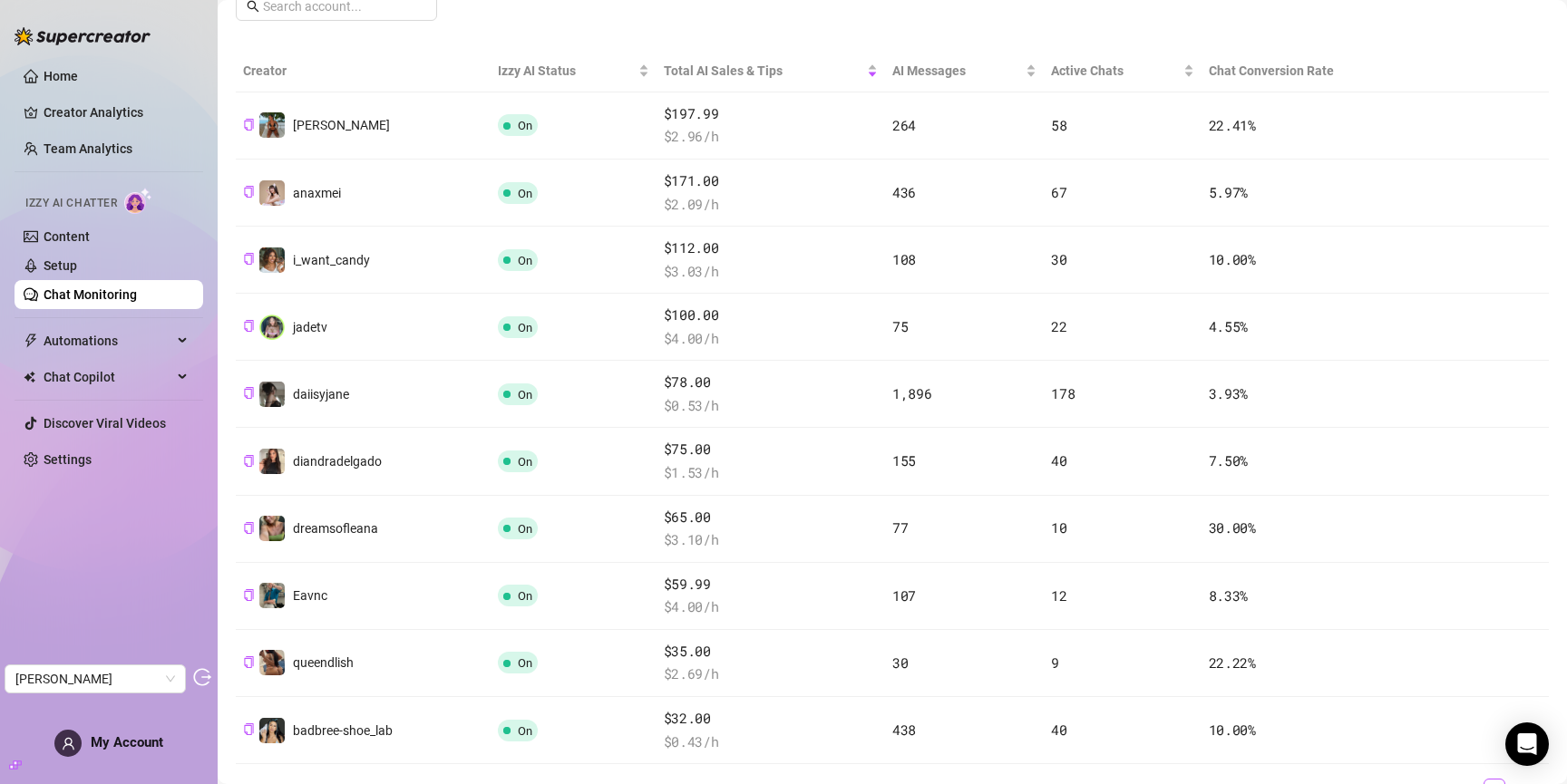
click at [928, 48] on div "Chat Monitoring Performance Metrics Last 7 days Total AI Sales & Tips $1,039 AI…" at bounding box center [891, 773] width 1313 height 2141
click at [928, 63] on span "AI Messages" at bounding box center [956, 70] width 129 height 20
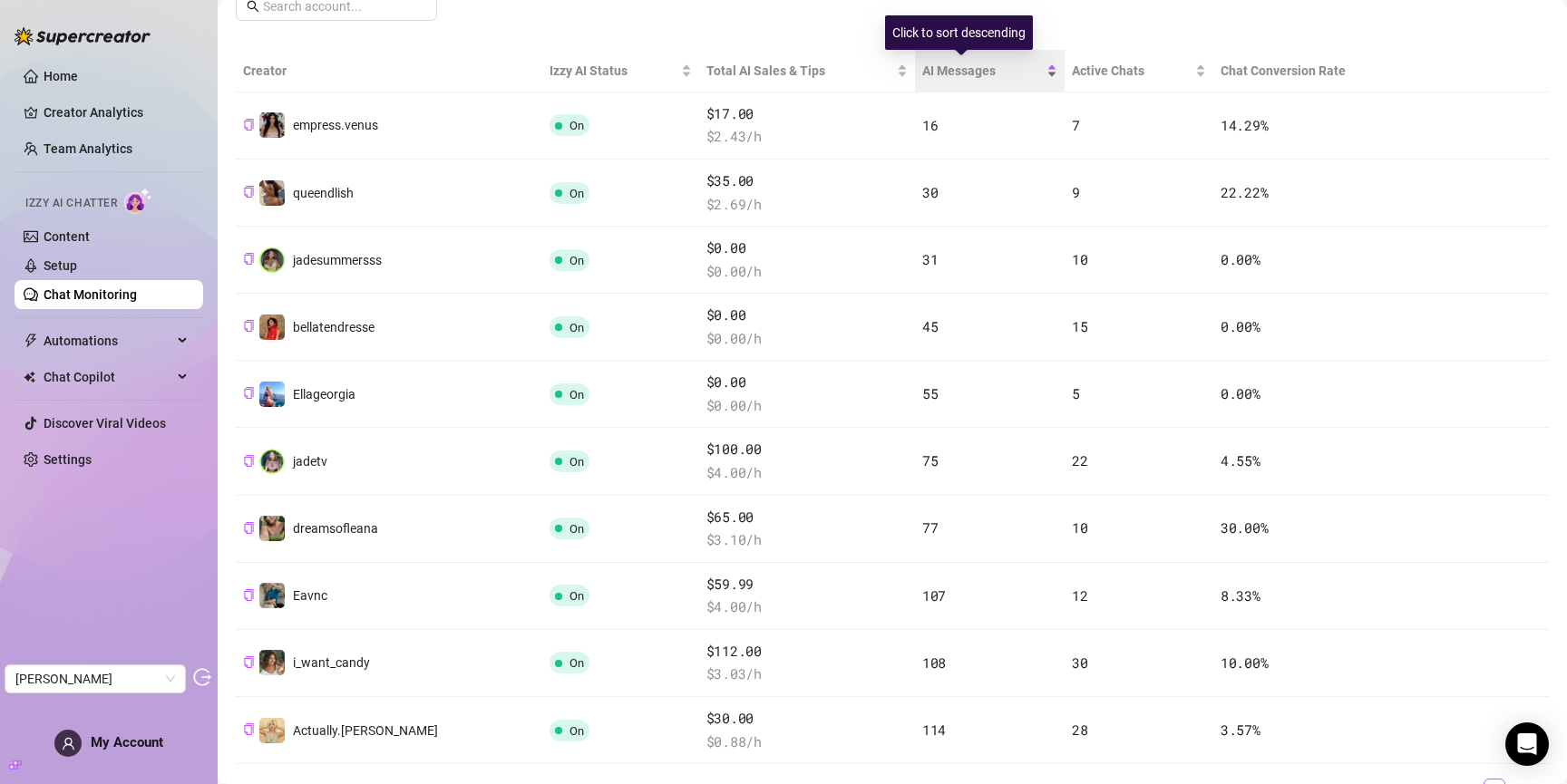
click at [928, 63] on span "AI Messages" at bounding box center [983, 70] width 121 height 20
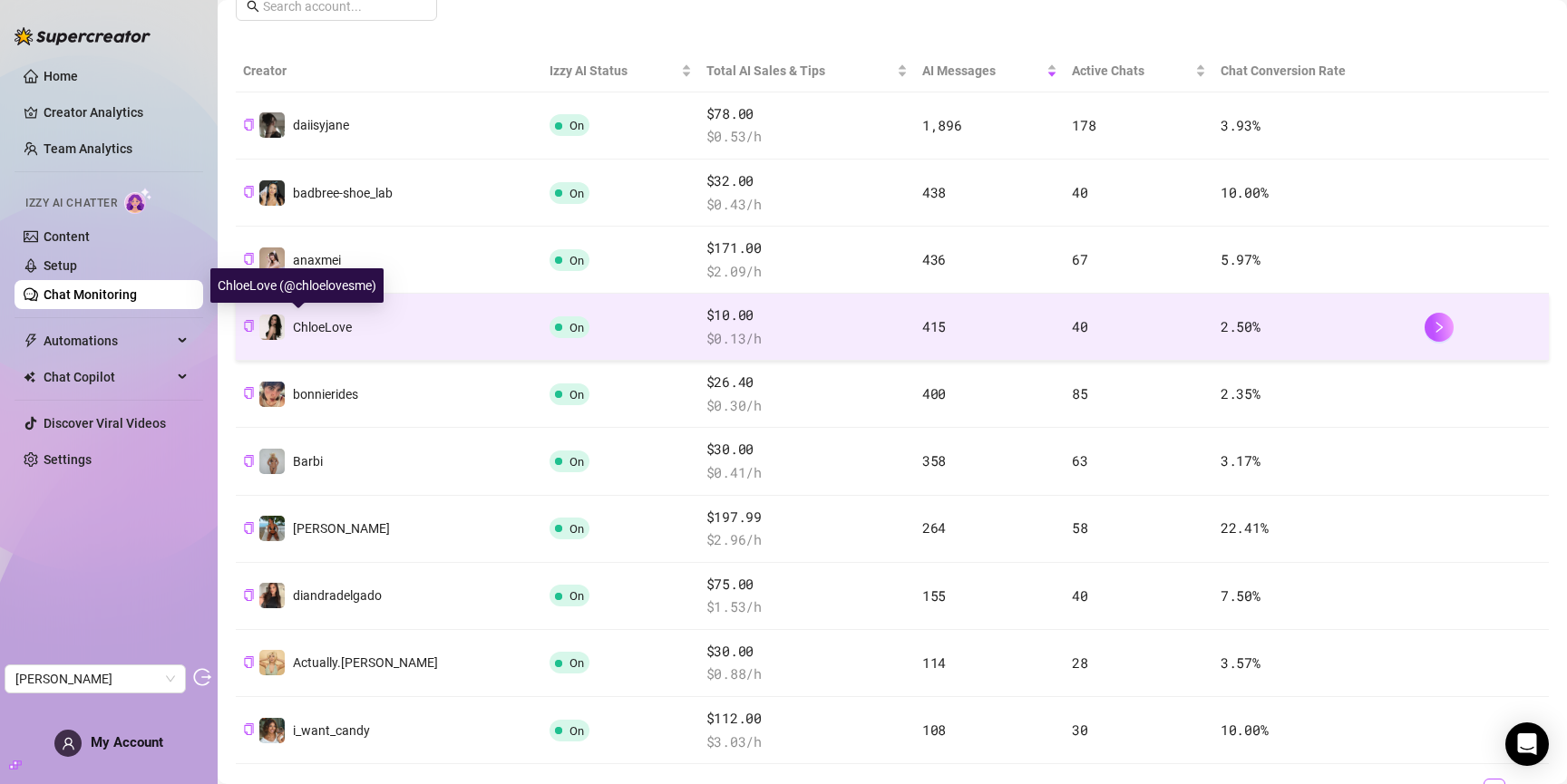
click at [334, 322] on span "ChloeLove" at bounding box center [322, 327] width 59 height 14
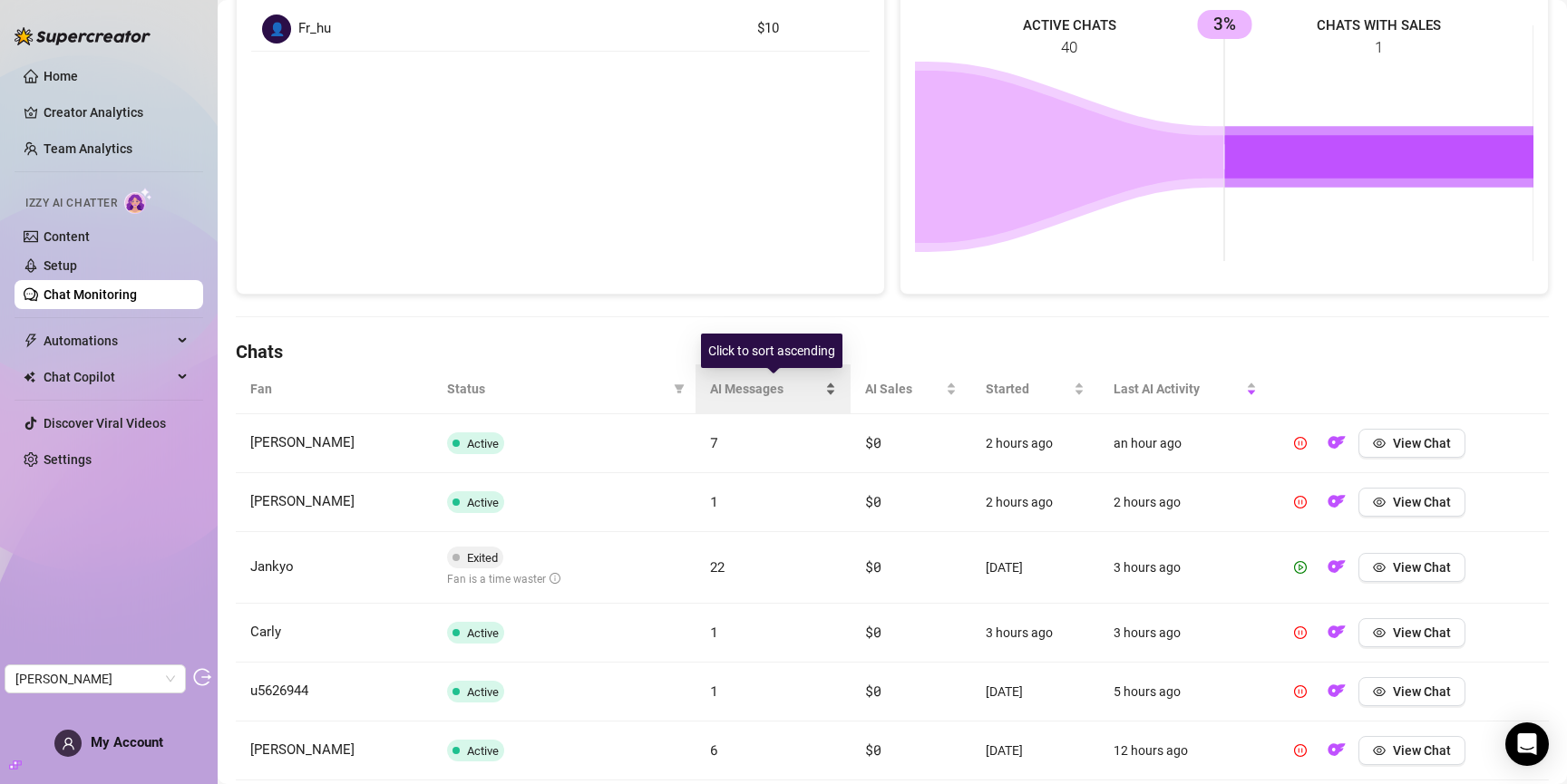
click at [732, 392] on span "AI Messages" at bounding box center [766, 388] width 112 height 20
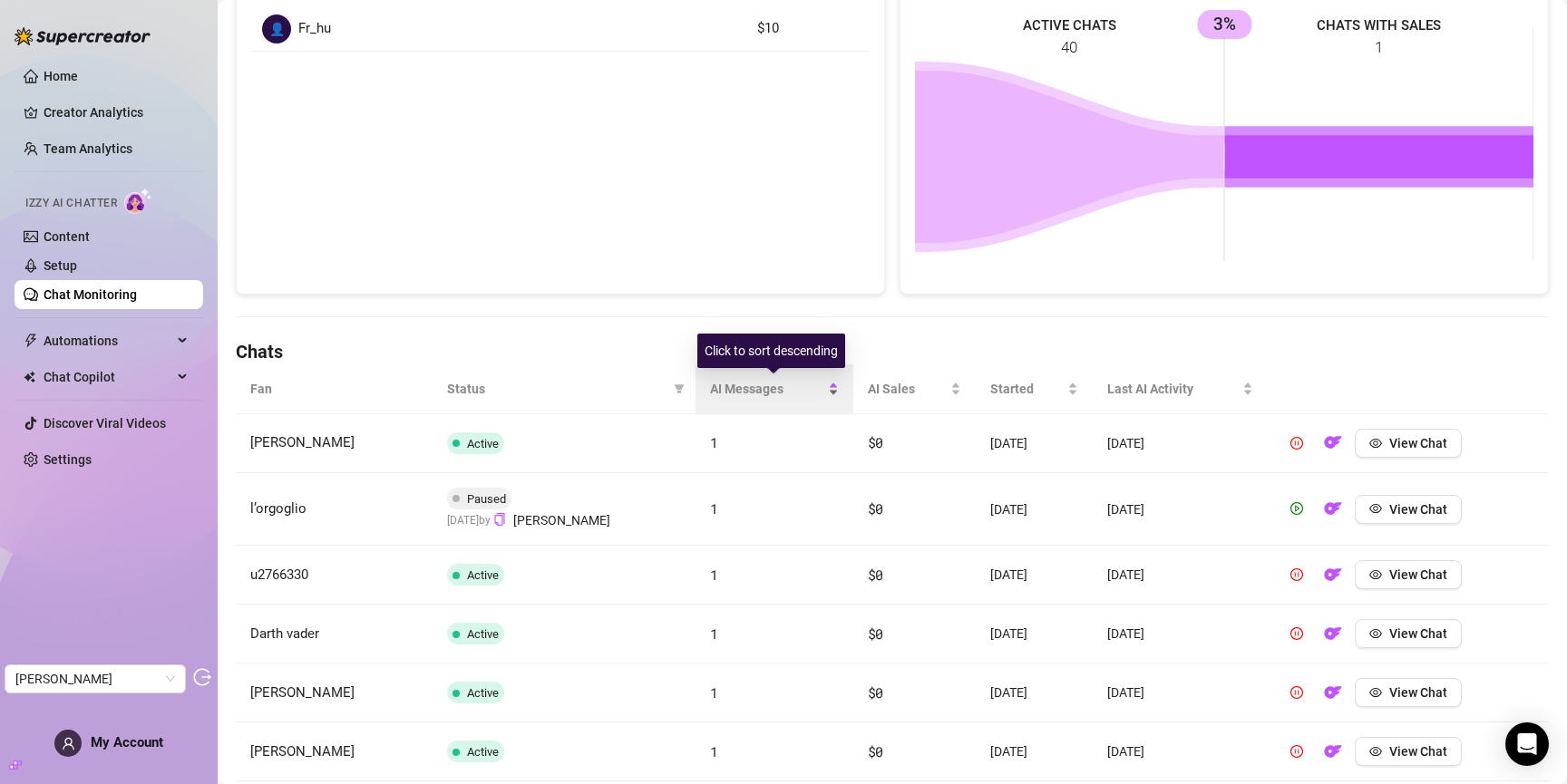
click at [732, 392] on span "AI Messages" at bounding box center [766, 388] width 114 height 20
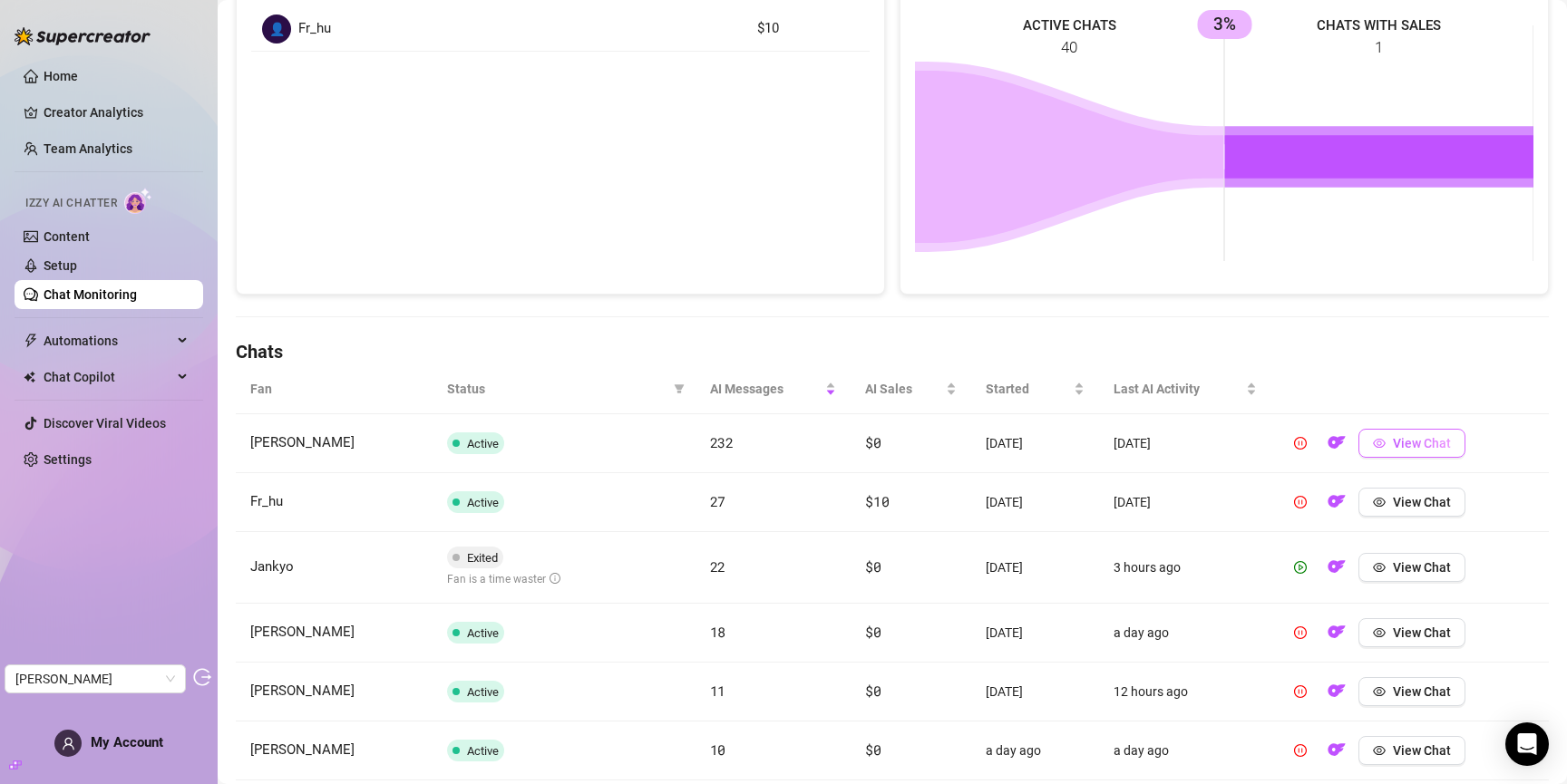
click at [1418, 435] on button "View Chat" at bounding box center [1411, 443] width 107 height 29
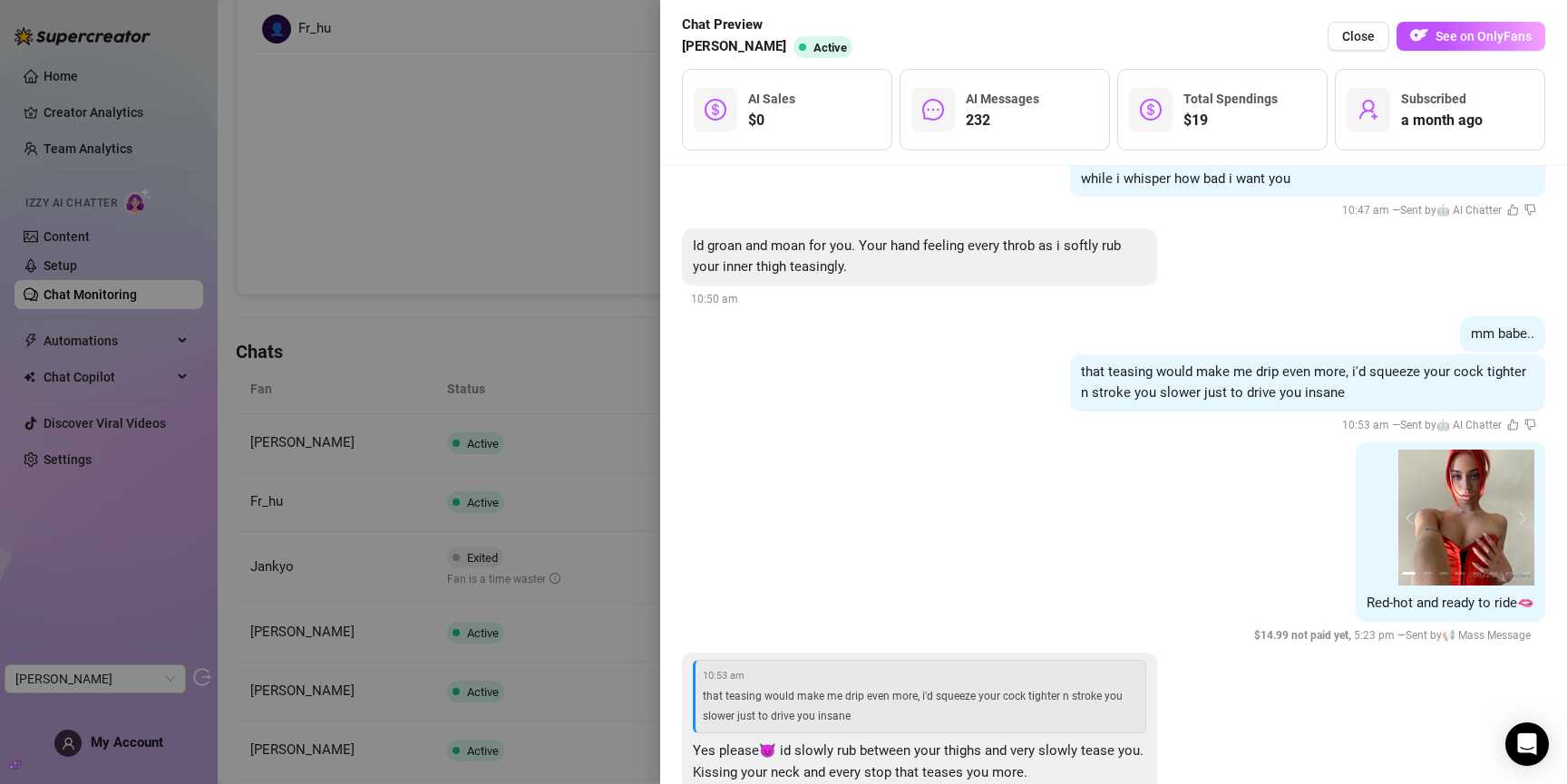
scroll to position [46816, 0]
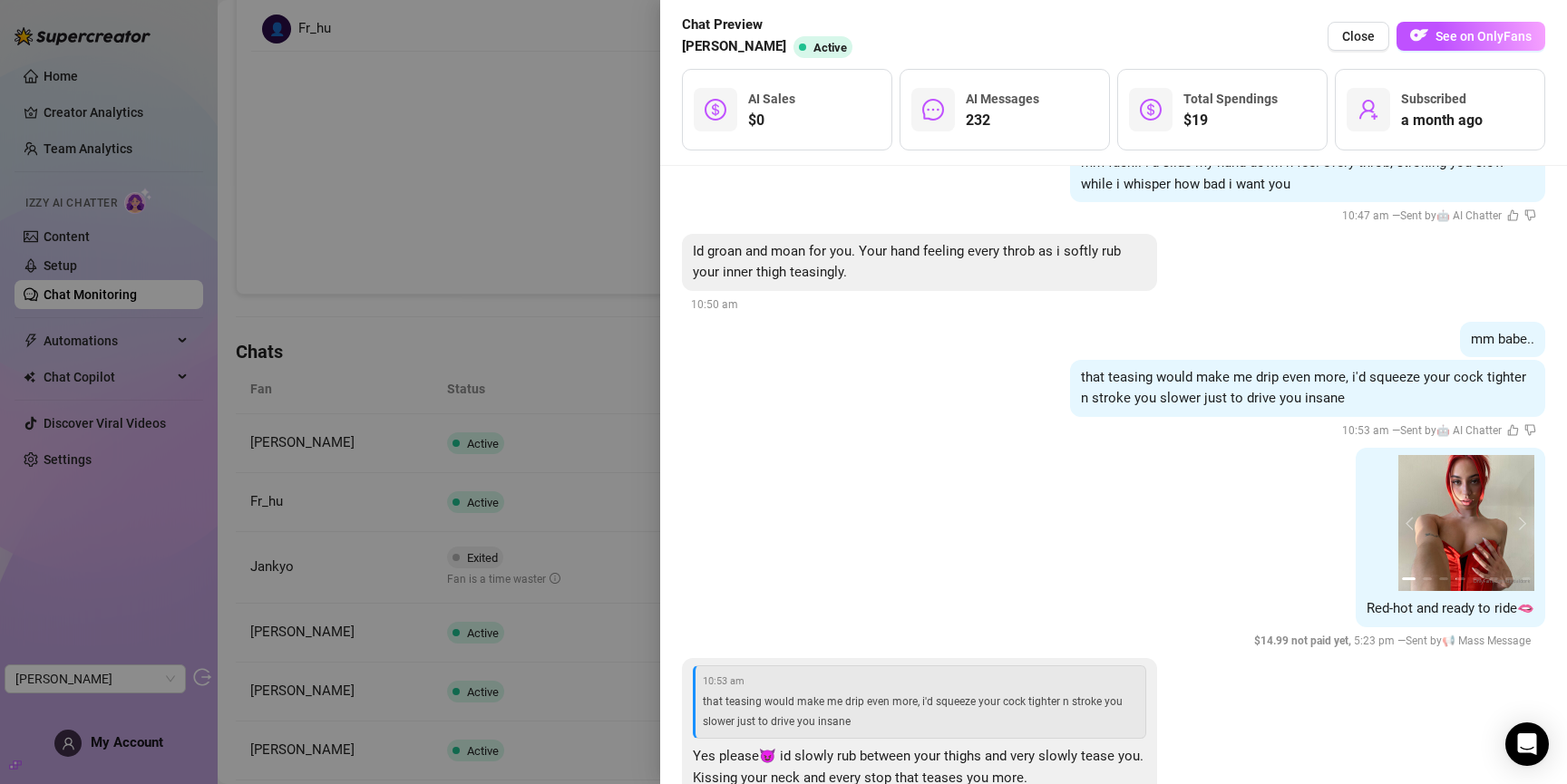
click at [557, 500] on div at bounding box center [784, 392] width 1567 height 784
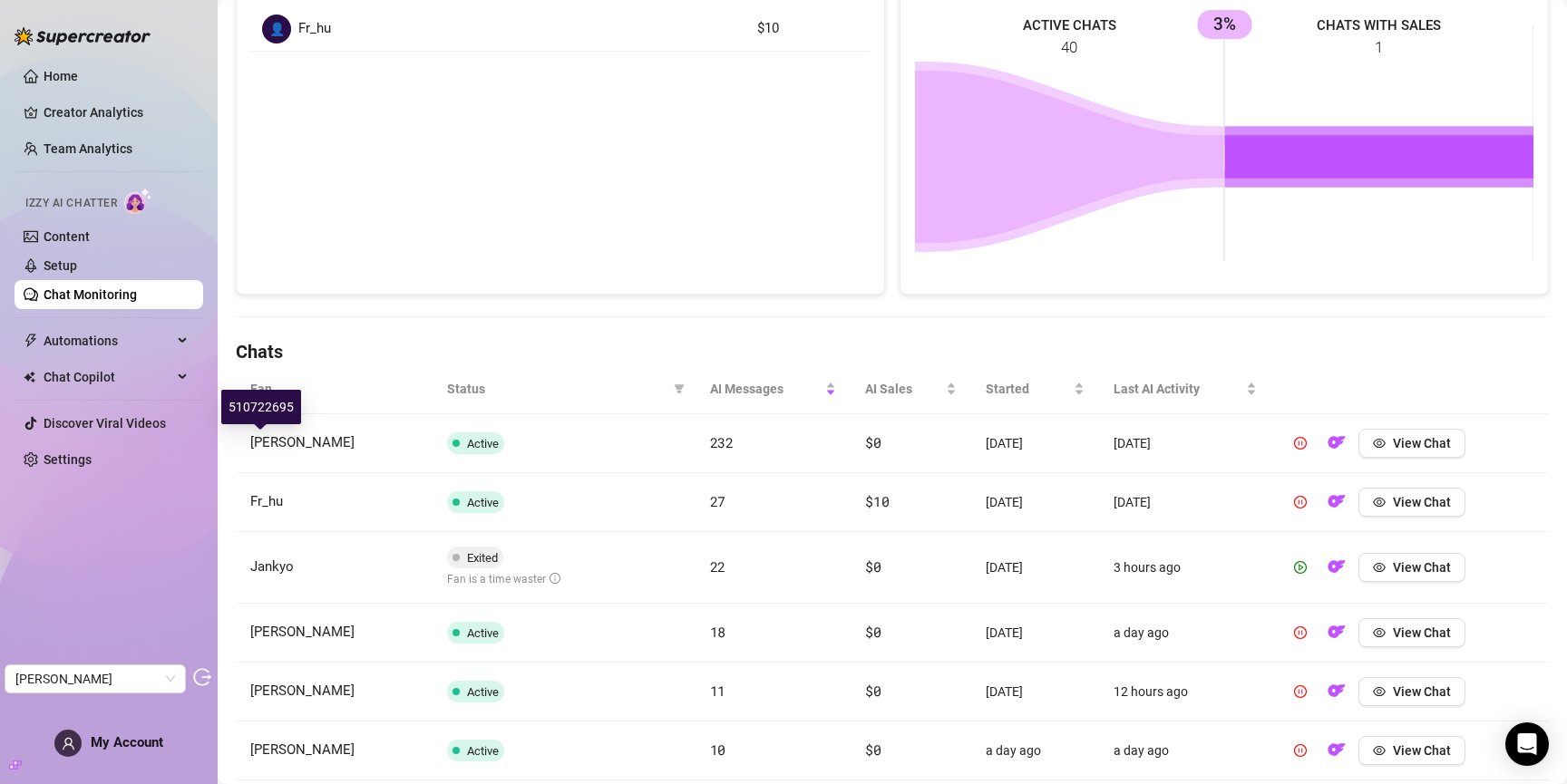
click at [264, 409] on div "510722695" at bounding box center [261, 407] width 79 height 34
copy div "510722695"
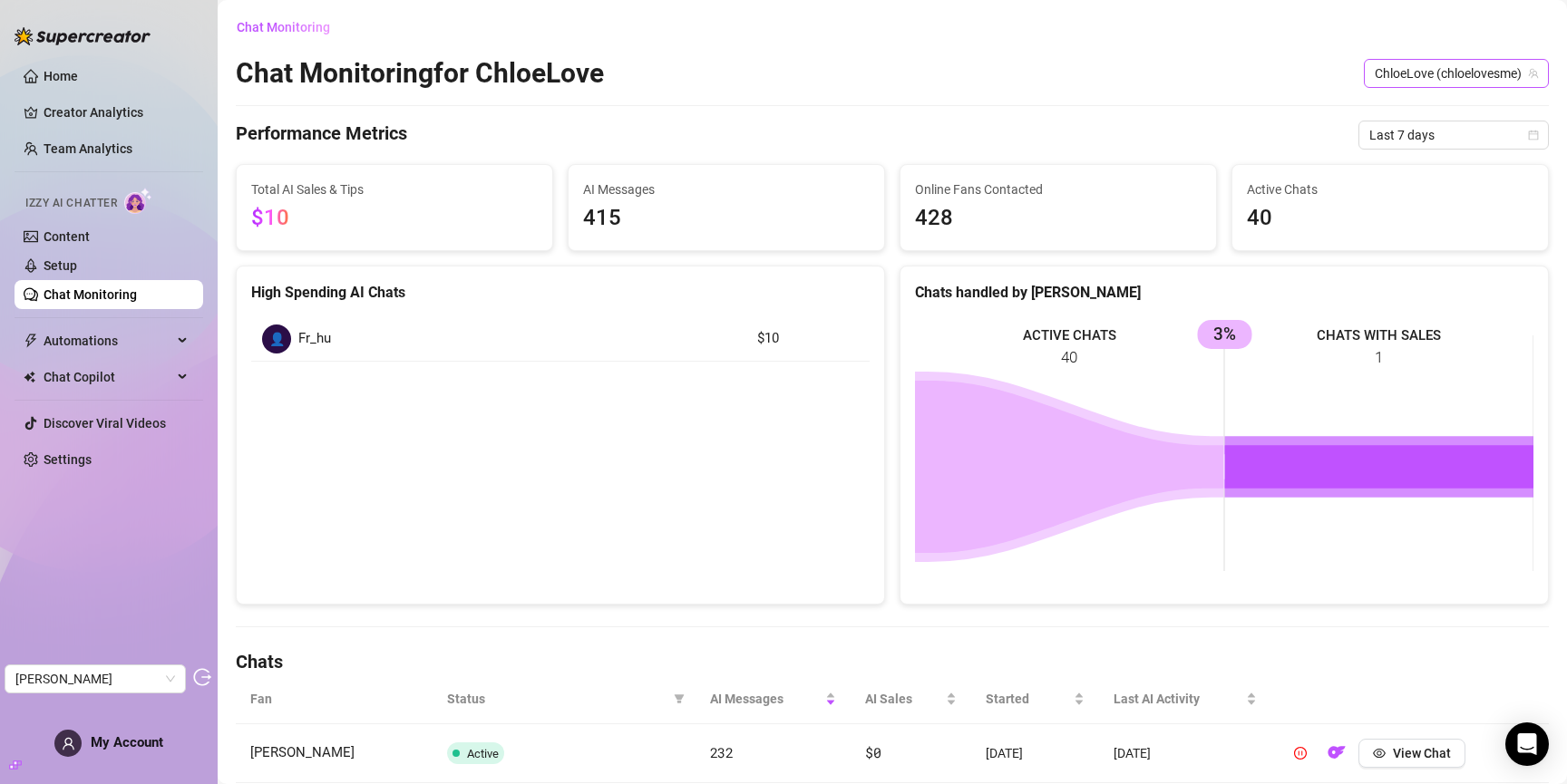
click at [1487, 74] on span "ChloeLove (chloelovesme)" at bounding box center [1456, 73] width 164 height 27
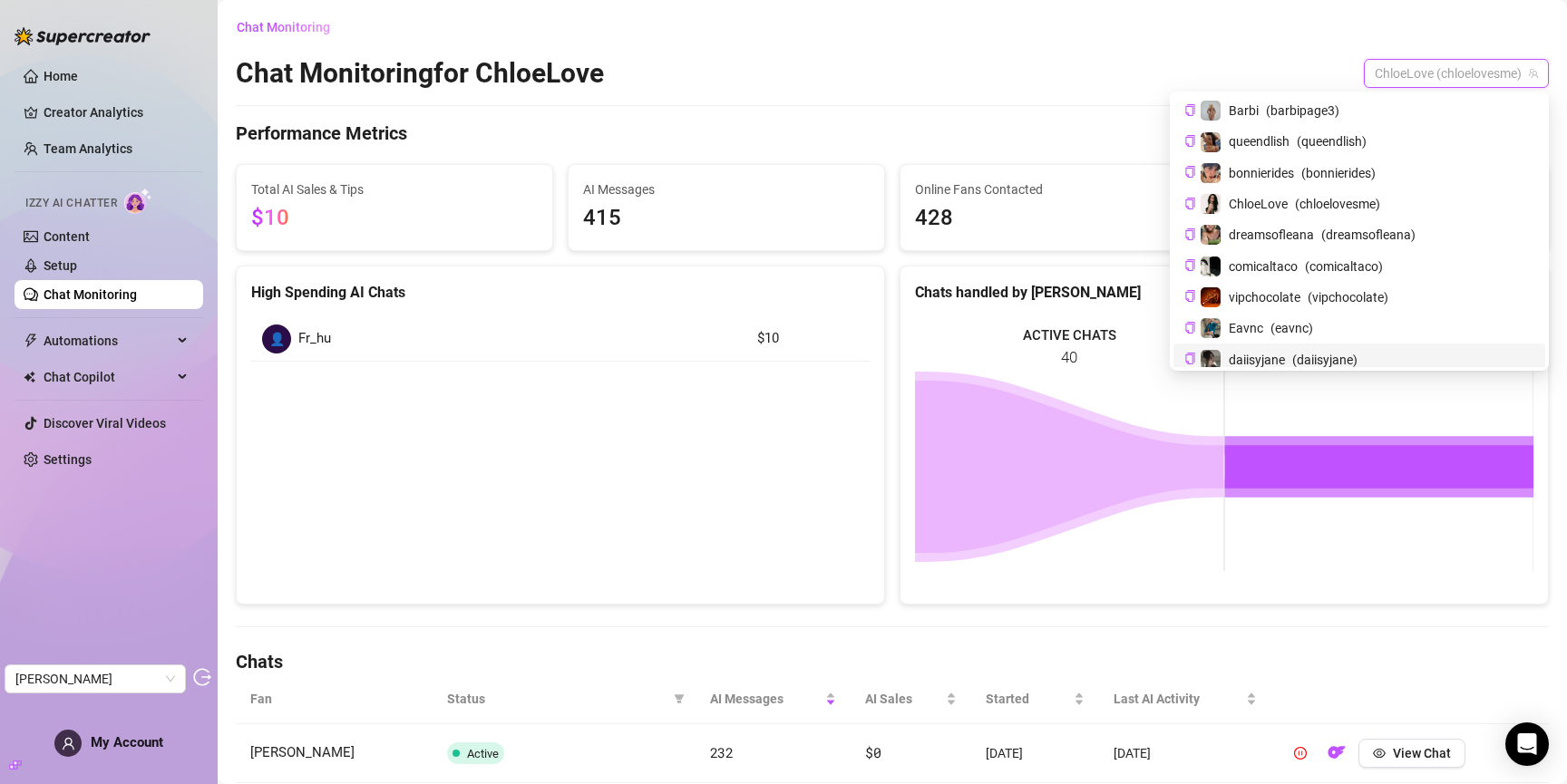
click at [1285, 353] on span "daiisyjane" at bounding box center [1256, 359] width 56 height 20
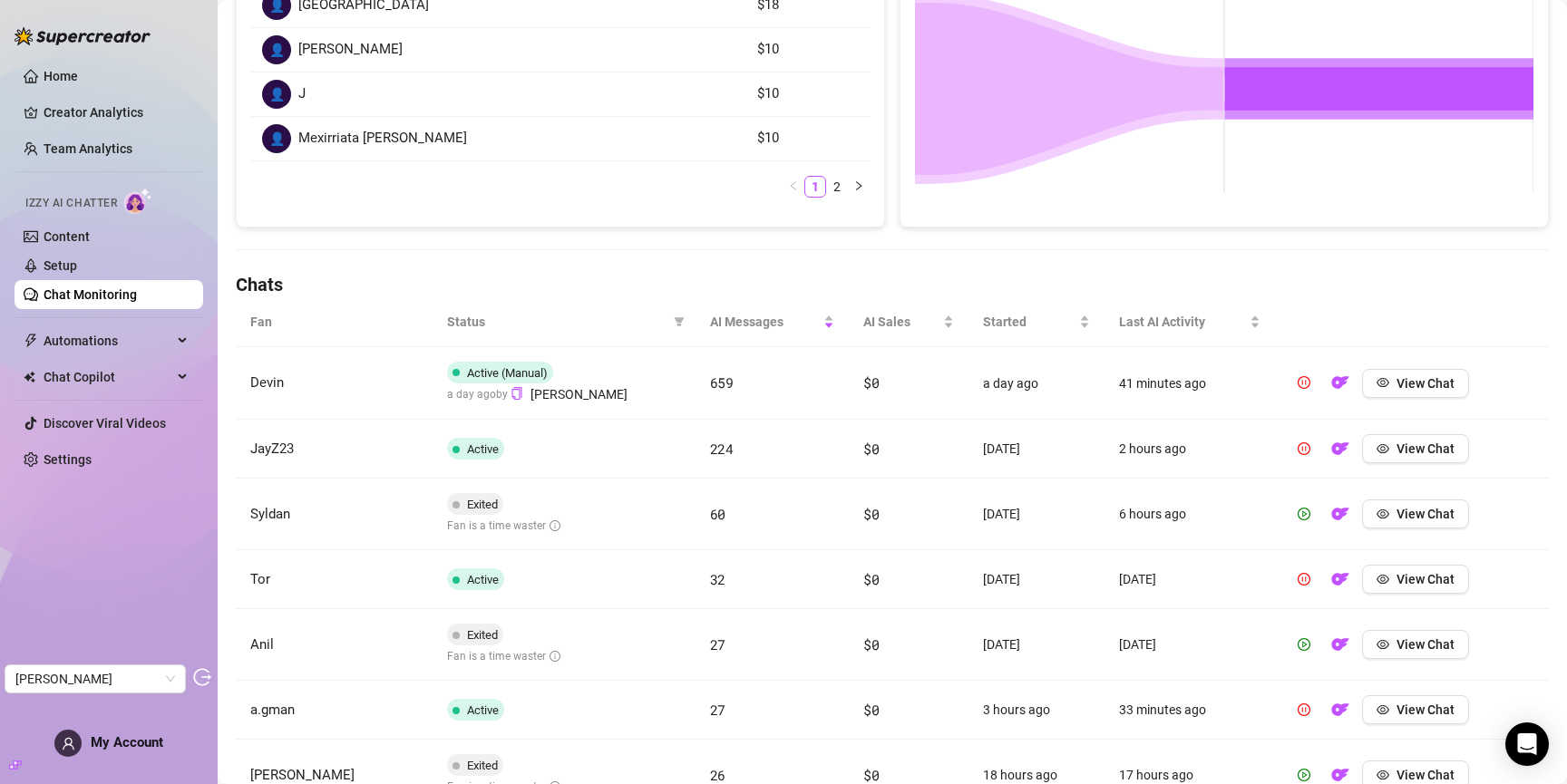
scroll to position [382, 0]
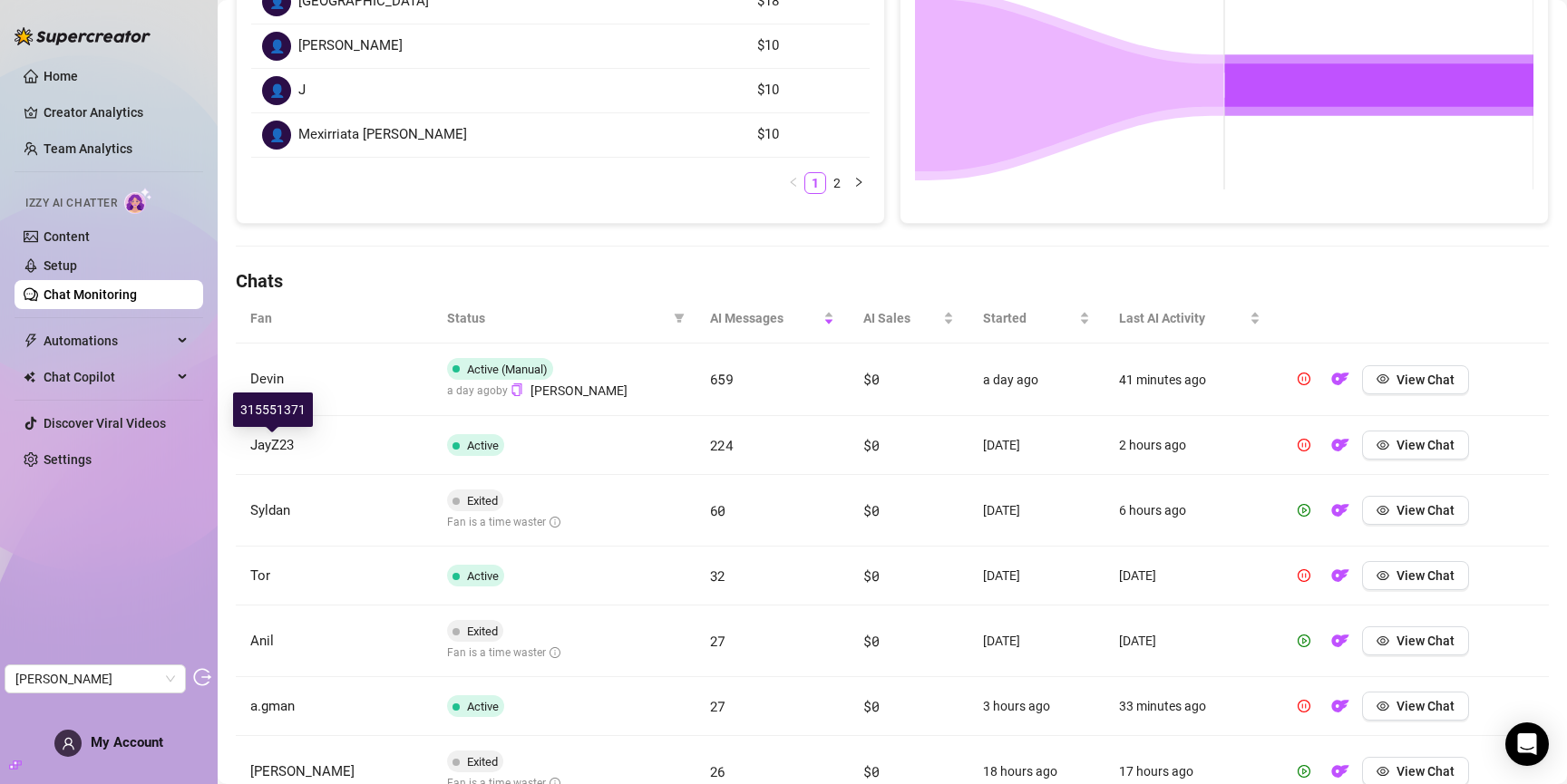
click at [278, 408] on div "315551371" at bounding box center [273, 409] width 79 height 34
copy div "315551371"
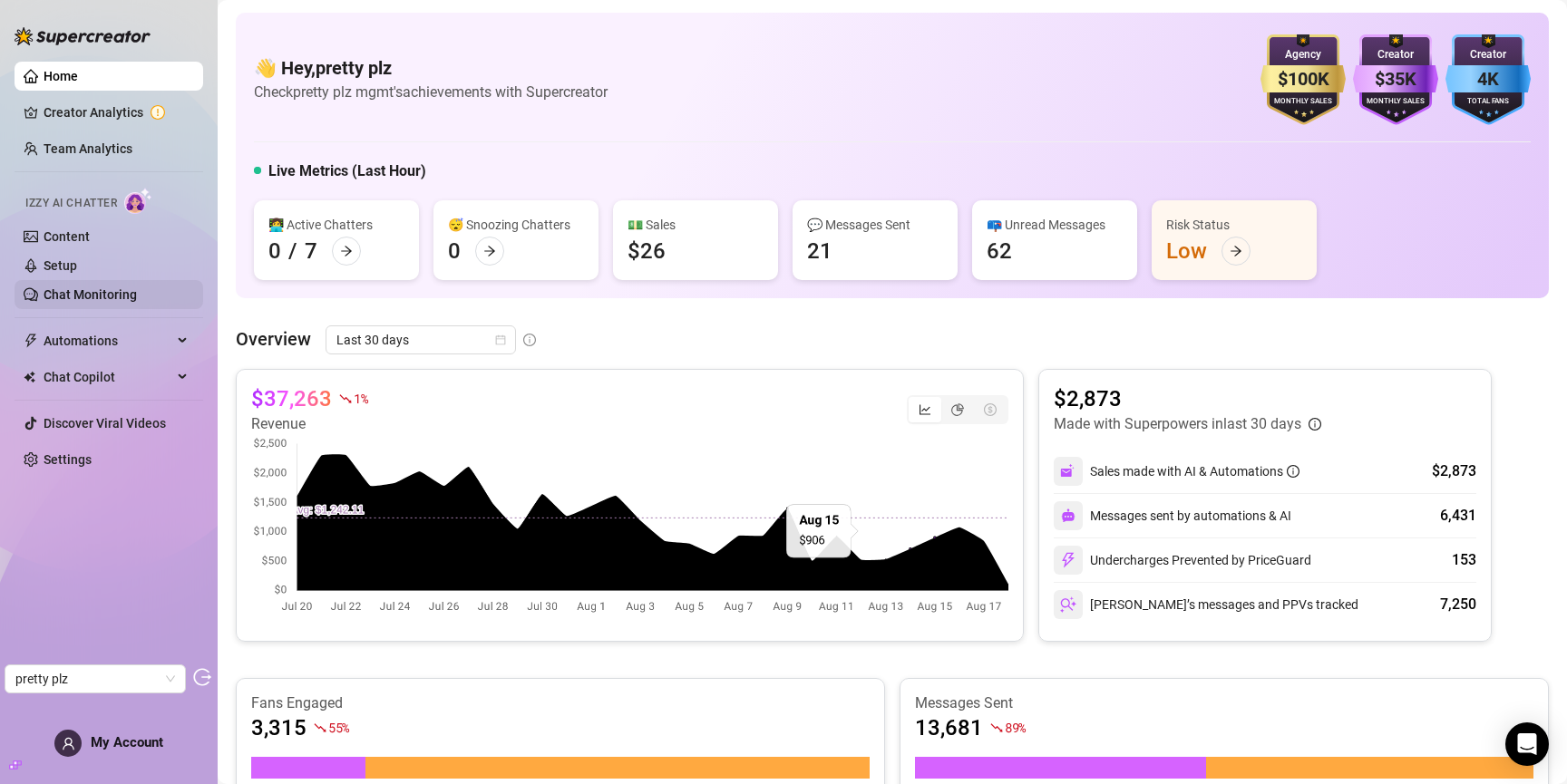
click at [123, 290] on link "Chat Monitoring" at bounding box center [90, 294] width 94 height 14
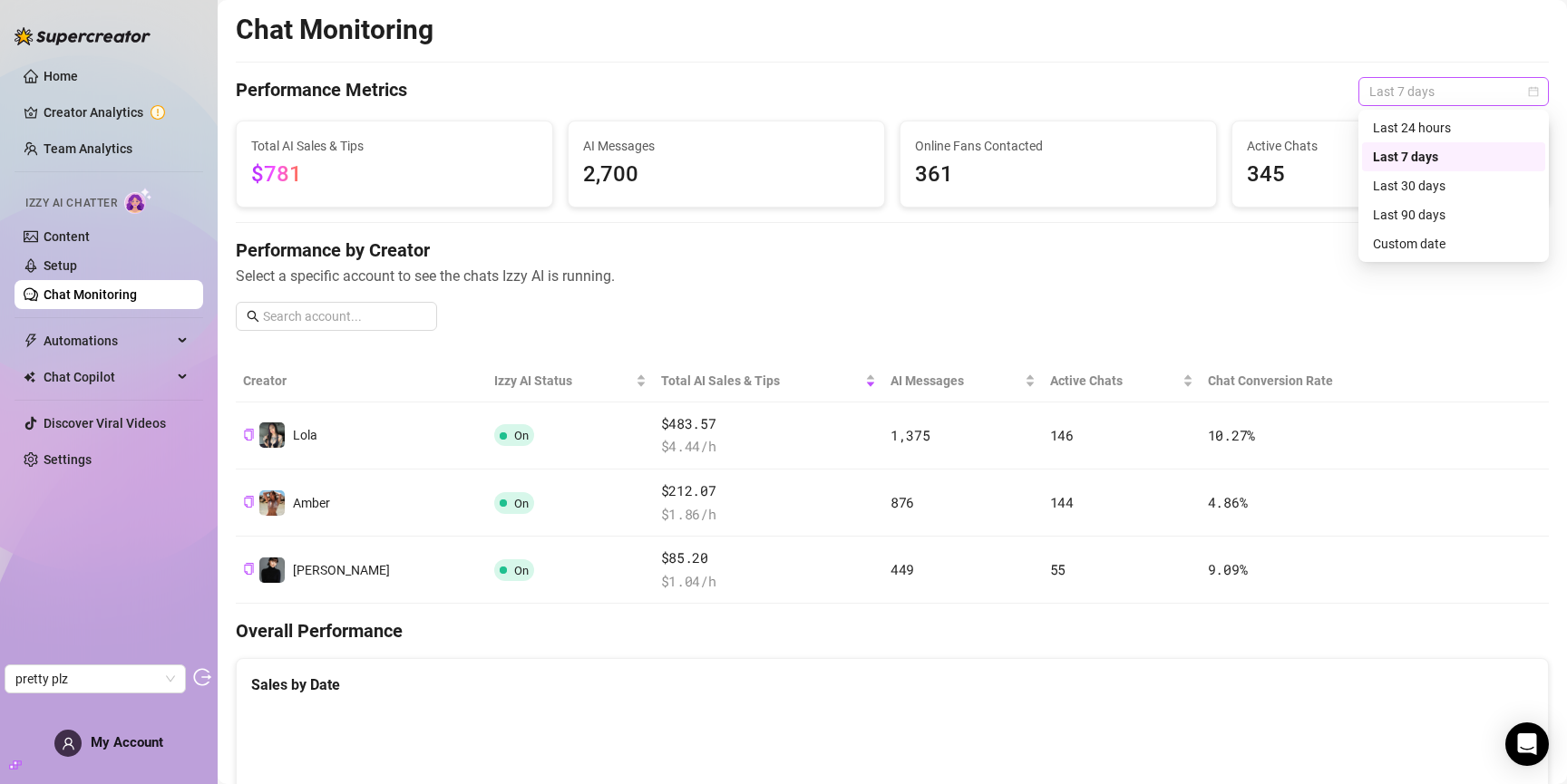
click at [1421, 86] on span "Last 7 days" at bounding box center [1454, 92] width 168 height 27
click at [1408, 181] on div "Last 30 days" at bounding box center [1454, 185] width 162 height 20
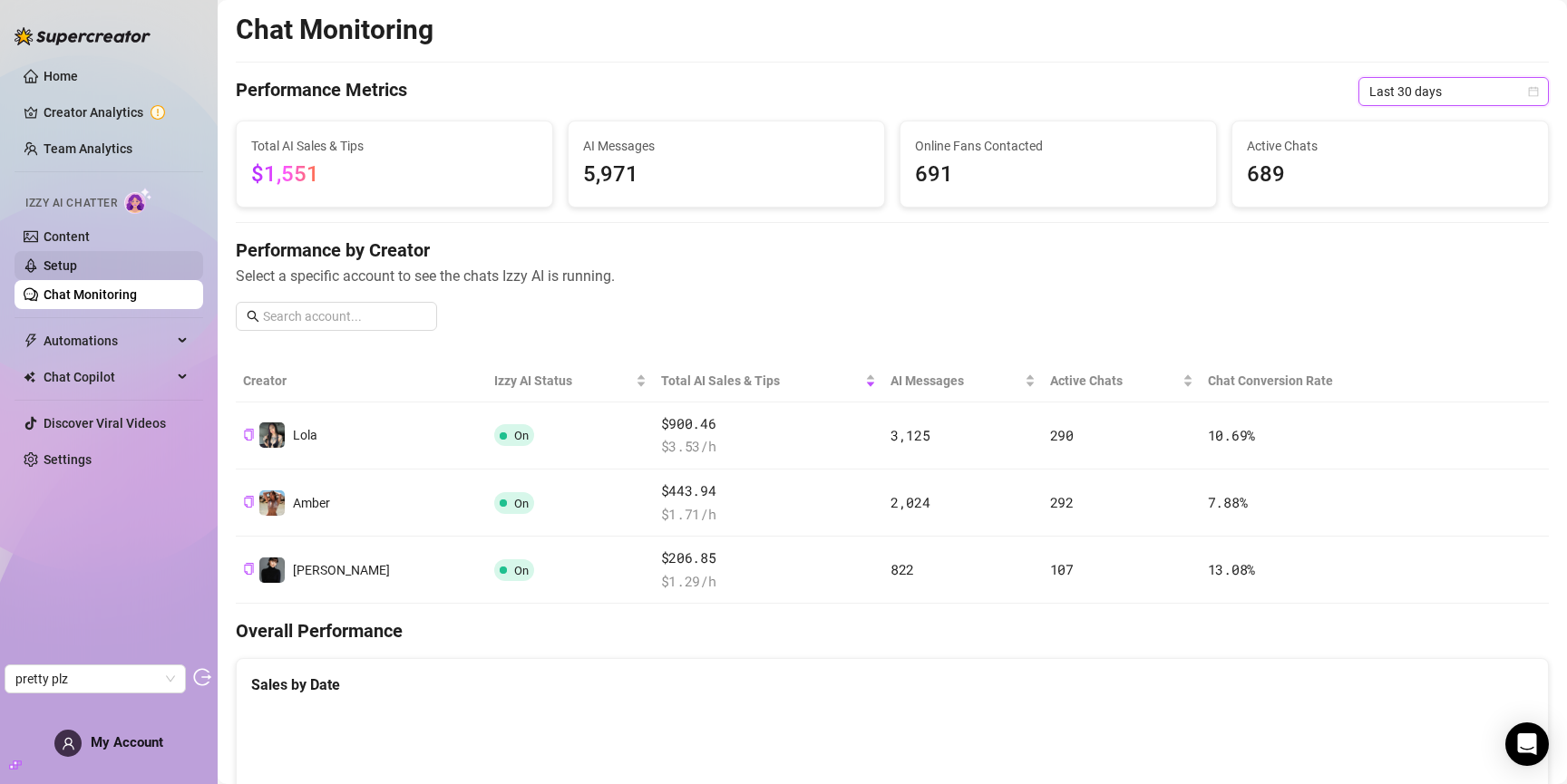
click at [77, 273] on link "Setup" at bounding box center [60, 264] width 34 height 14
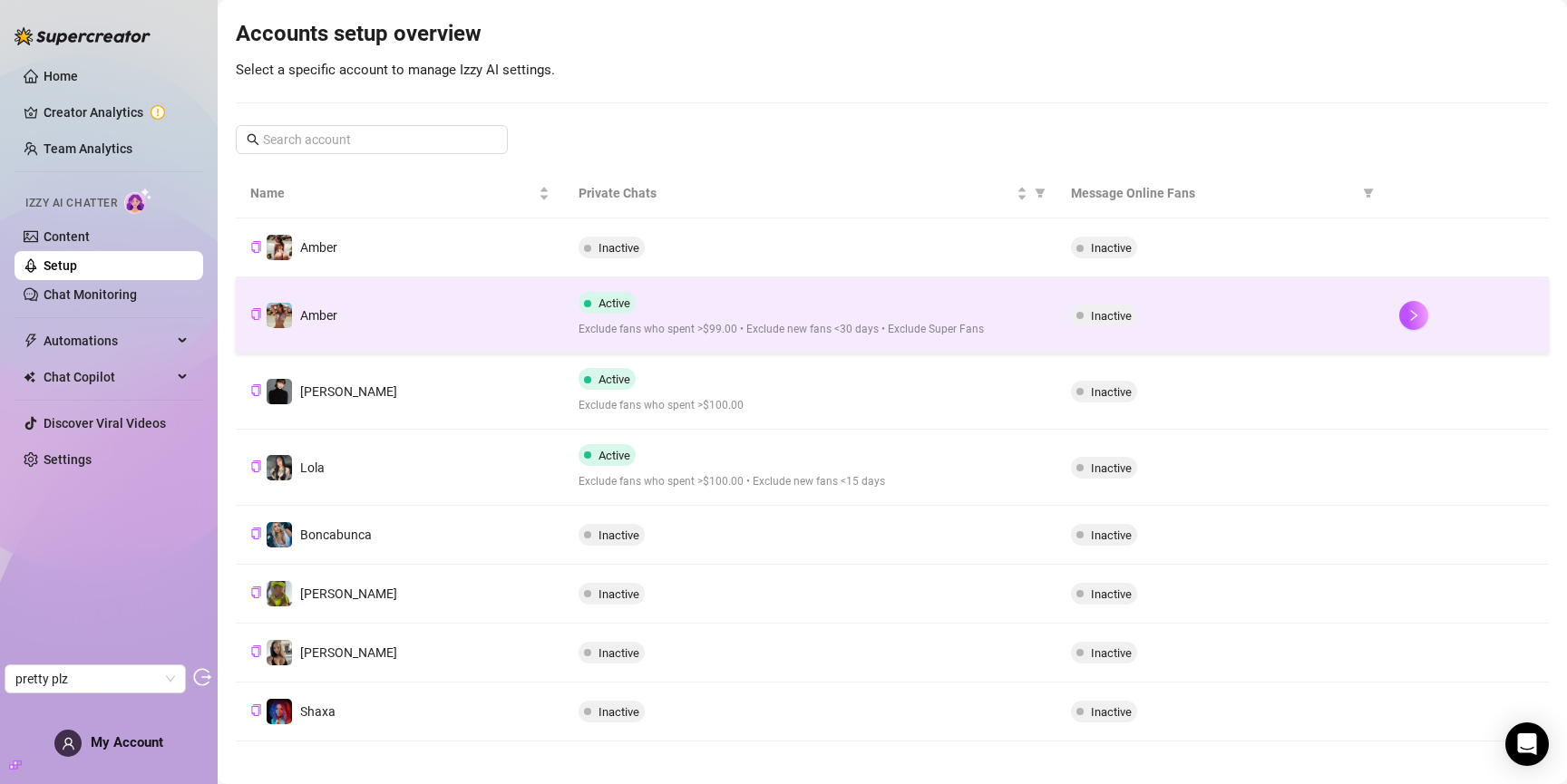
scroll to position [190, 0]
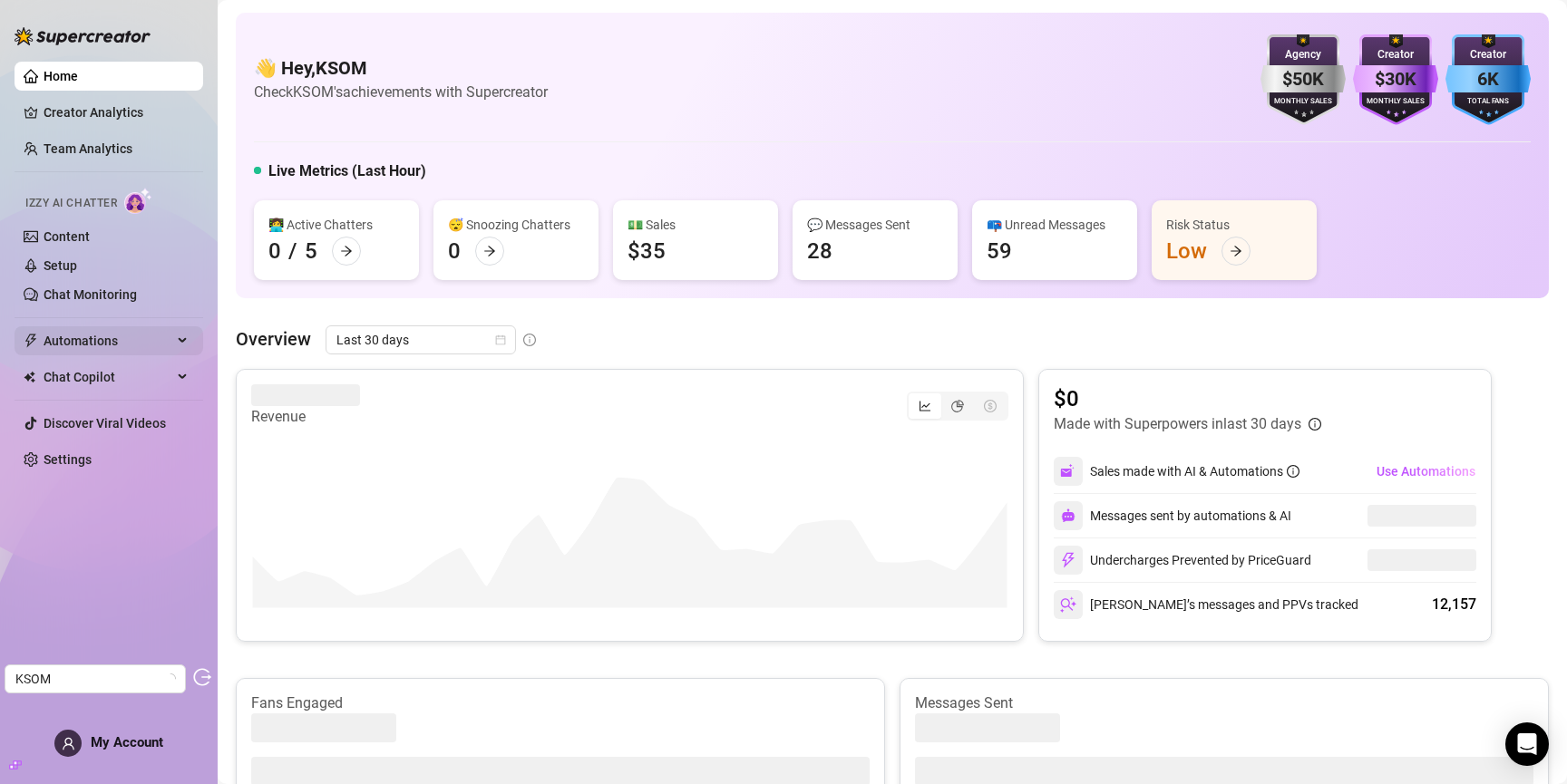
click at [107, 343] on span "Automations" at bounding box center [108, 340] width 129 height 29
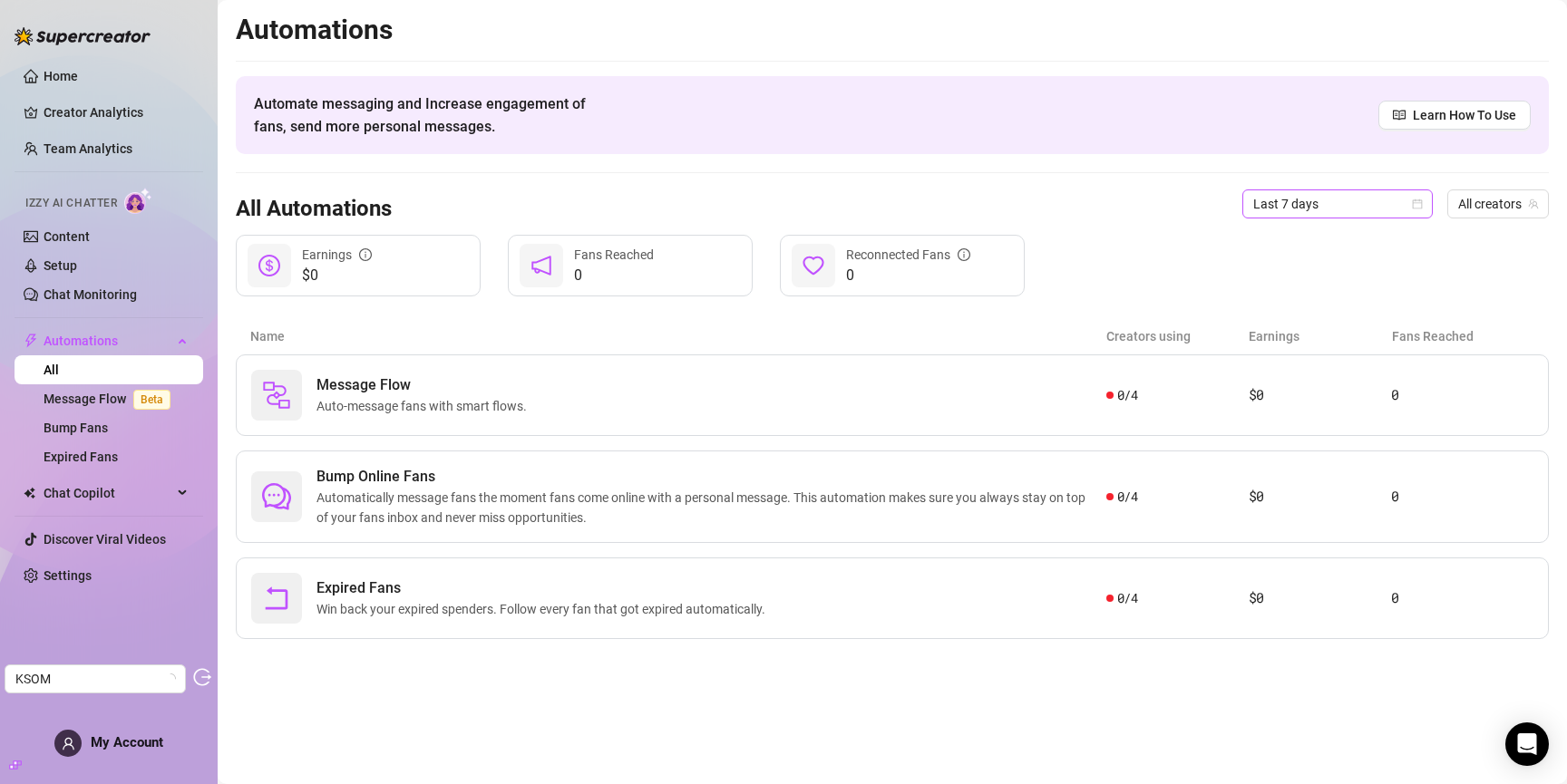
click at [1328, 203] on span "Last 7 days" at bounding box center [1337, 203] width 168 height 27
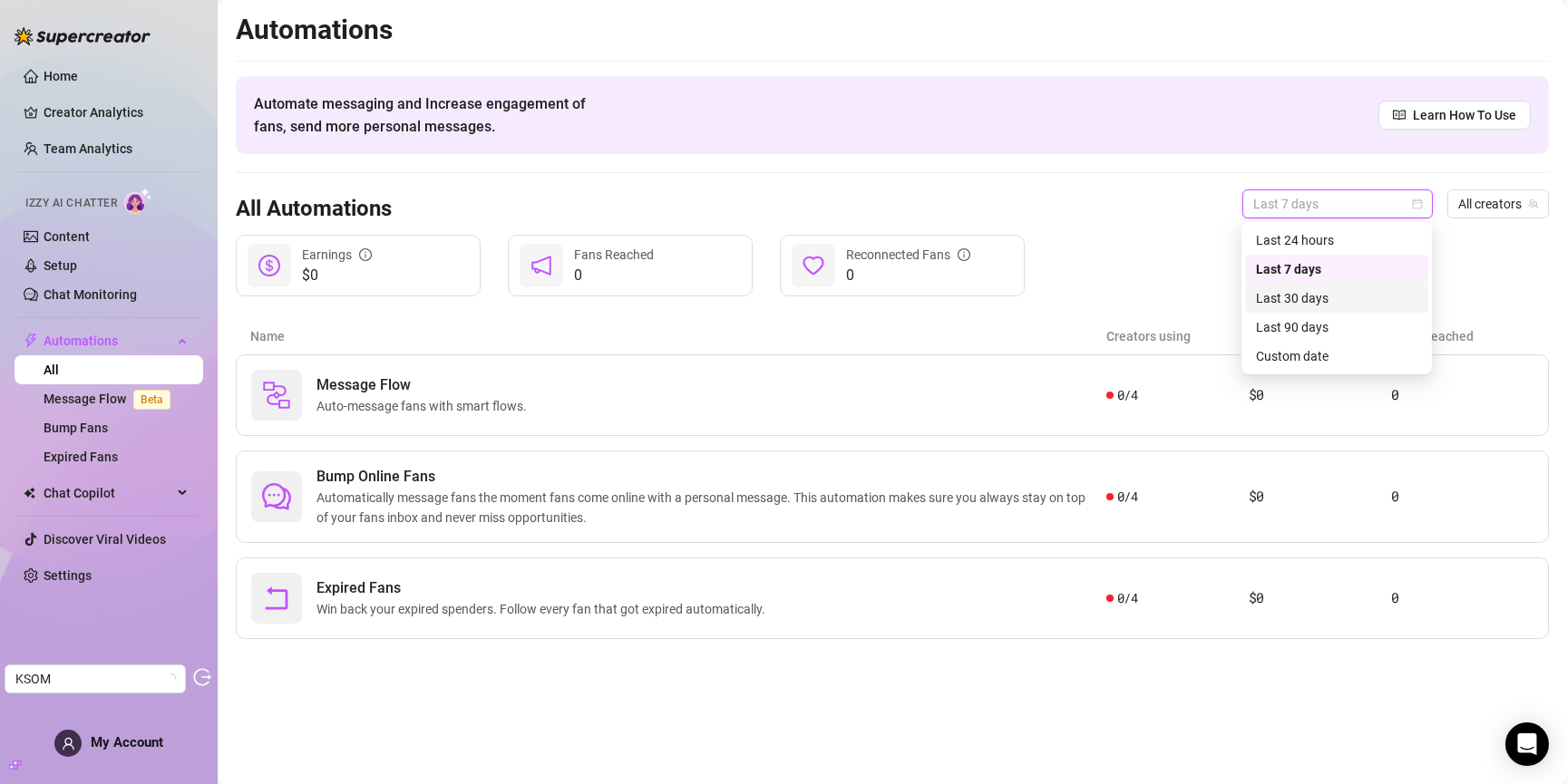
click at [1324, 310] on div "Last 30 days" at bounding box center [1336, 298] width 183 height 29
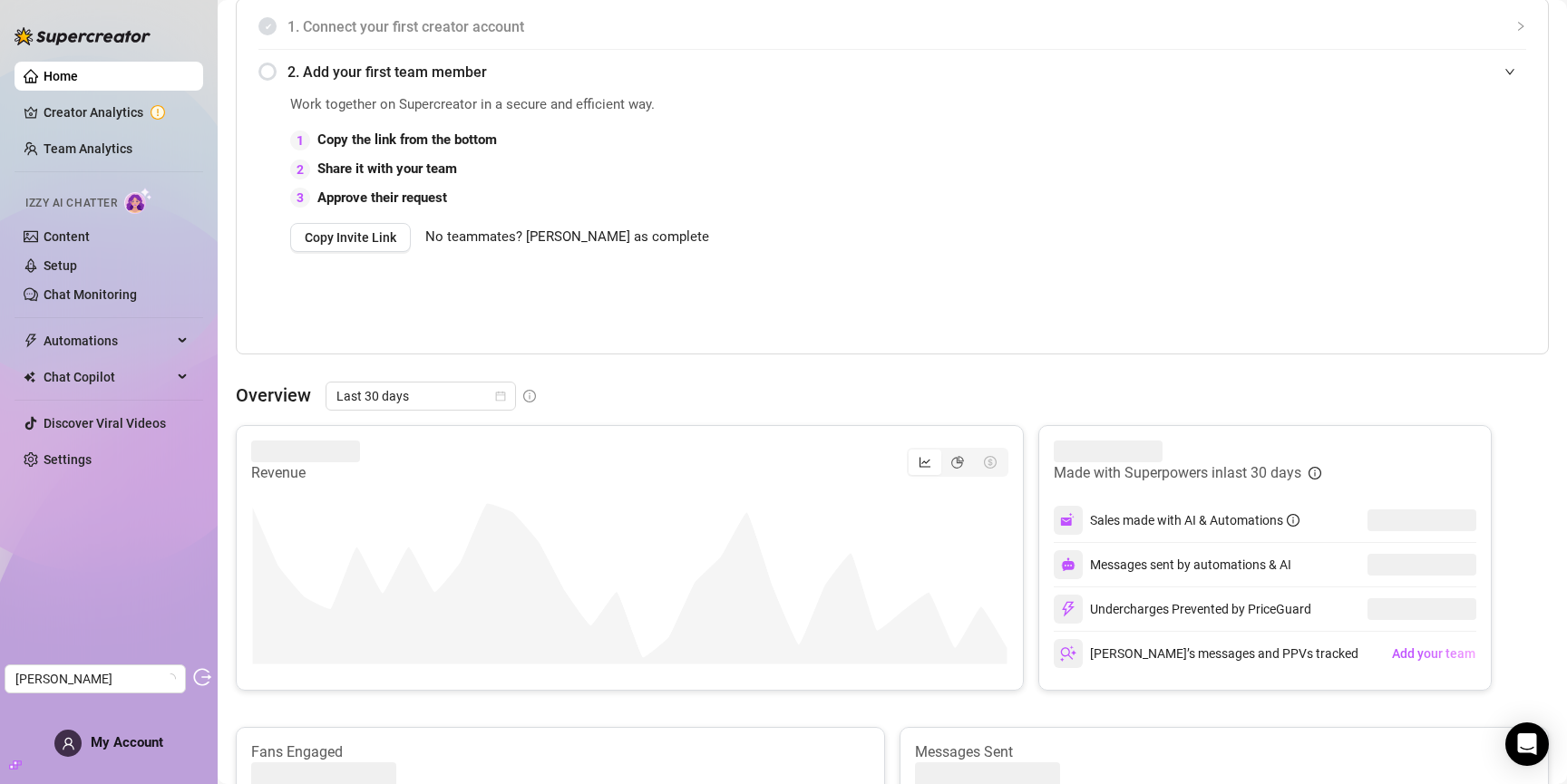
scroll to position [391, 0]
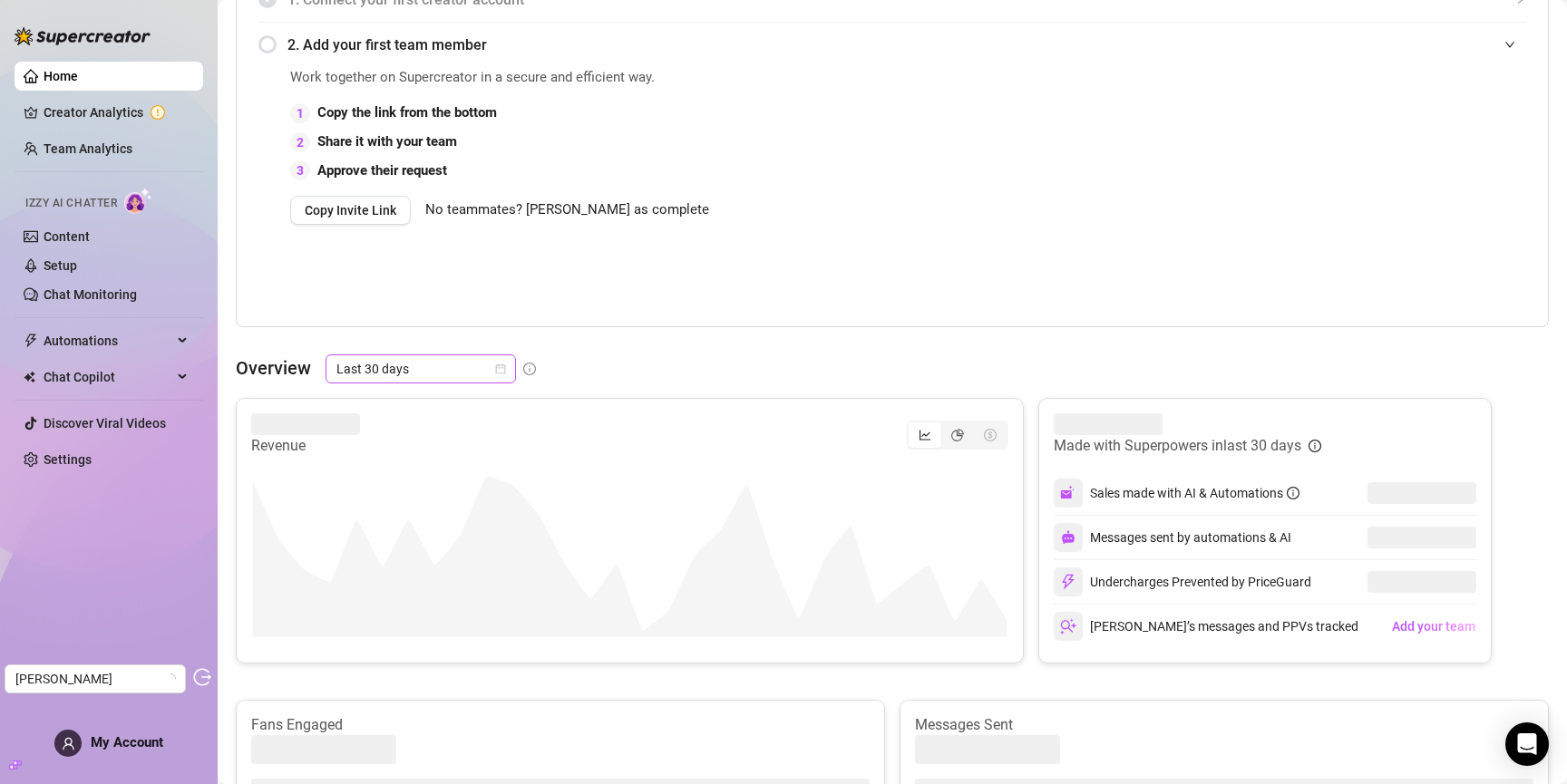
click at [435, 364] on span "Last 30 days" at bounding box center [421, 368] width 168 height 27
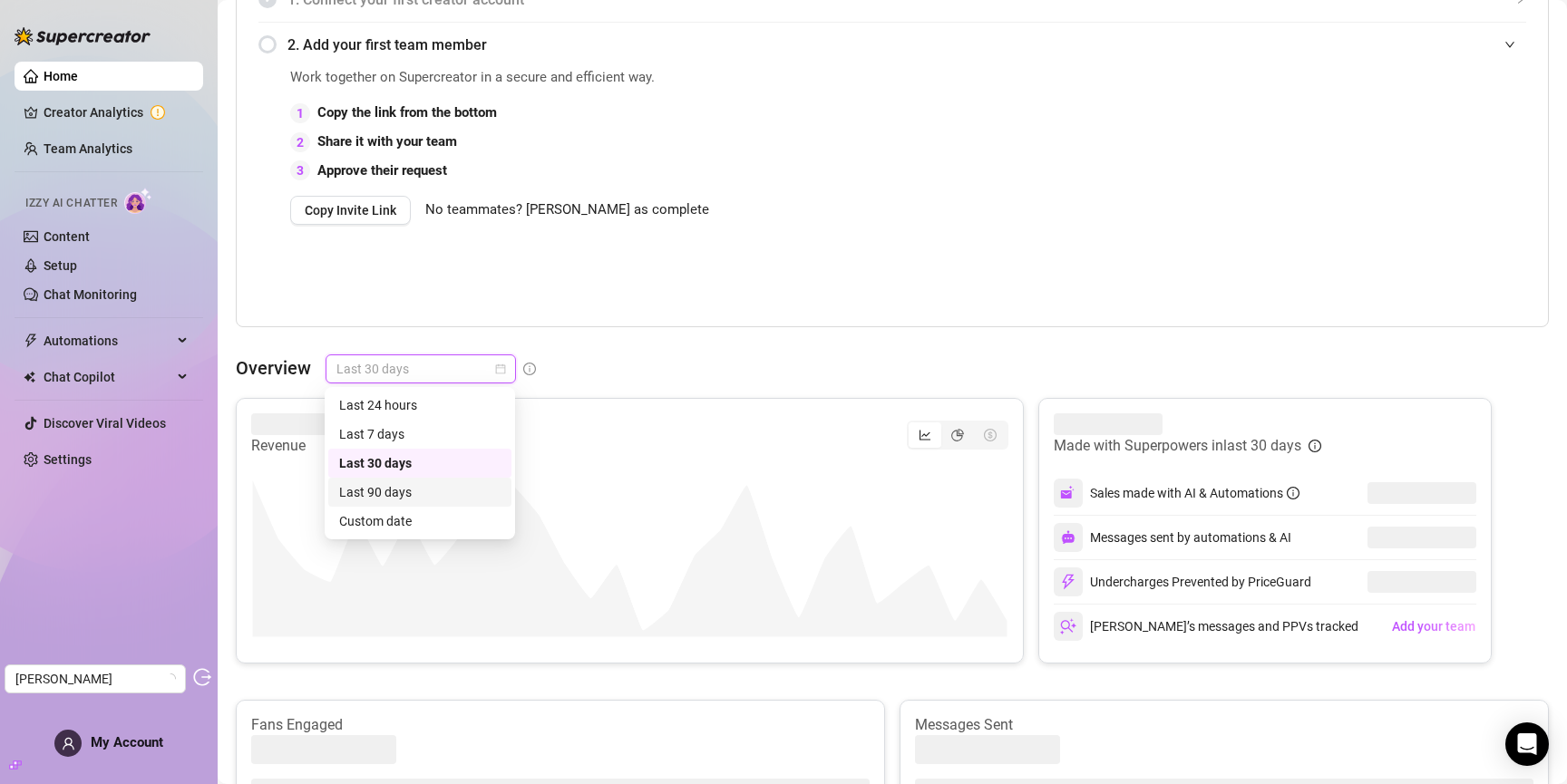
click at [418, 496] on div "Last 90 days" at bounding box center [420, 491] width 162 height 20
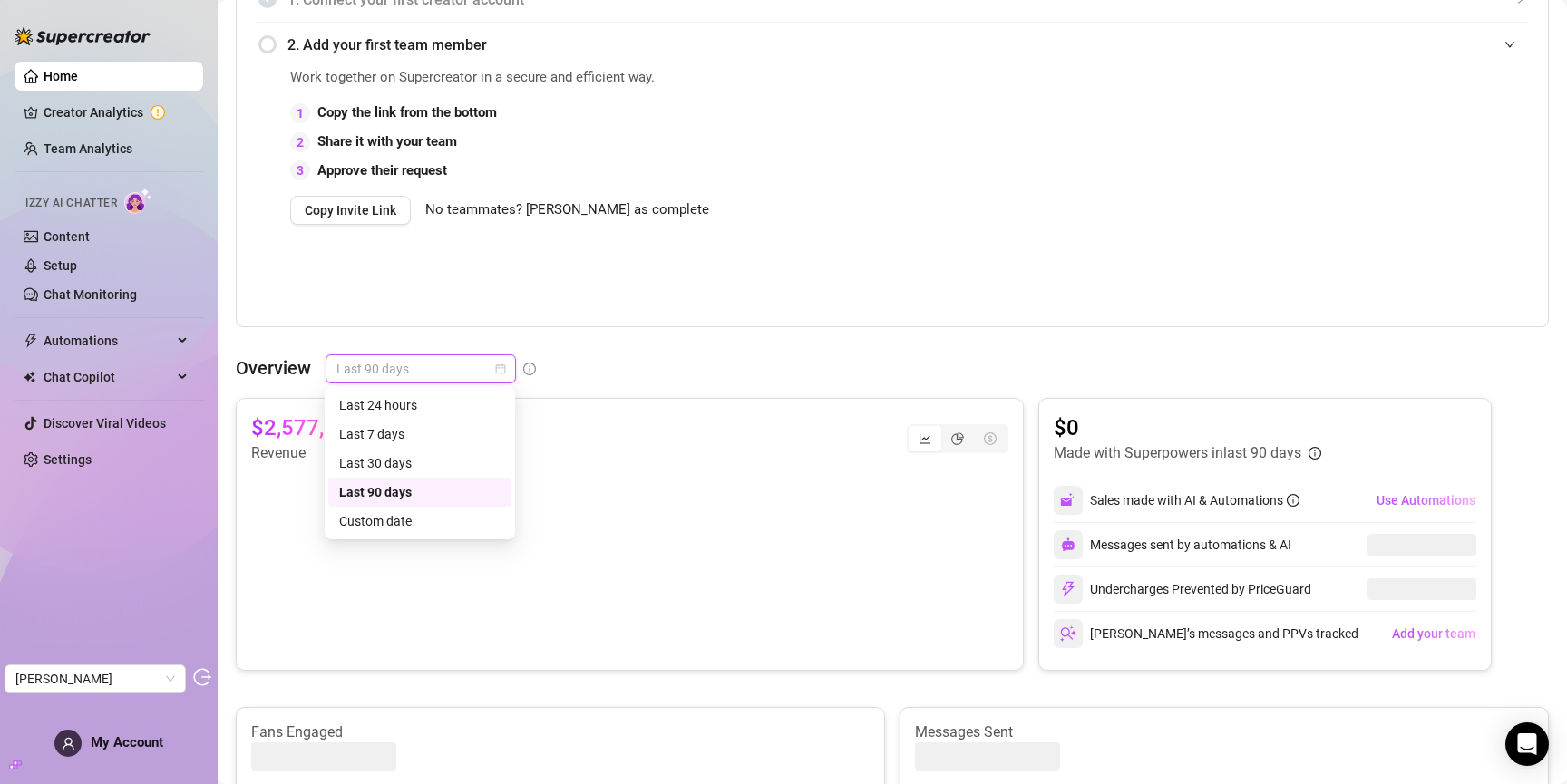
click at [444, 363] on span "Last 90 days" at bounding box center [421, 368] width 168 height 27
click at [404, 527] on div "Custom date" at bounding box center [420, 520] width 162 height 20
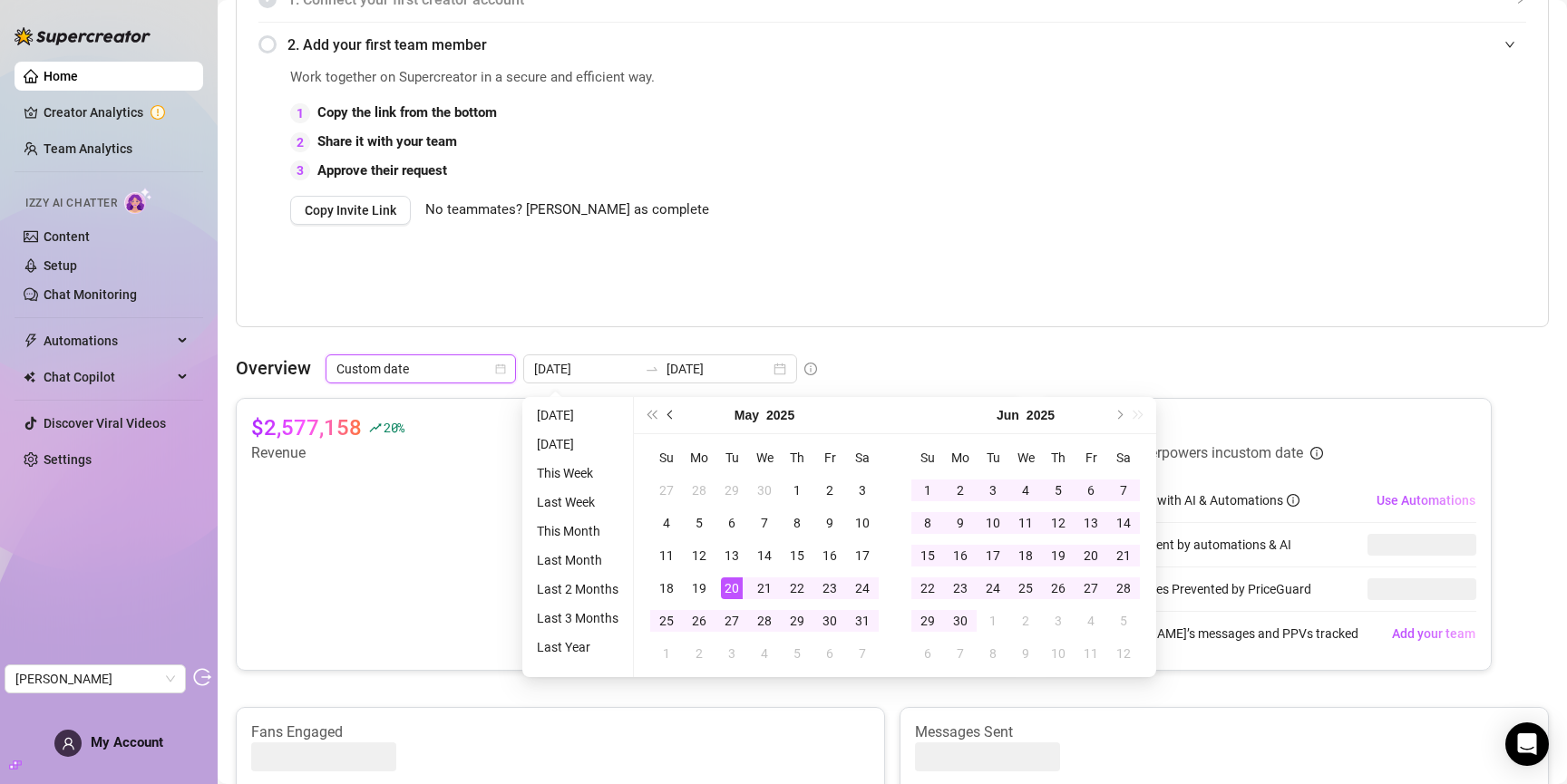
click at [672, 413] on span "Previous month (PageUp)" at bounding box center [672, 416] width 9 height 9
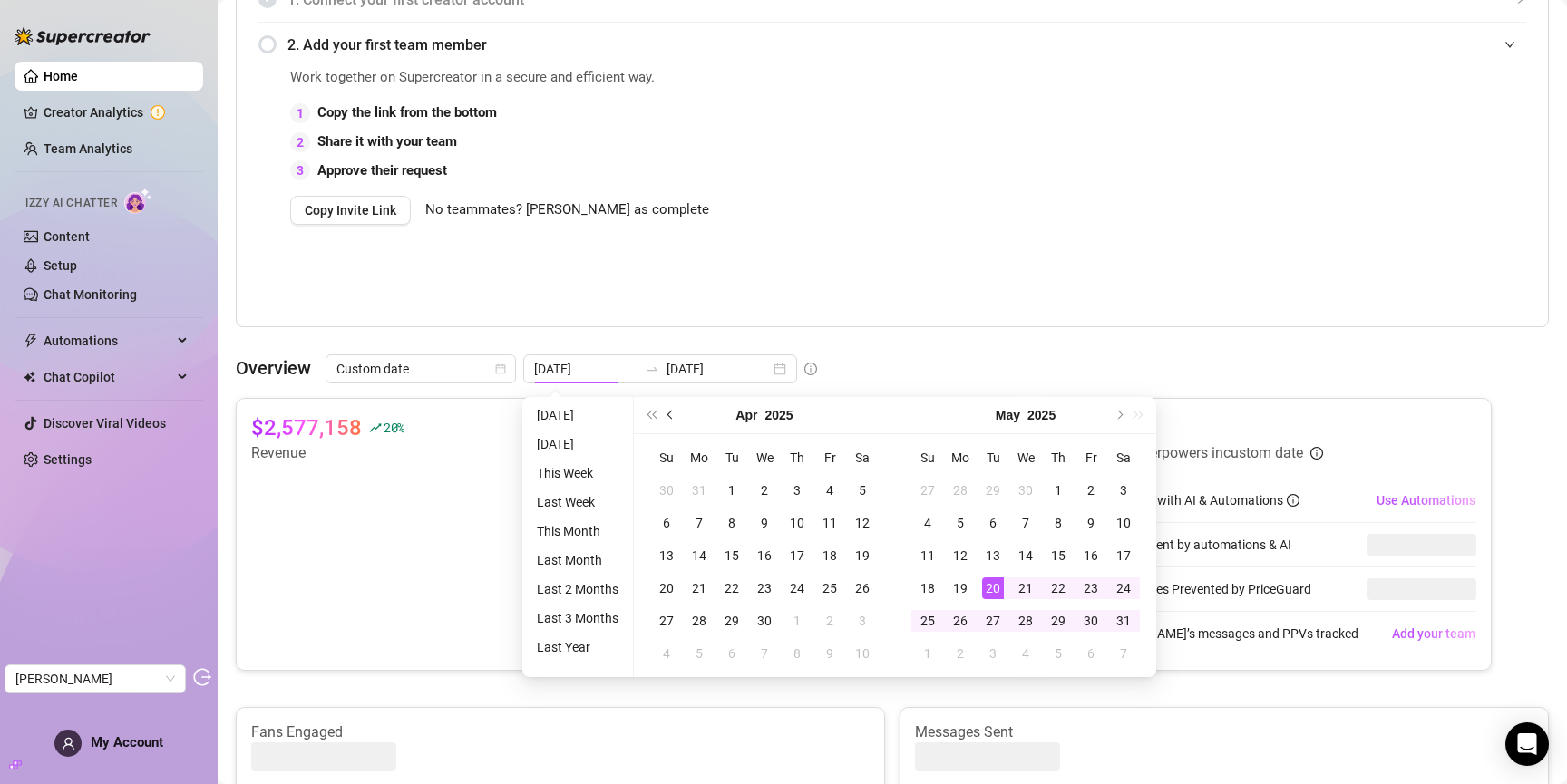
click at [672, 413] on span "Previous month (PageUp)" at bounding box center [672, 416] width 9 height 9
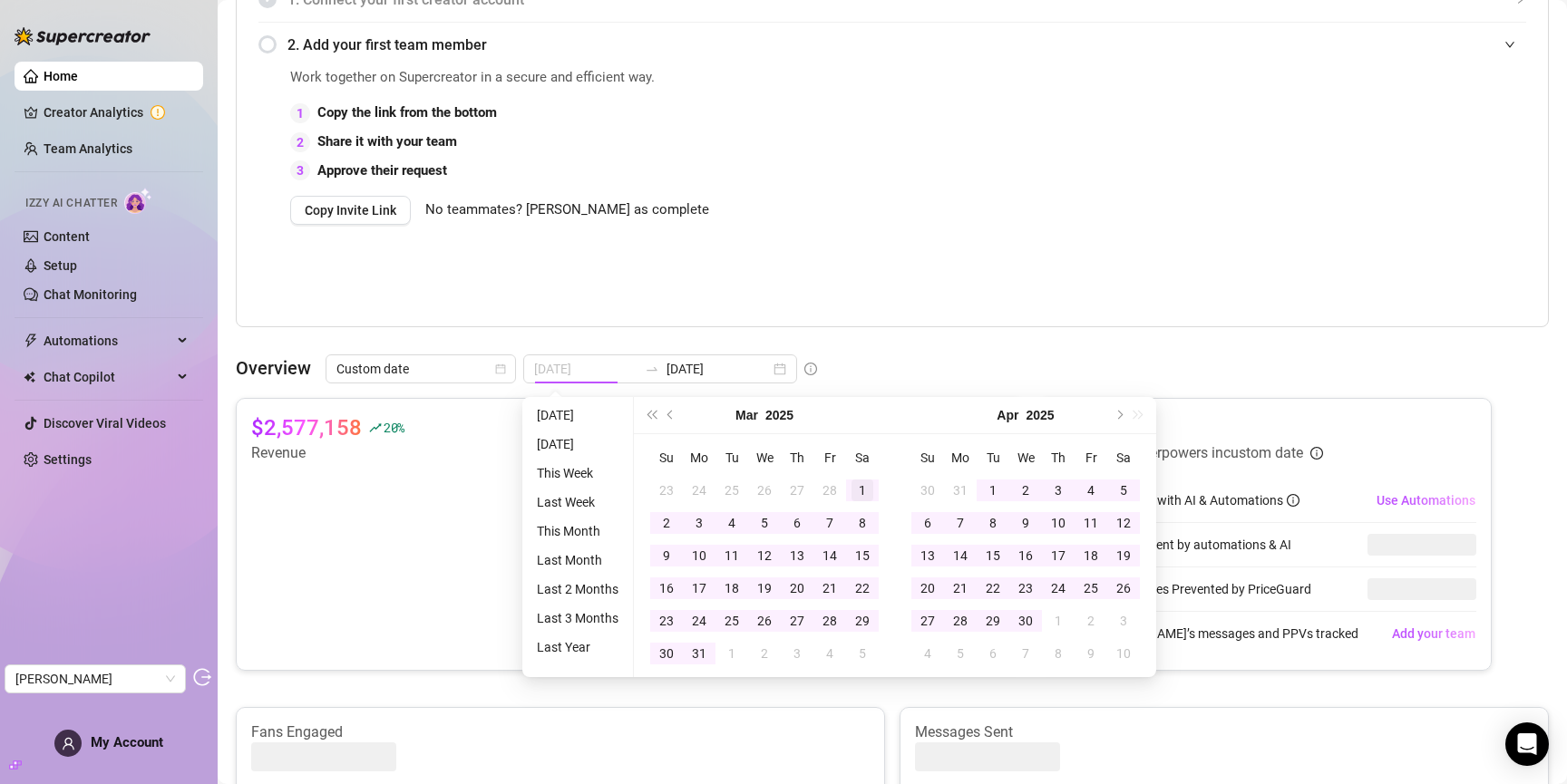
type input "2025-03-01"
click at [859, 482] on div "1" at bounding box center [862, 490] width 22 height 22
click at [1122, 415] on span "Next month (PageDown)" at bounding box center [1118, 416] width 9 height 9
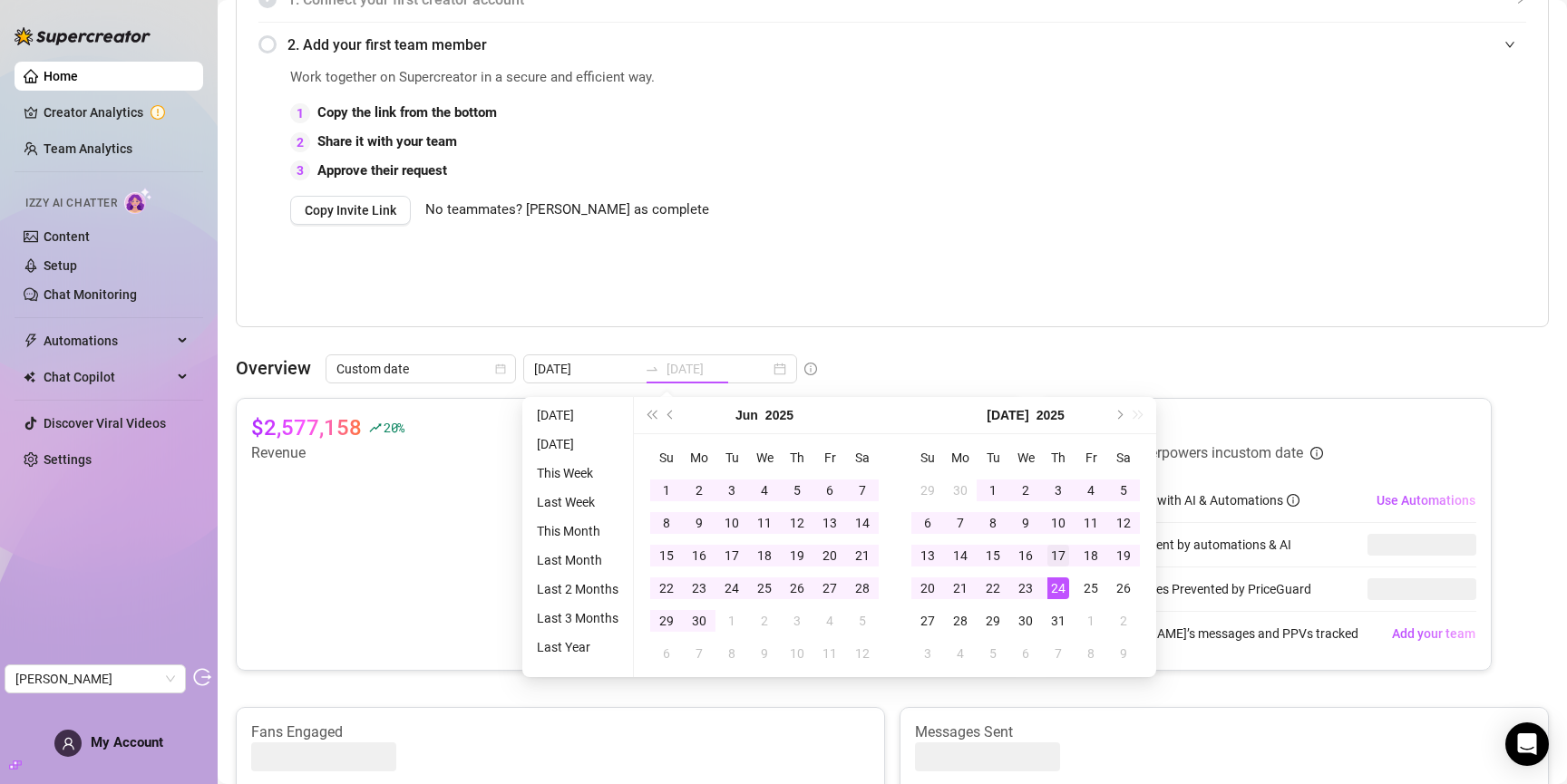
type input "2025-07-17"
click at [1067, 556] on div "17" at bounding box center [1058, 555] width 22 height 22
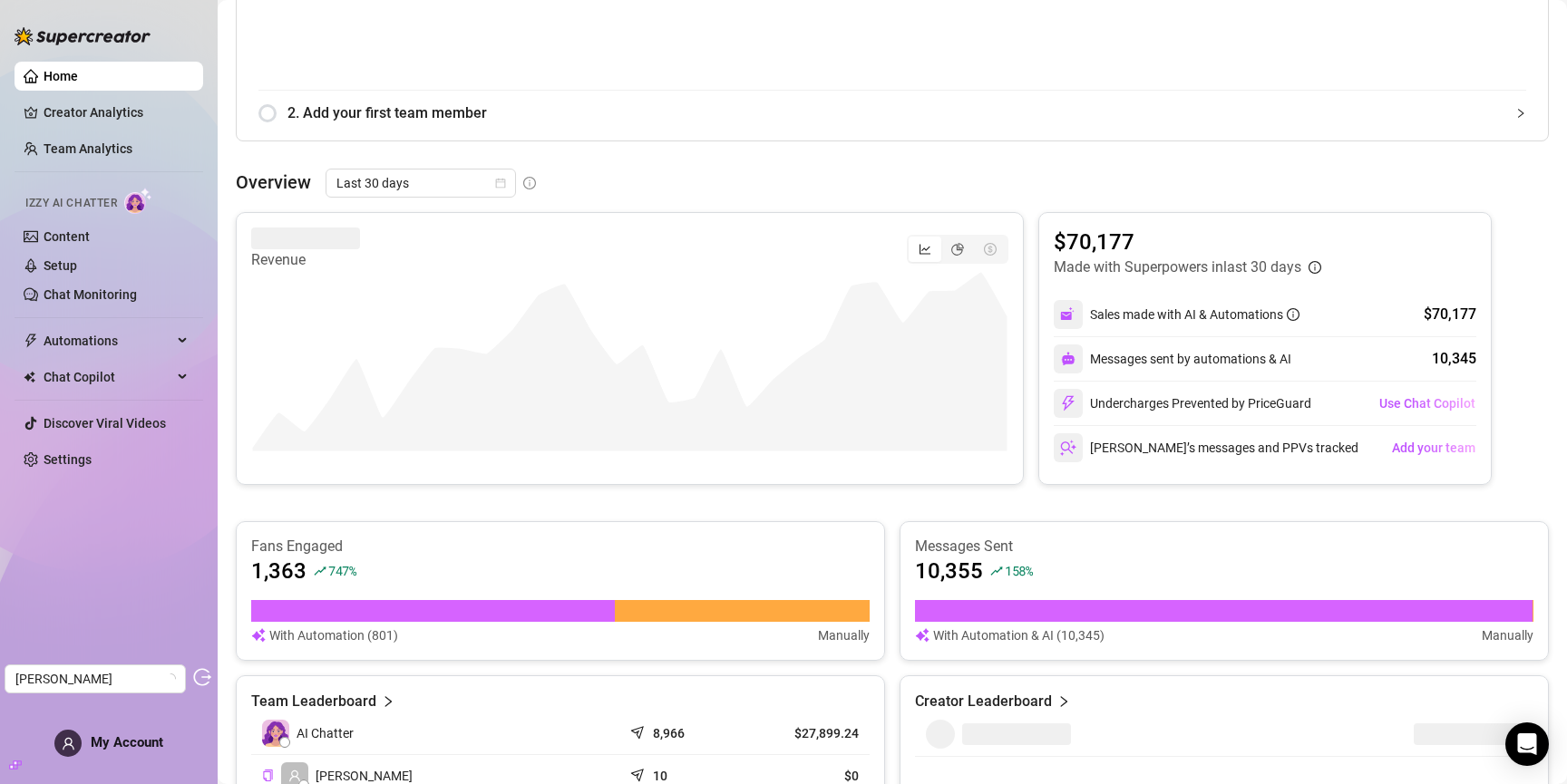
scroll to position [518, 0]
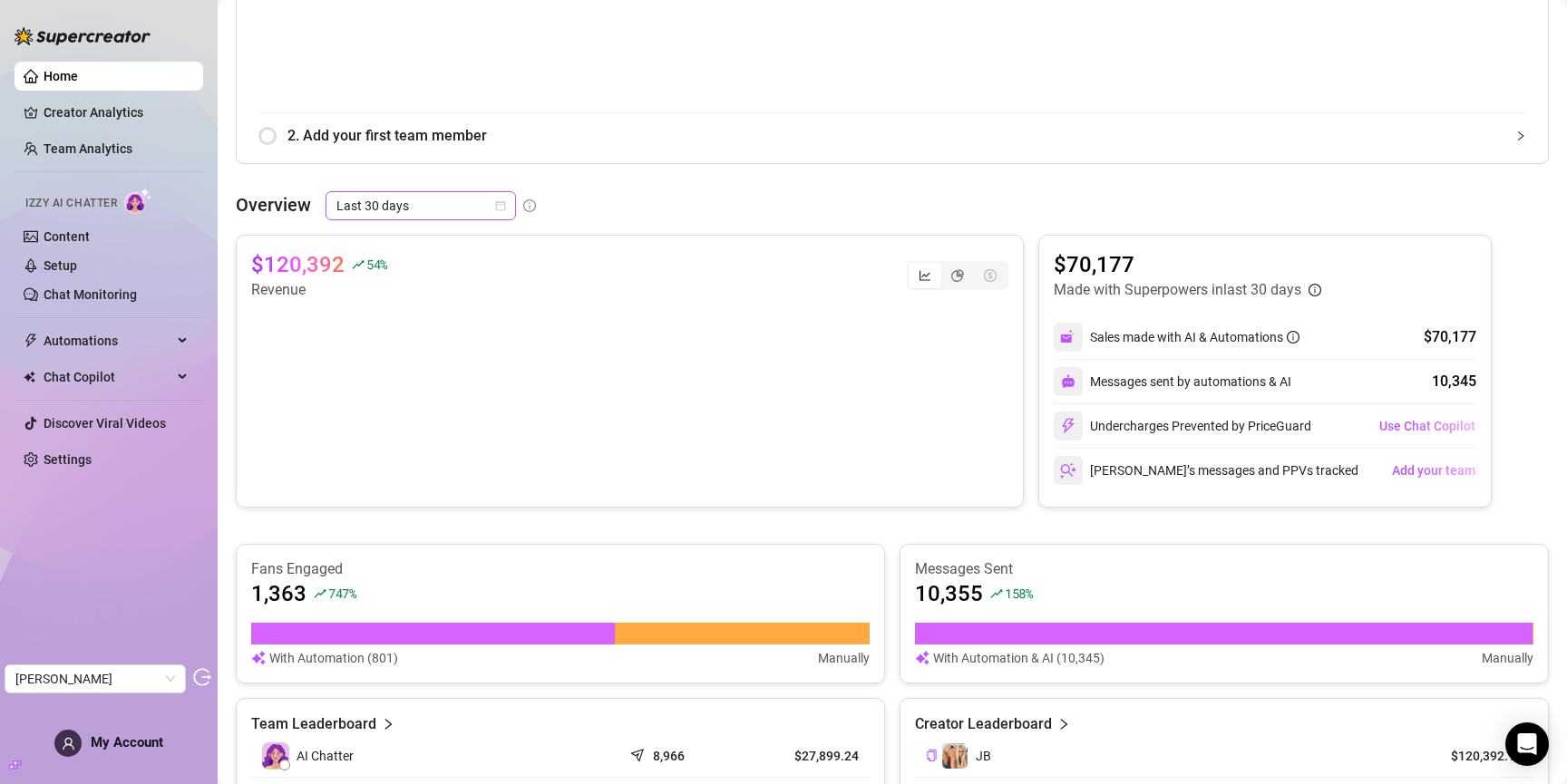
click at [397, 202] on span "Last 30 days" at bounding box center [421, 205] width 168 height 27
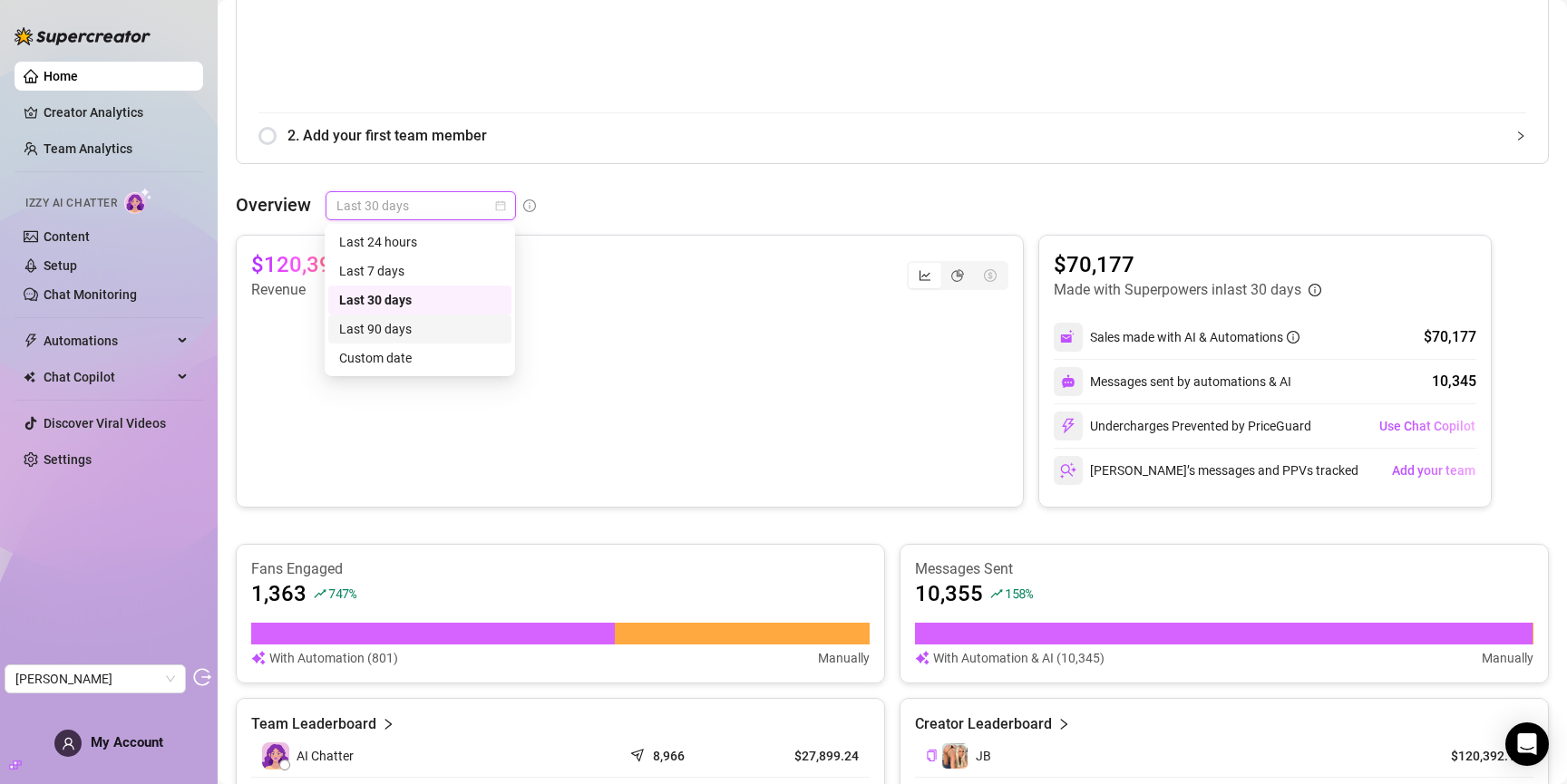
click at [395, 325] on div "Last 90 days" at bounding box center [420, 329] width 162 height 20
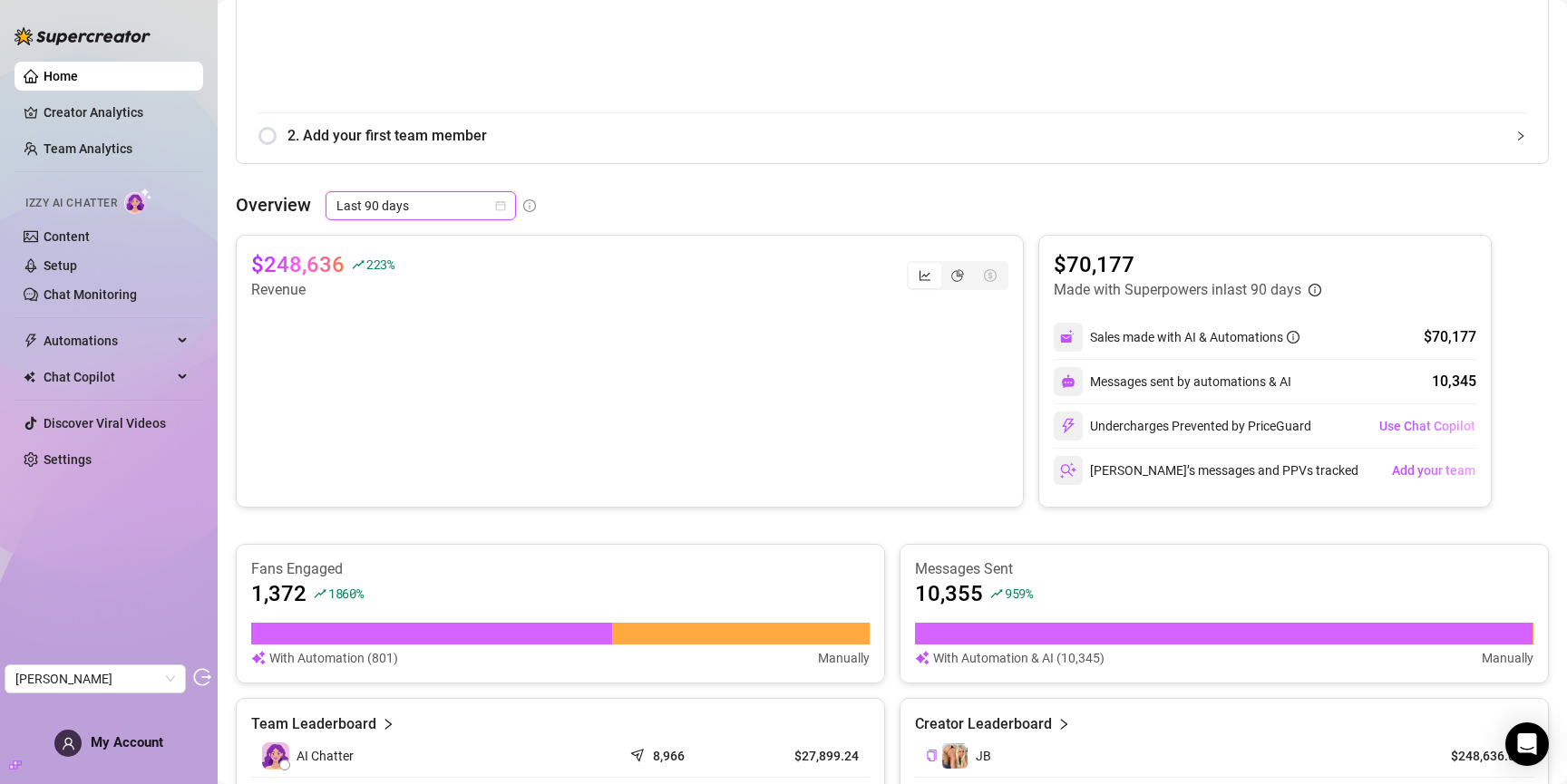
click at [459, 199] on span "Last 90 days" at bounding box center [421, 205] width 168 height 27
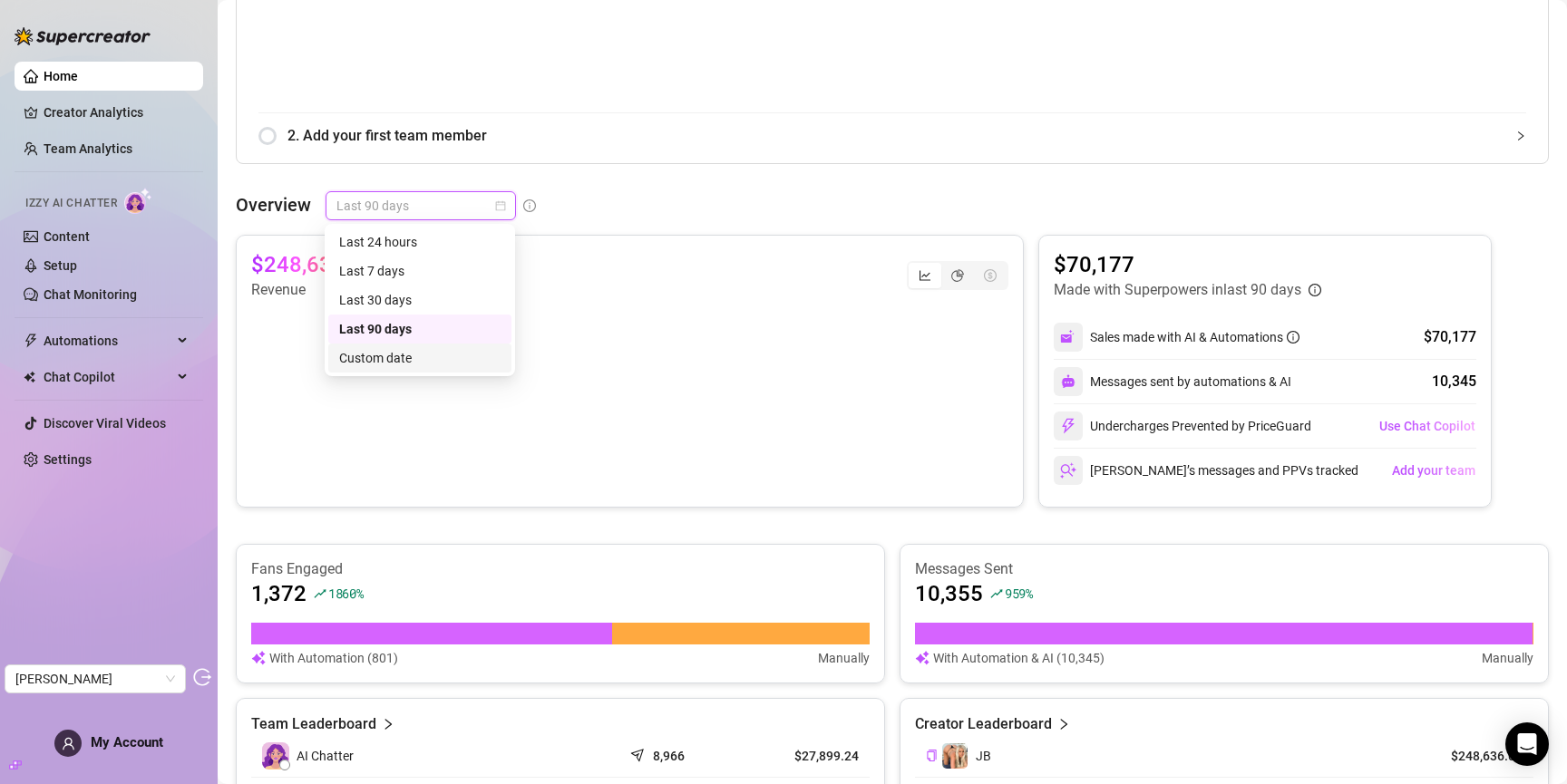
click at [402, 356] on div "Custom date" at bounding box center [420, 357] width 162 height 20
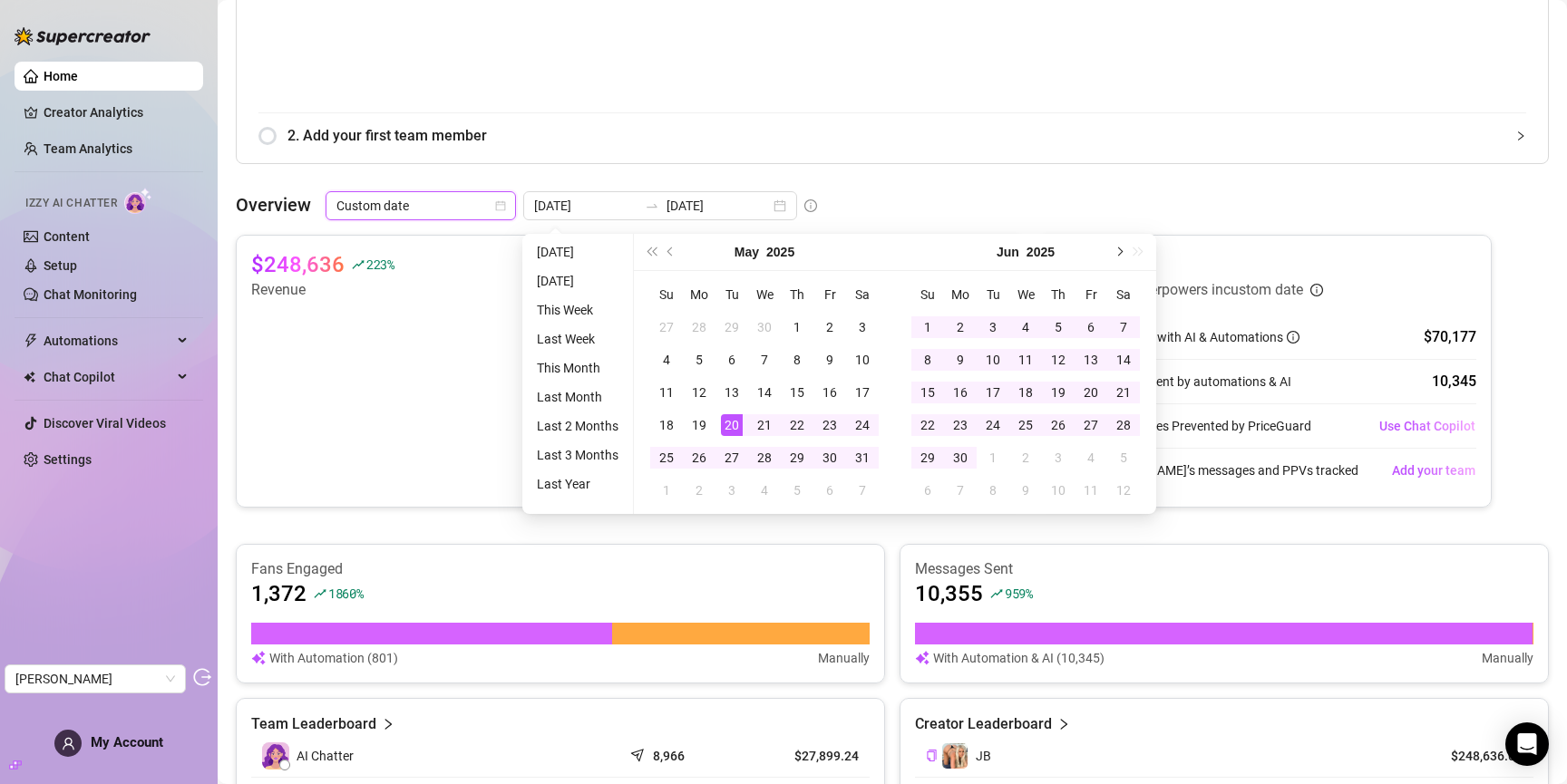
click at [1124, 248] on button "Next month (PageDown)" at bounding box center [1118, 252] width 20 height 36
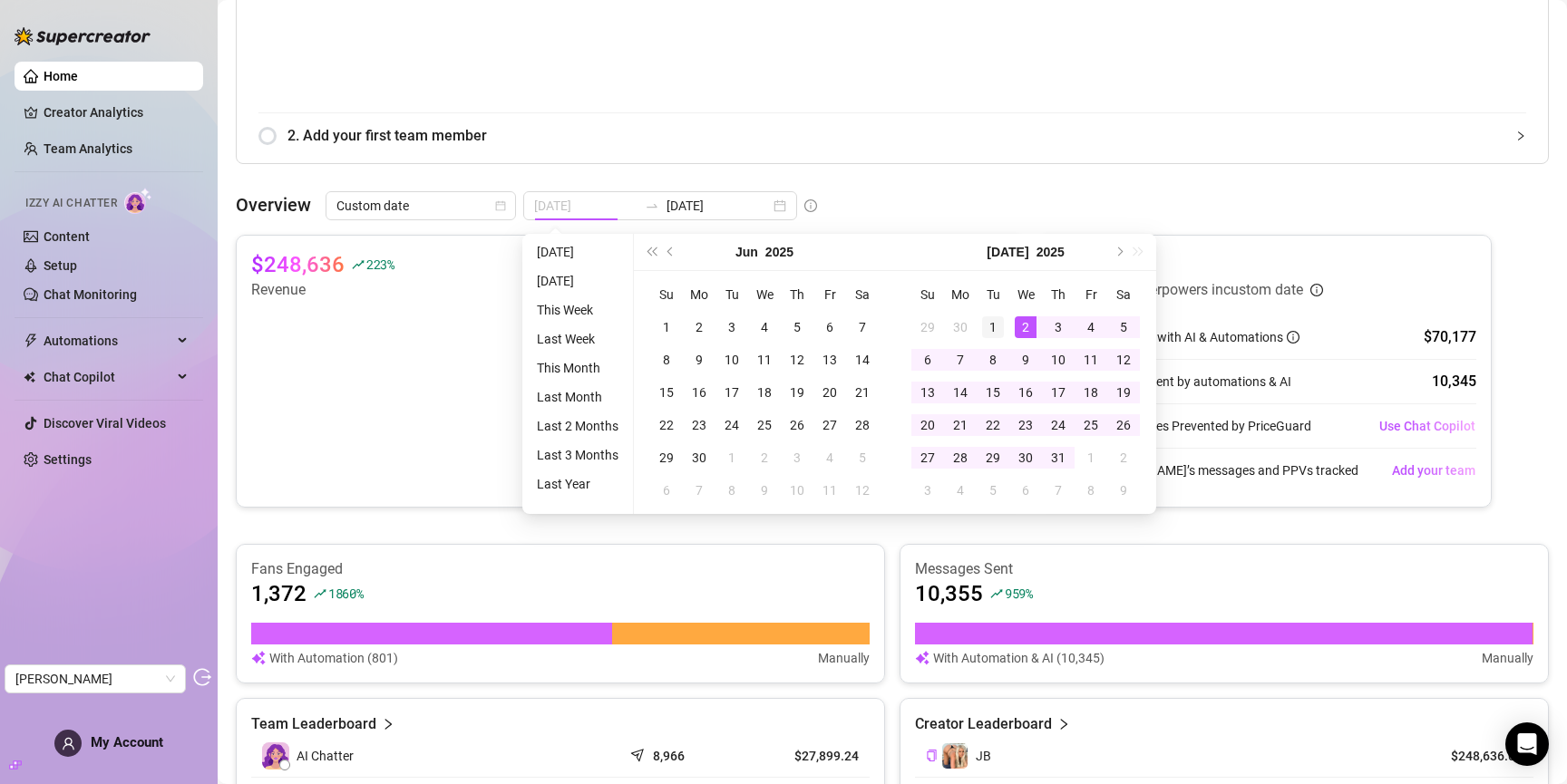
type input "[DATE]"
click at [990, 332] on div "1" at bounding box center [992, 327] width 22 height 22
click at [1123, 249] on button "Next month (PageDown)" at bounding box center [1118, 252] width 20 height 36
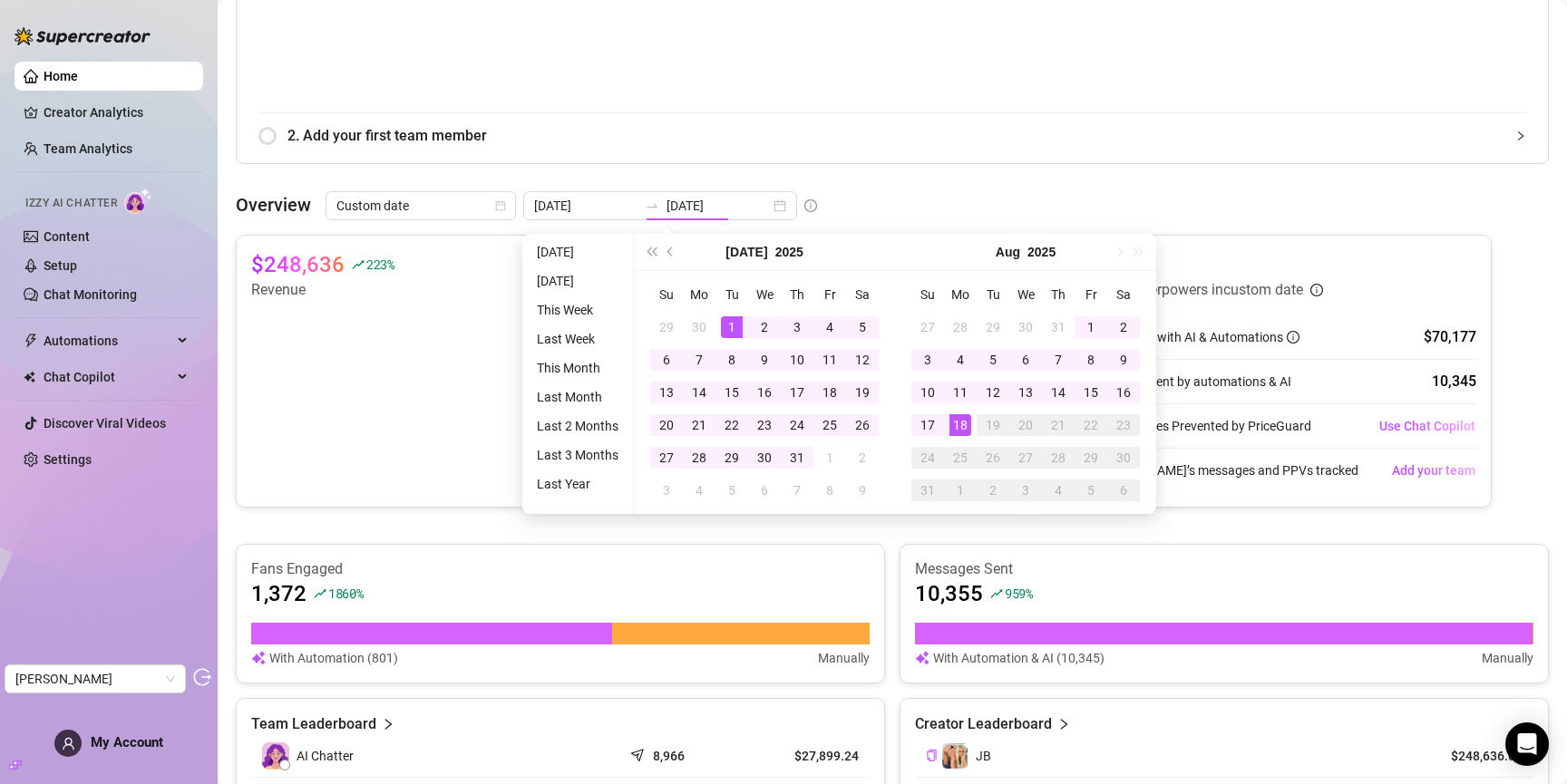
type input "[DATE]"
click at [966, 427] on div "18" at bounding box center [960, 424] width 22 height 22
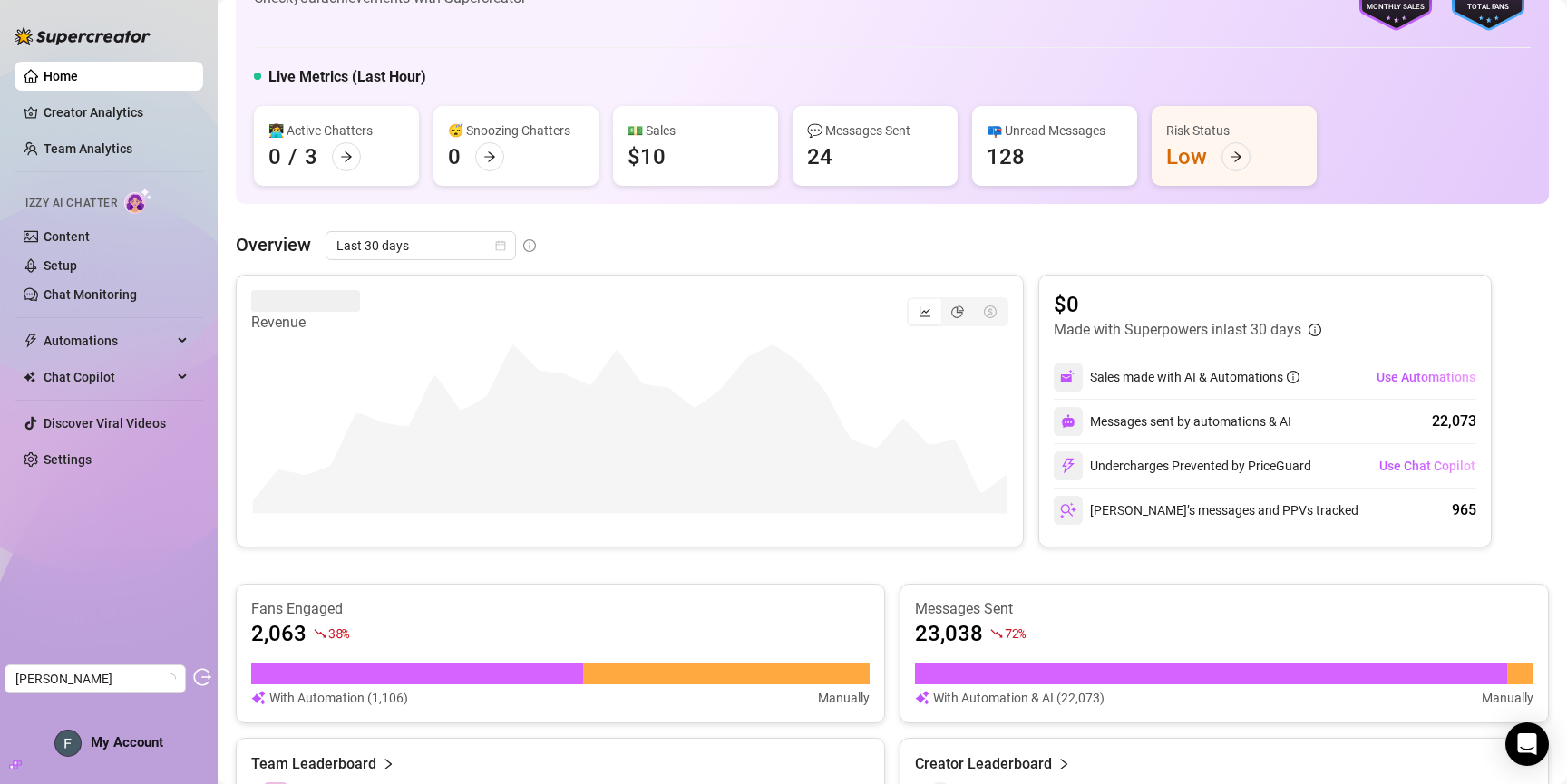
scroll to position [87, 0]
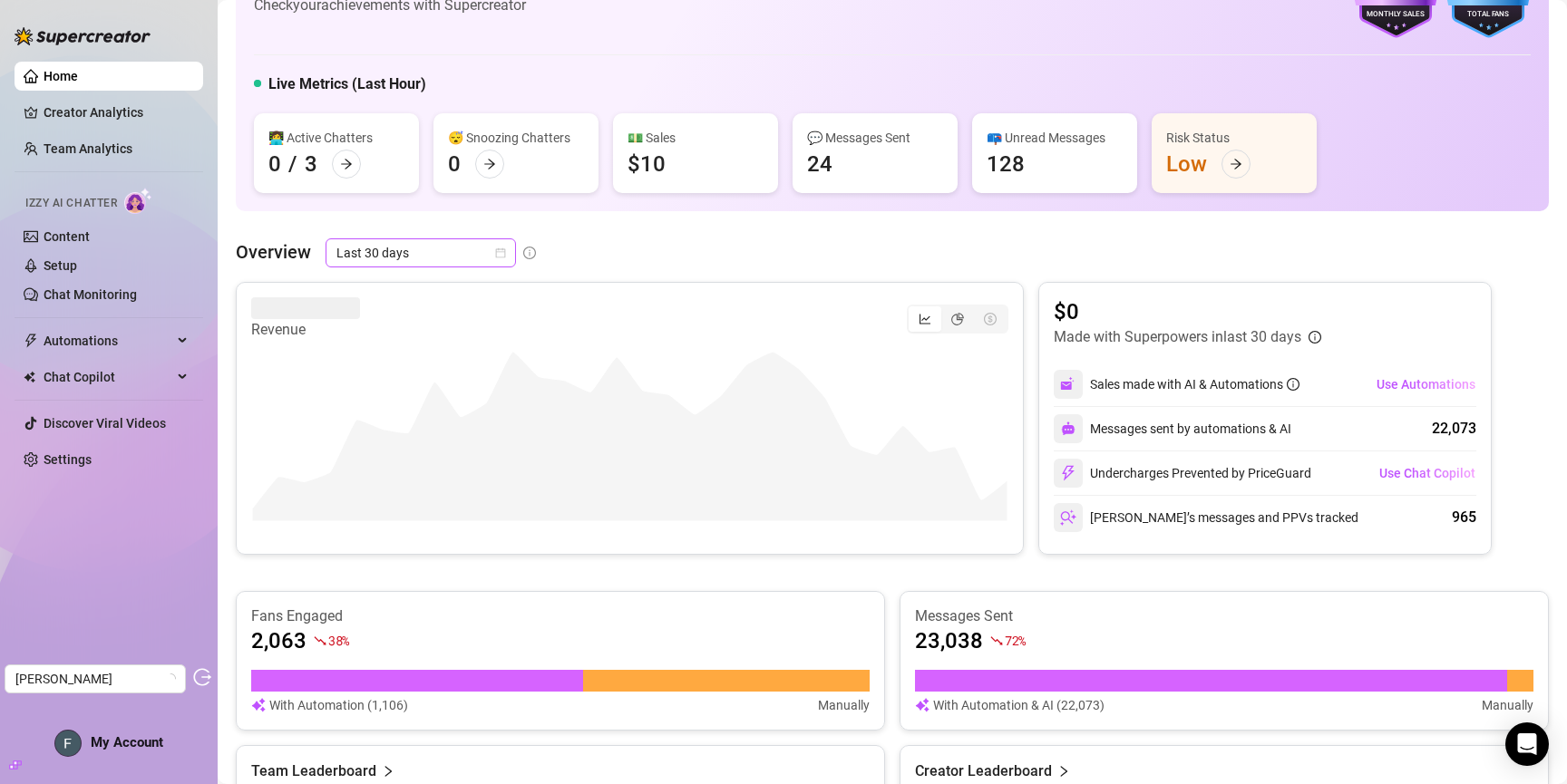
click at [364, 247] on span "Last 30 days" at bounding box center [421, 252] width 168 height 27
click at [96, 287] on link "Chat Monitoring" at bounding box center [90, 294] width 94 height 14
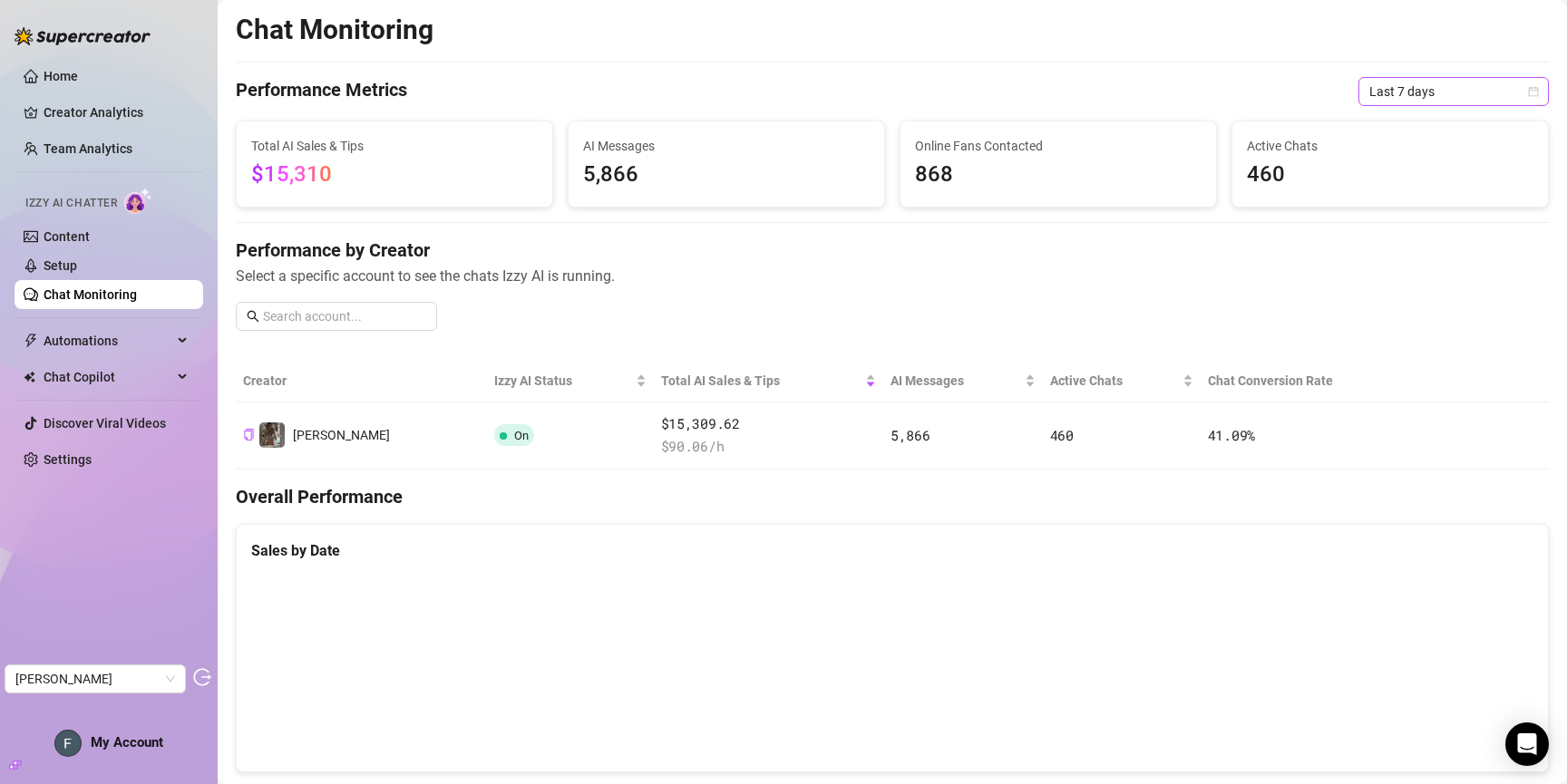
click at [1447, 97] on span "Last 7 days" at bounding box center [1454, 92] width 168 height 27
click at [1426, 215] on div "Last 90 days" at bounding box center [1454, 214] width 162 height 20
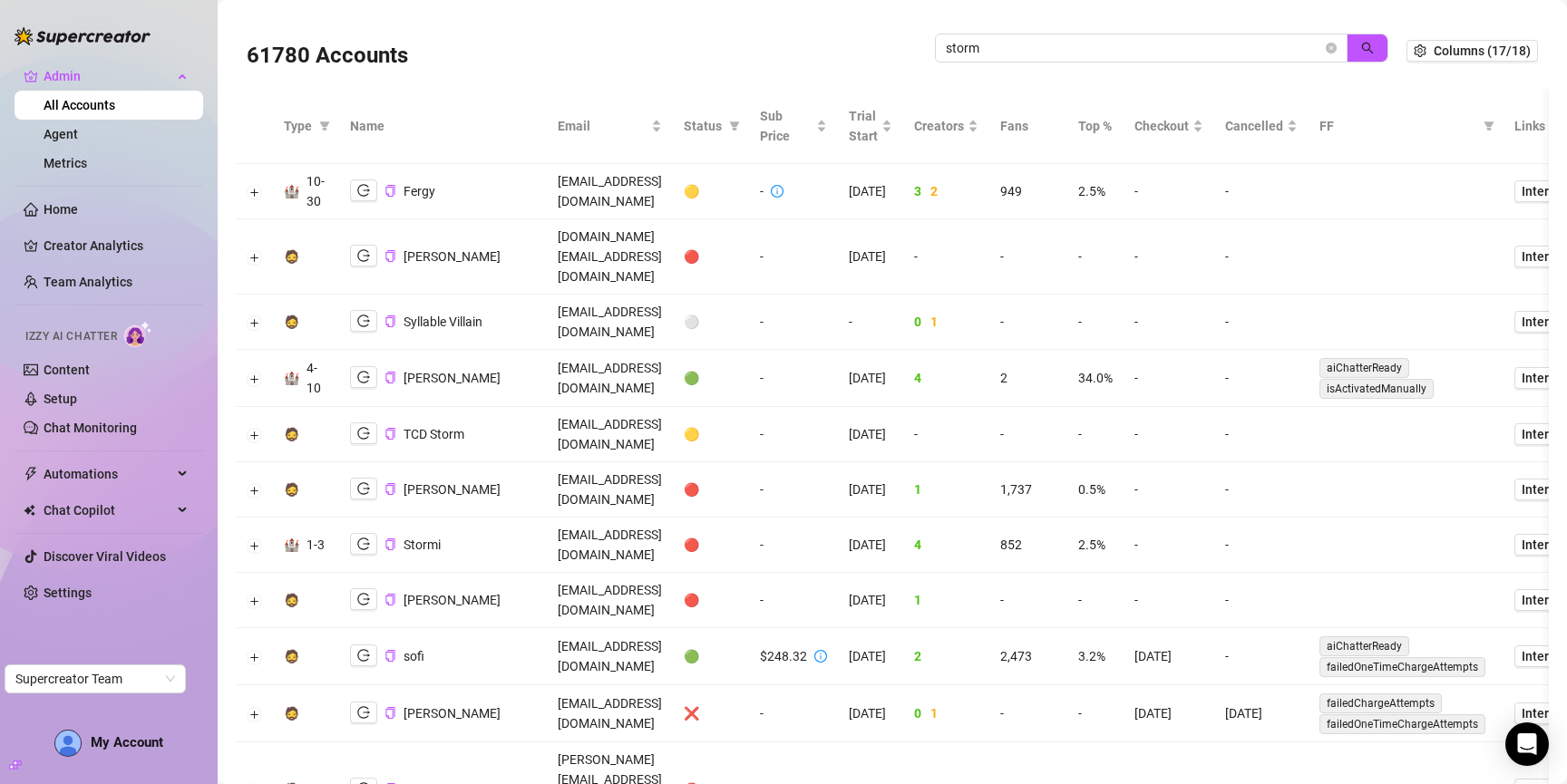
scroll to position [688, 0]
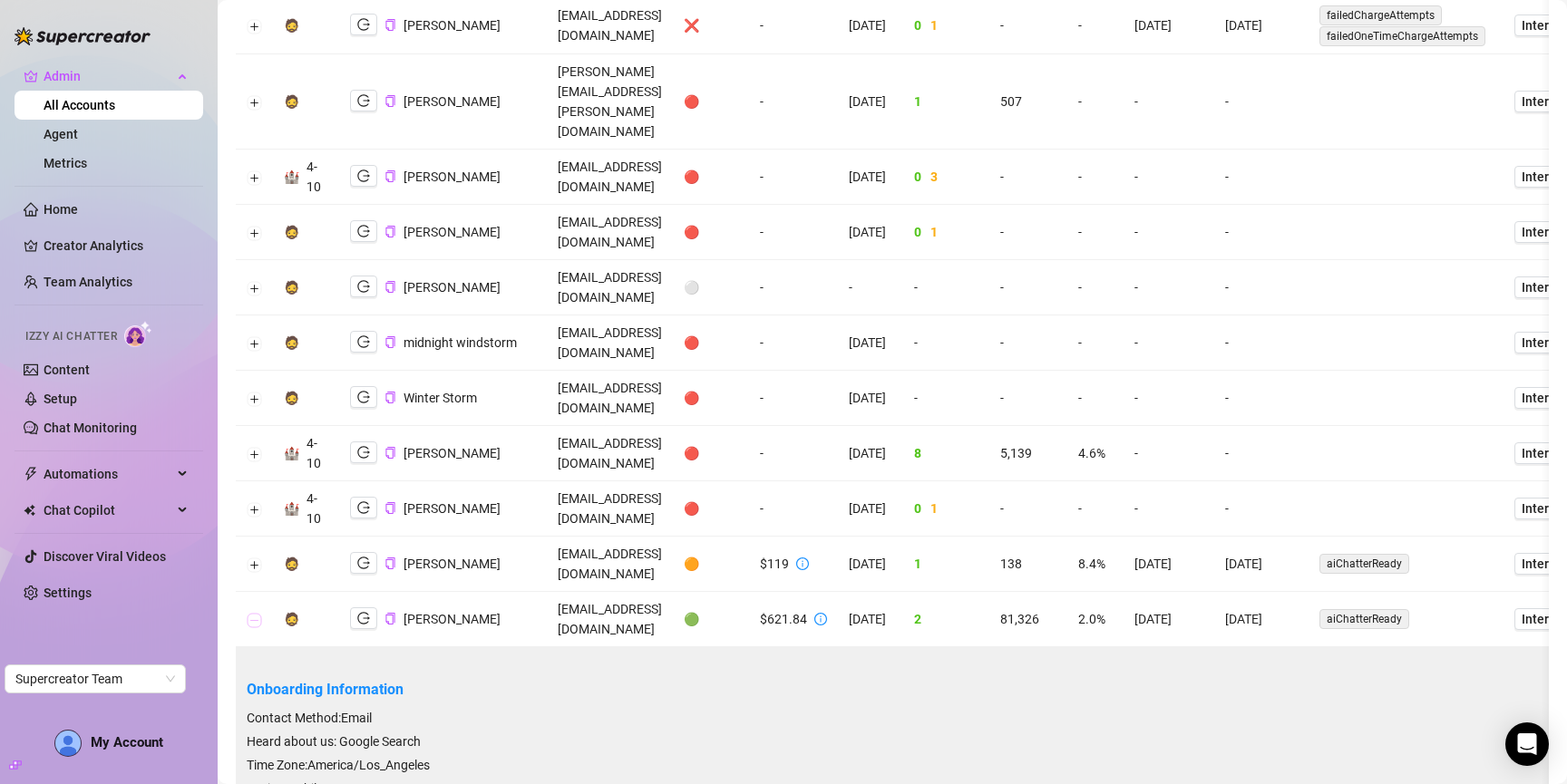
click at [258, 613] on button "Collapse row" at bounding box center [254, 620] width 14 height 14
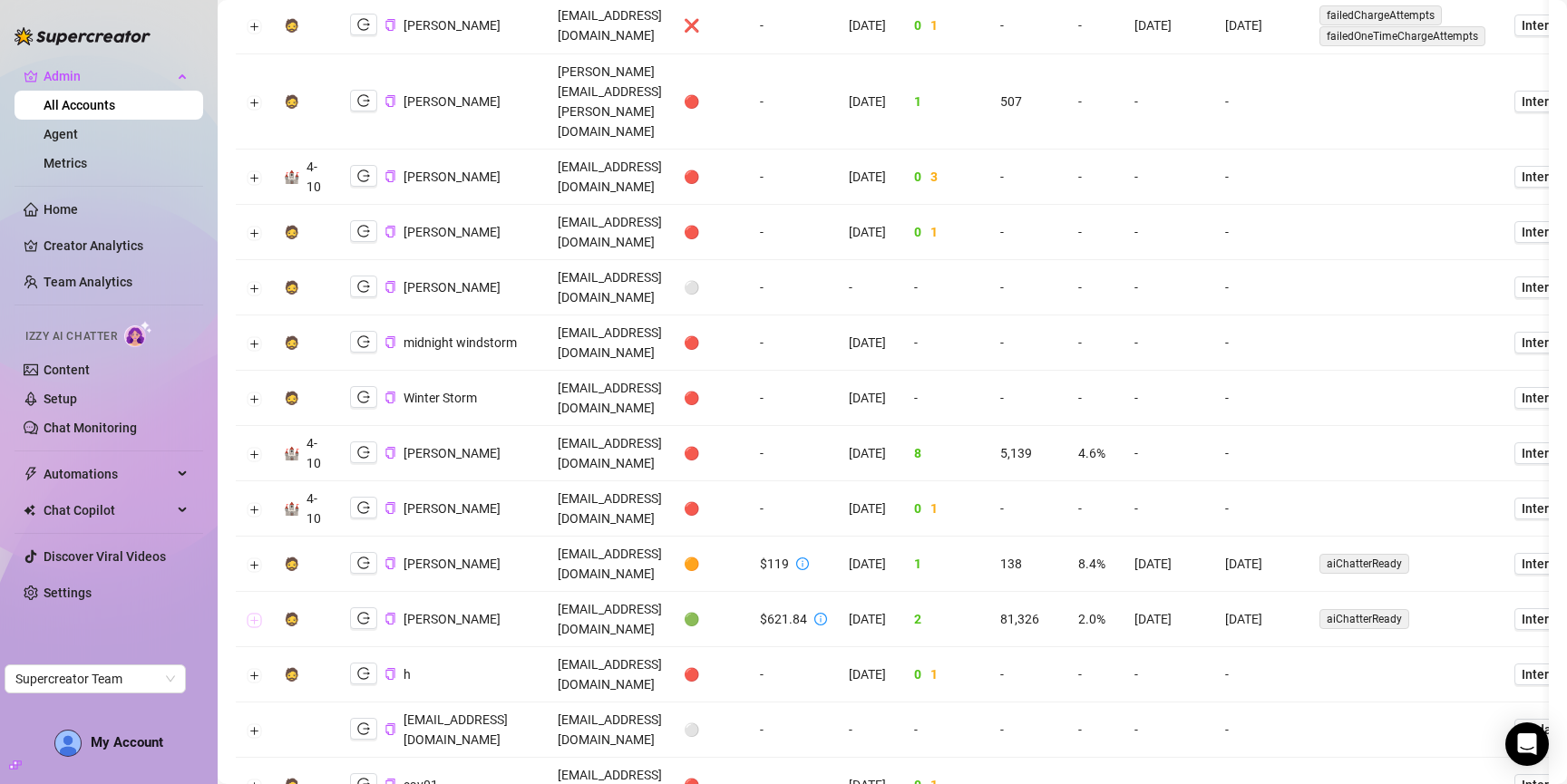
scroll to position [0, 0]
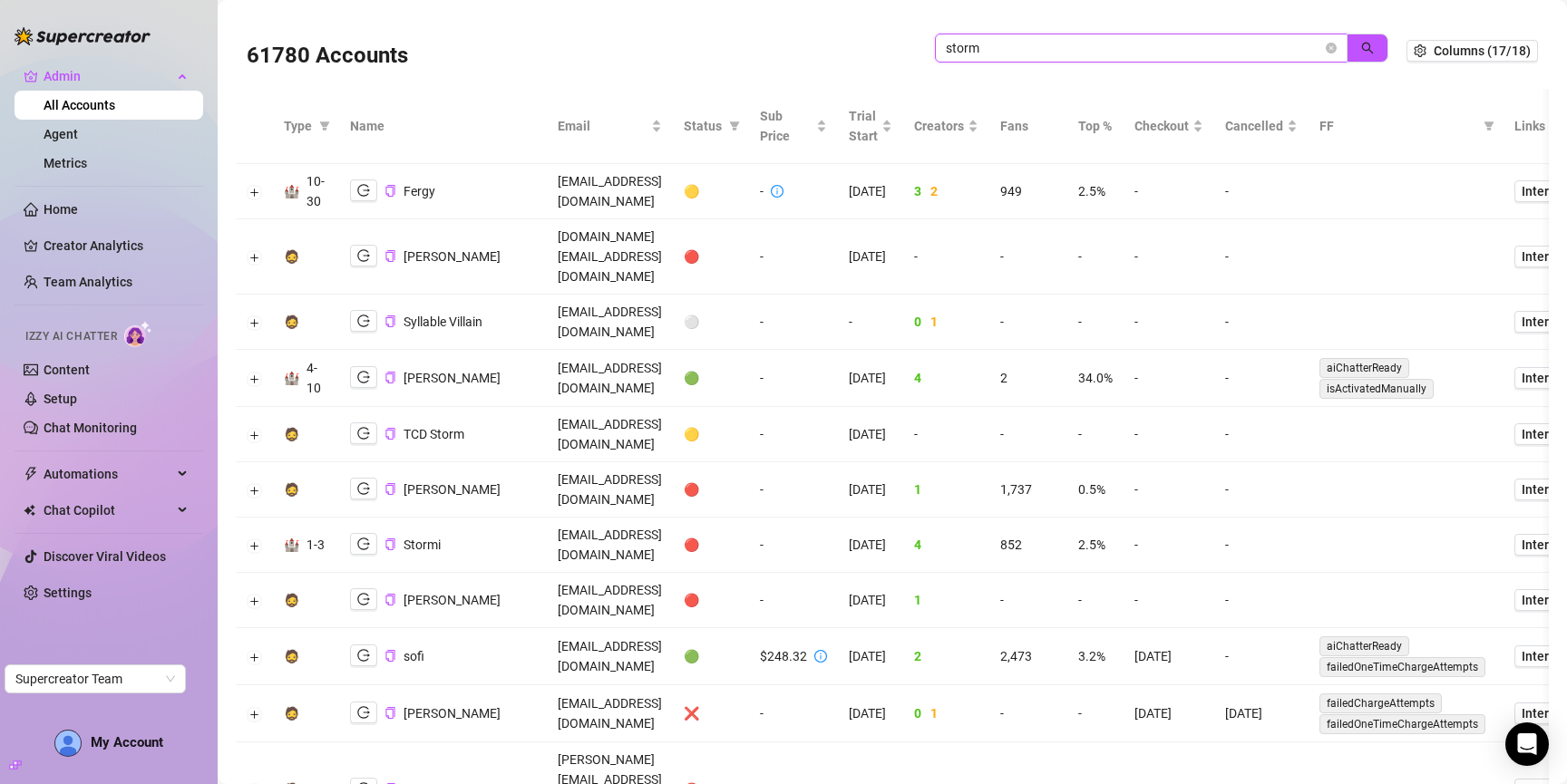
click at [1163, 51] on input "storm" at bounding box center [1134, 47] width 376 height 20
type input "dazz"
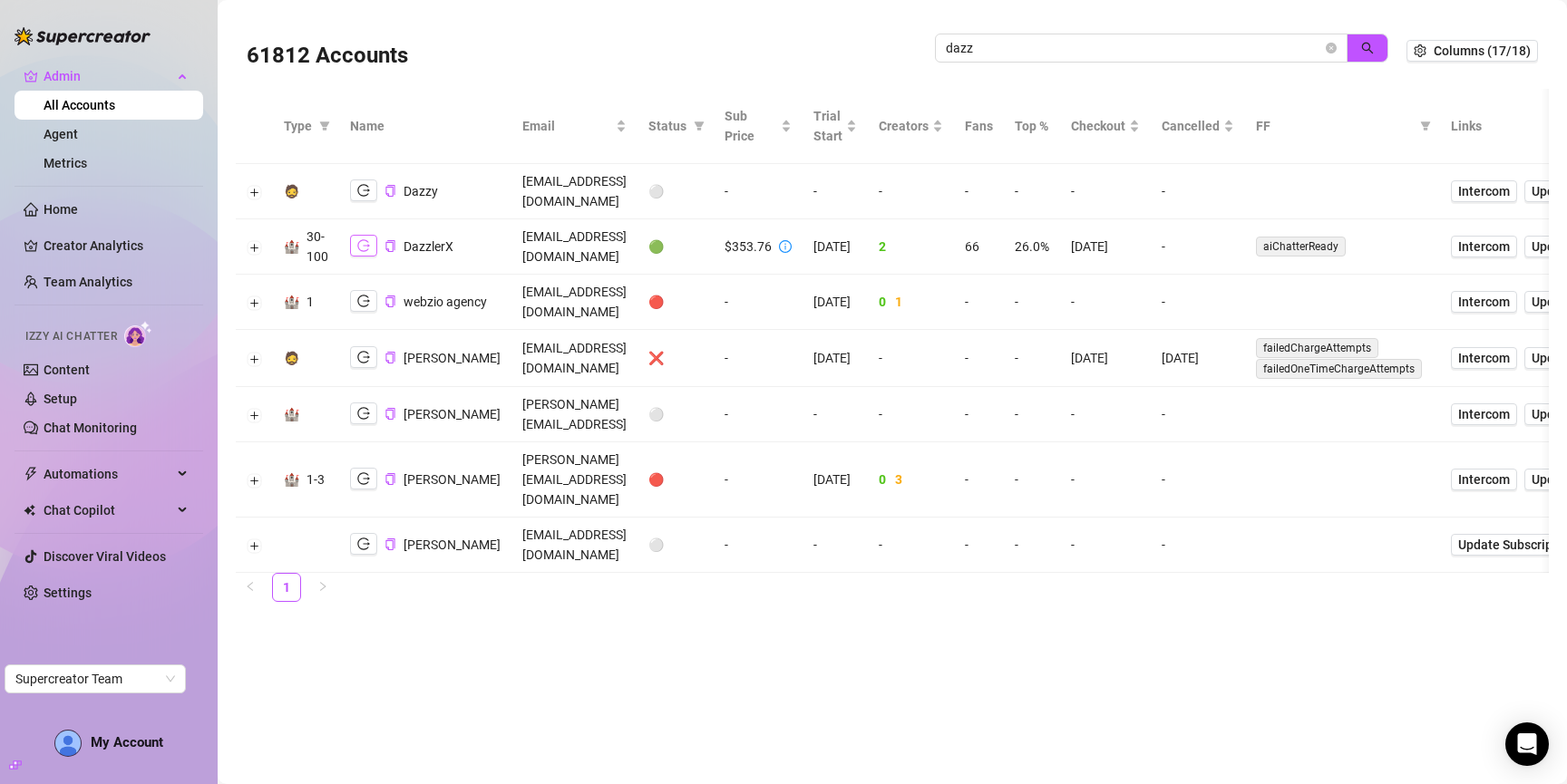
click at [352, 235] on button "button" at bounding box center [363, 246] width 27 height 22
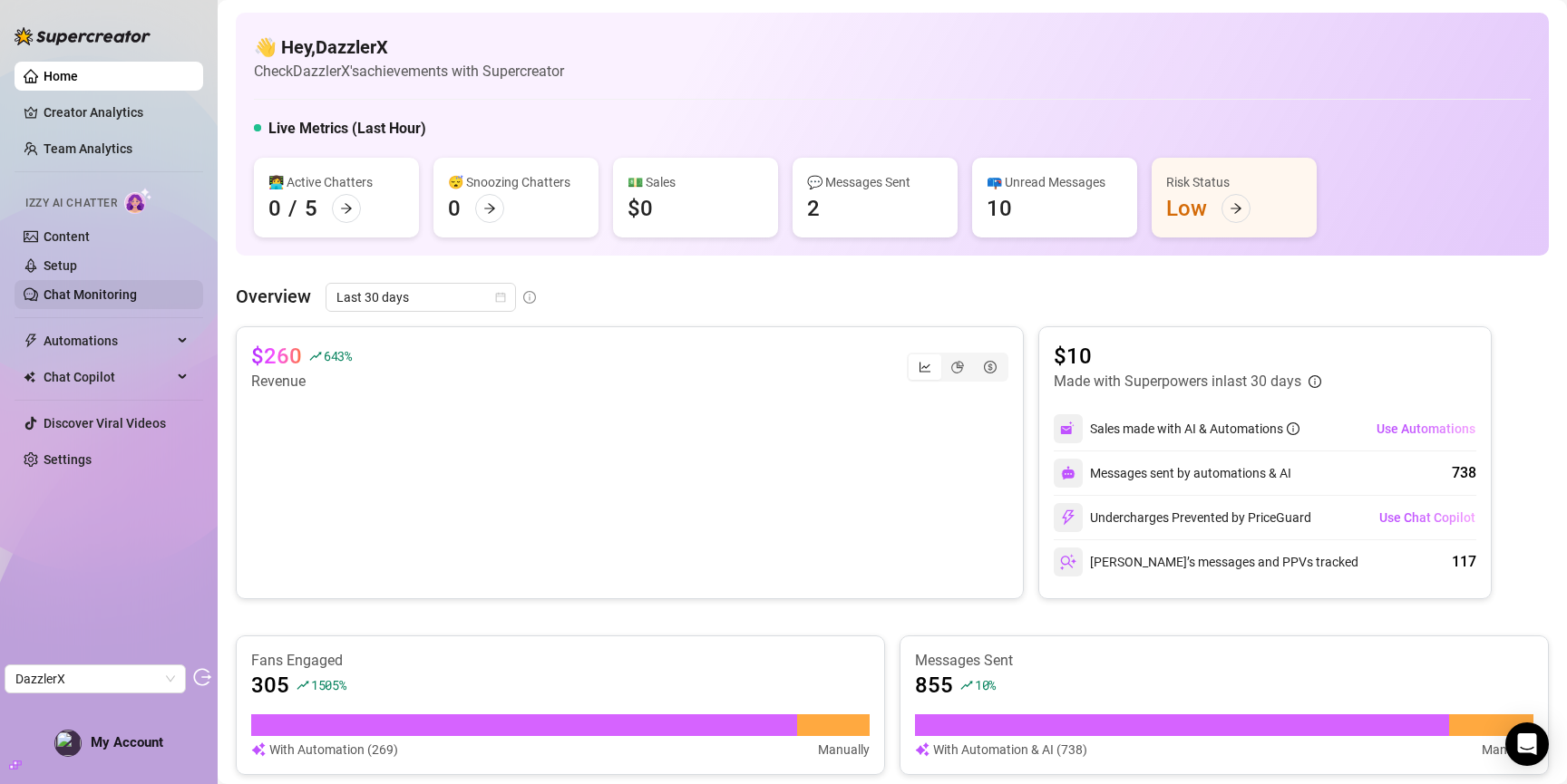
click at [125, 295] on link "Chat Monitoring" at bounding box center [90, 294] width 94 height 14
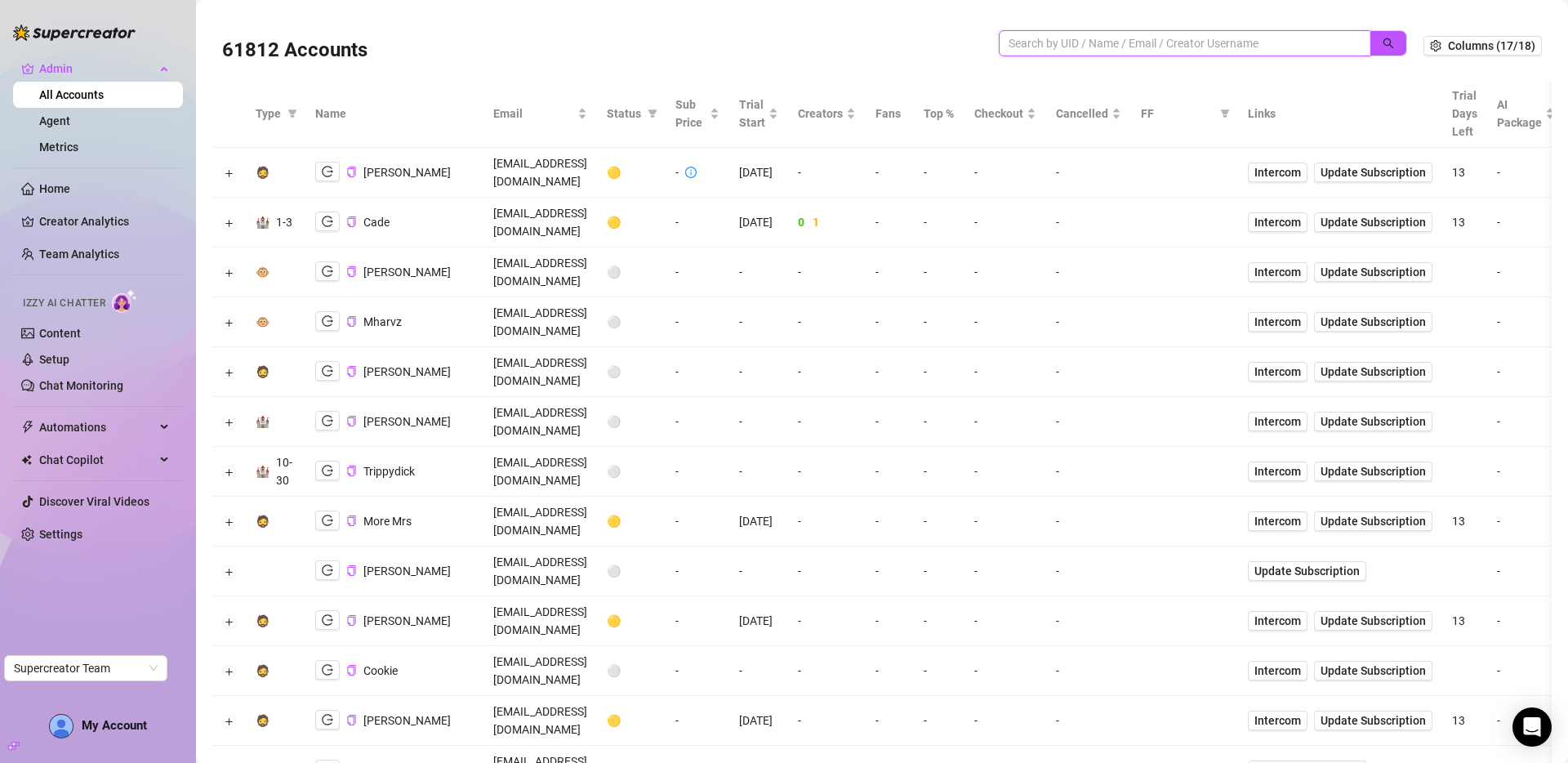
click at [1071, 48] on input "search" at bounding box center [1178, 43] width 339 height 18
type input "sakura"
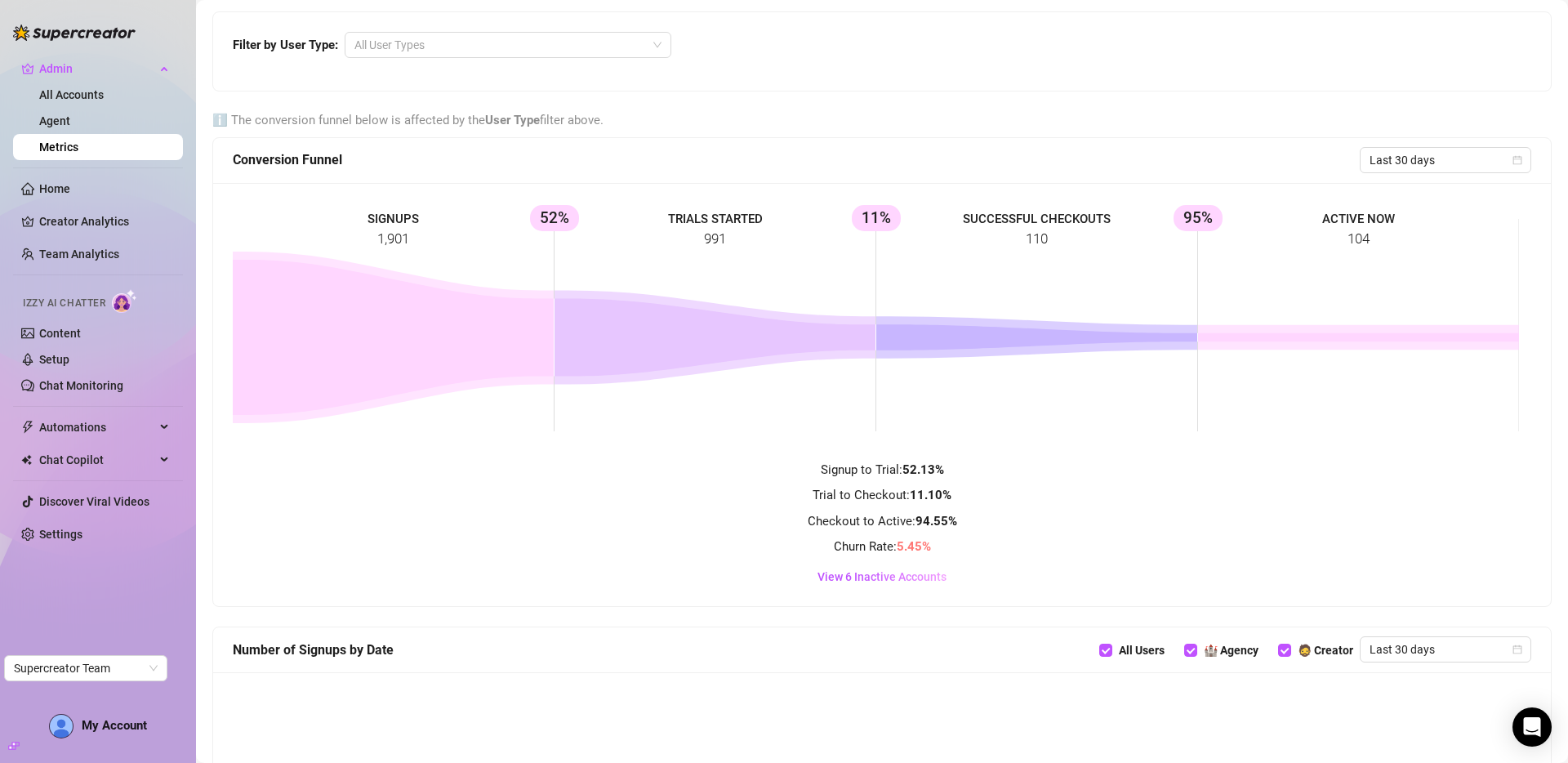
scroll to position [699, 0]
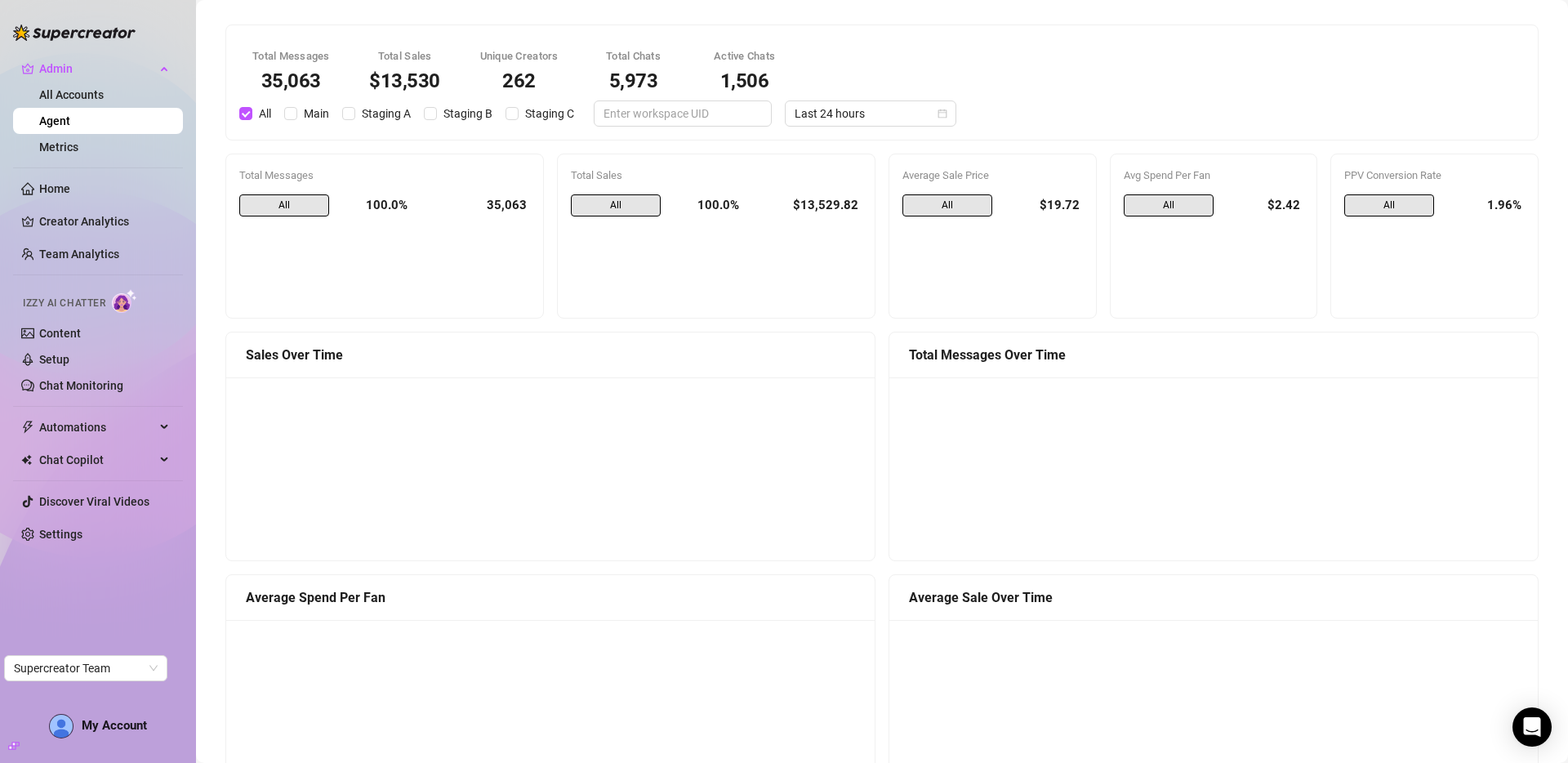
scroll to position [1027, 0]
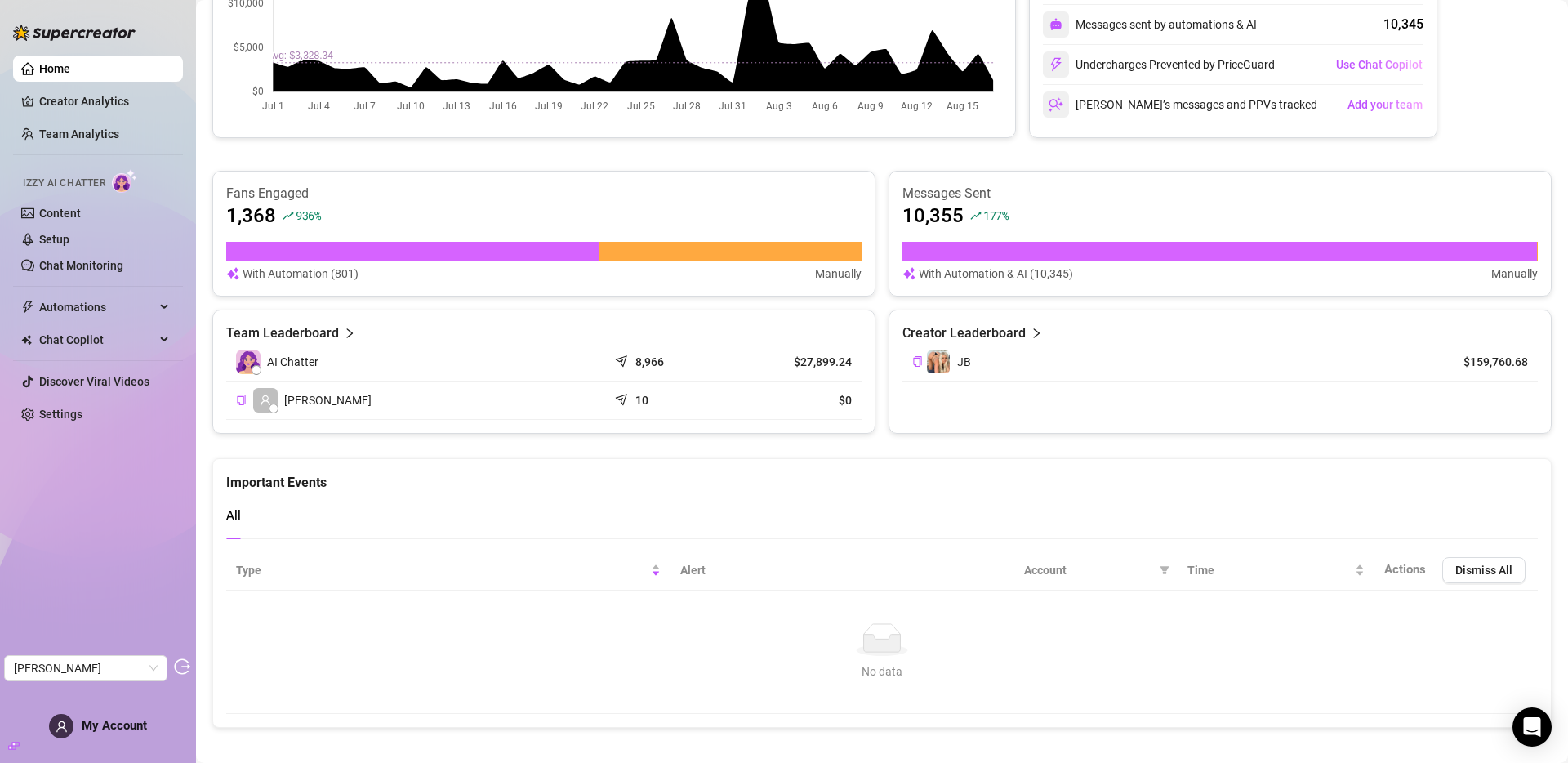
scroll to position [518, 0]
